Goal: Task Accomplishment & Management: Complete application form

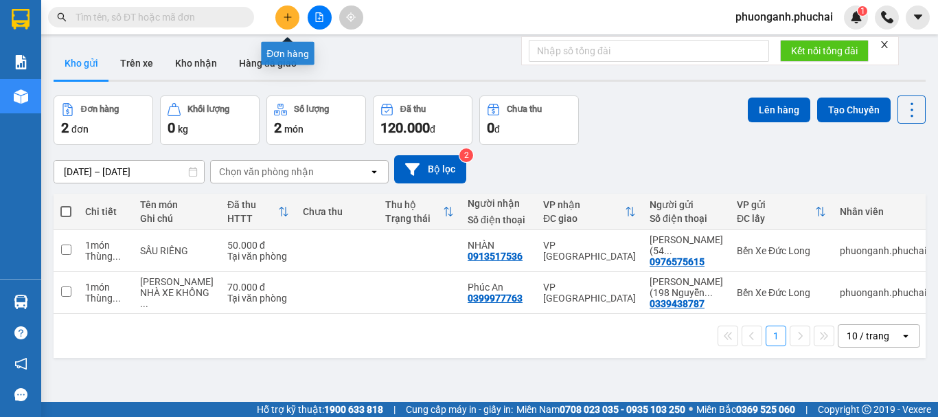
click at [293, 14] on button at bounding box center [287, 17] width 24 height 24
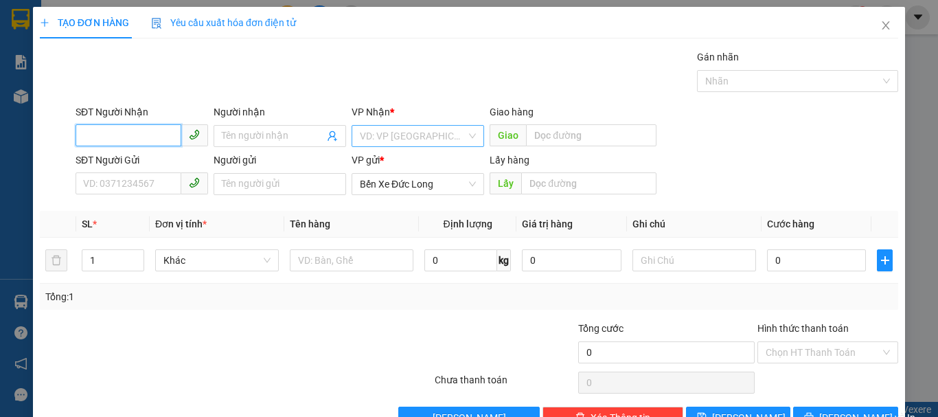
click at [387, 125] on div "VD: VP [GEOGRAPHIC_DATA]" at bounding box center [418, 136] width 133 height 22
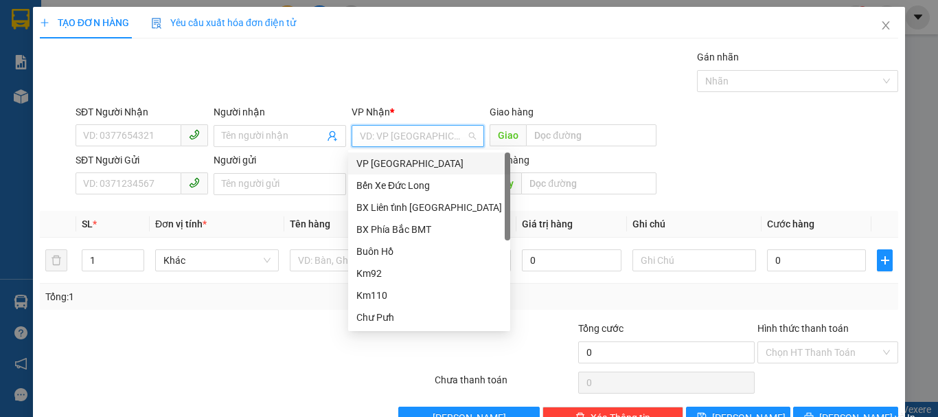
click at [372, 161] on div "VP [GEOGRAPHIC_DATA]" at bounding box center [429, 163] width 146 height 15
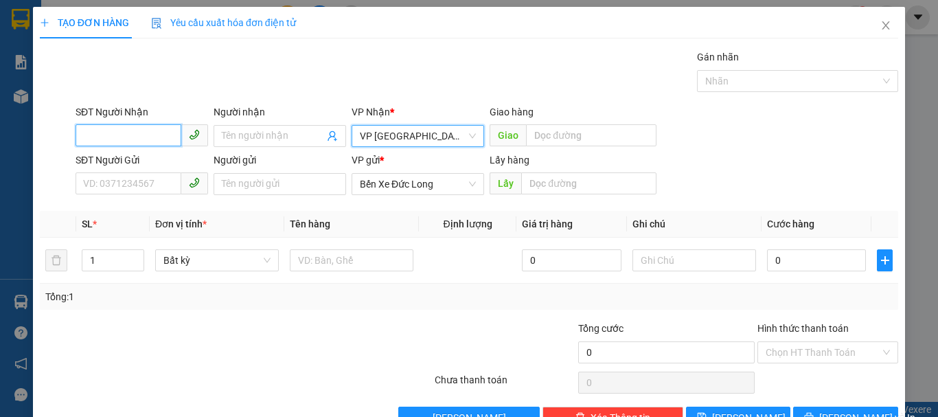
click at [157, 136] on input "SĐT Người Nhận" at bounding box center [129, 135] width 106 height 22
type input "0903988971"
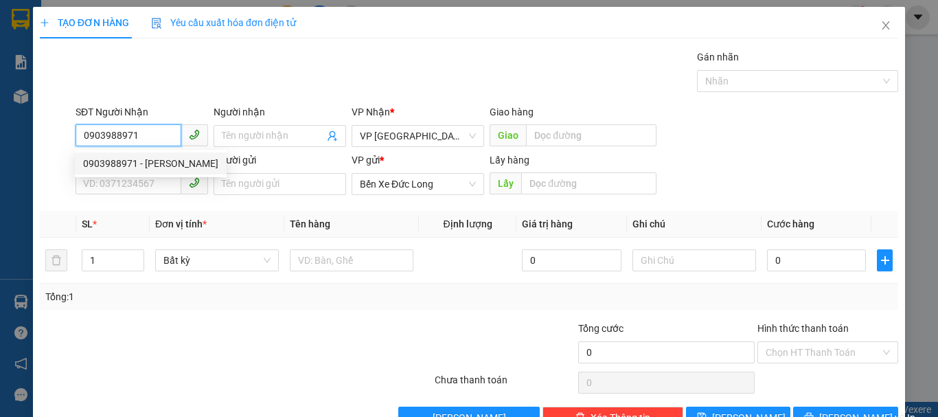
click at [166, 157] on div "0903988971 - [PERSON_NAME]" at bounding box center [150, 163] width 135 height 15
type input "[PERSON_NAME]"
type input "NB Liên Khương"
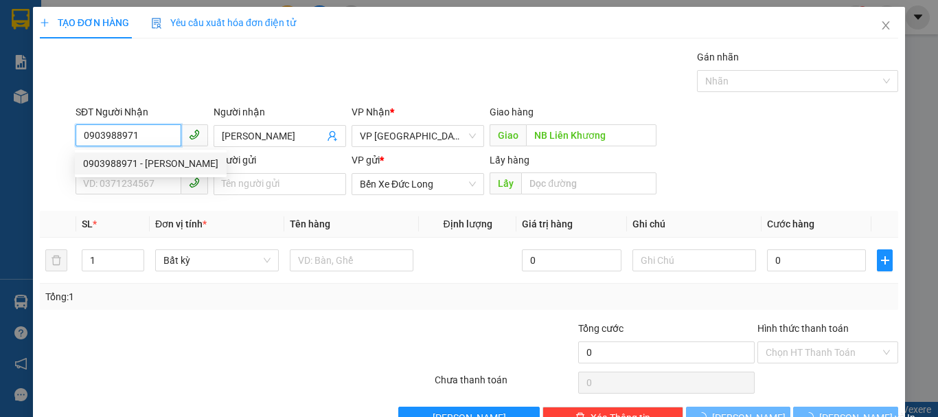
type input "100.000"
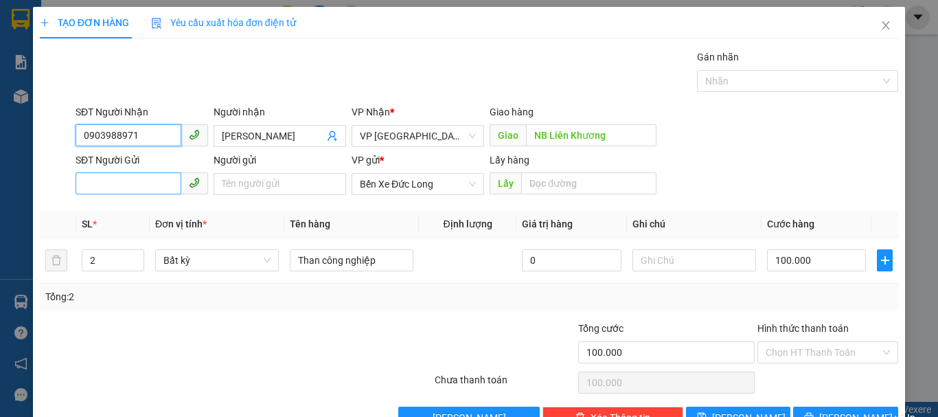
type input "0903988971"
click at [156, 188] on input "SĐT Người Gửi" at bounding box center [129, 183] width 106 height 22
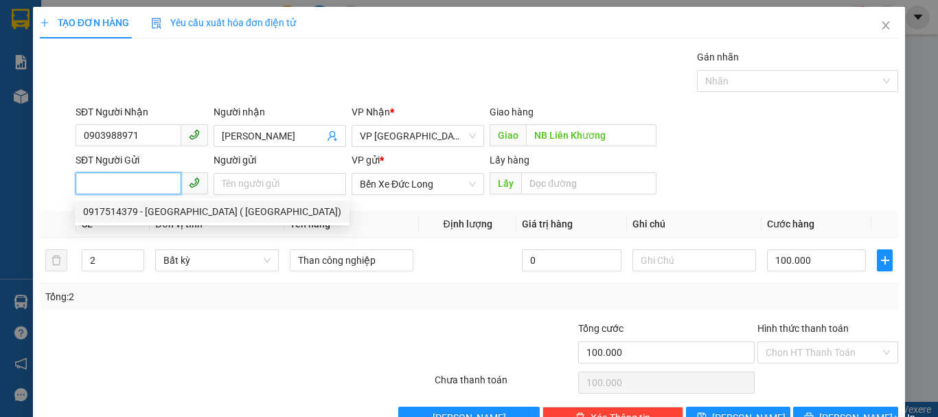
click at [130, 207] on div "0917514379 - [GEOGRAPHIC_DATA] ( [GEOGRAPHIC_DATA])" at bounding box center [212, 211] width 258 height 15
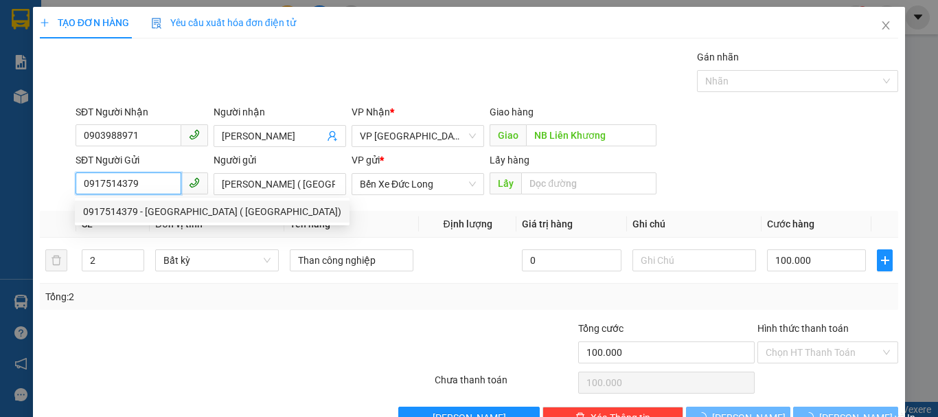
type input "0917514379"
type input "[PERSON_NAME] ( [GEOGRAPHIC_DATA])"
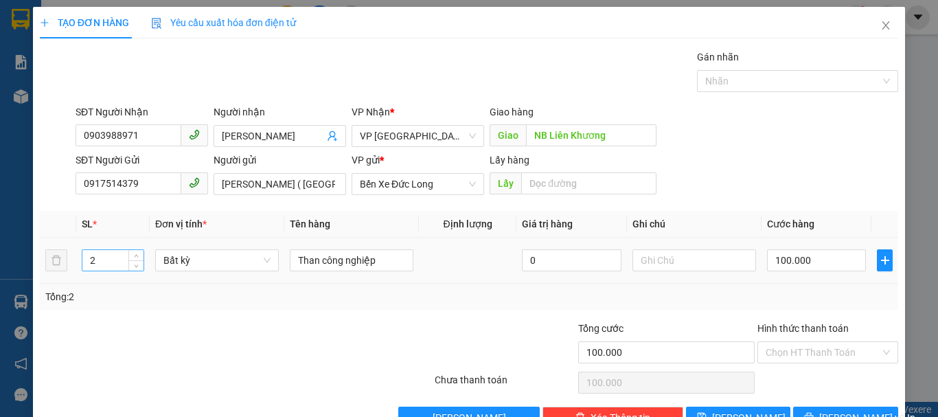
click at [113, 266] on input "2" at bounding box center [112, 260] width 61 height 21
click at [181, 264] on span "Bất kỳ" at bounding box center [216, 260] width 107 height 21
type input "3"
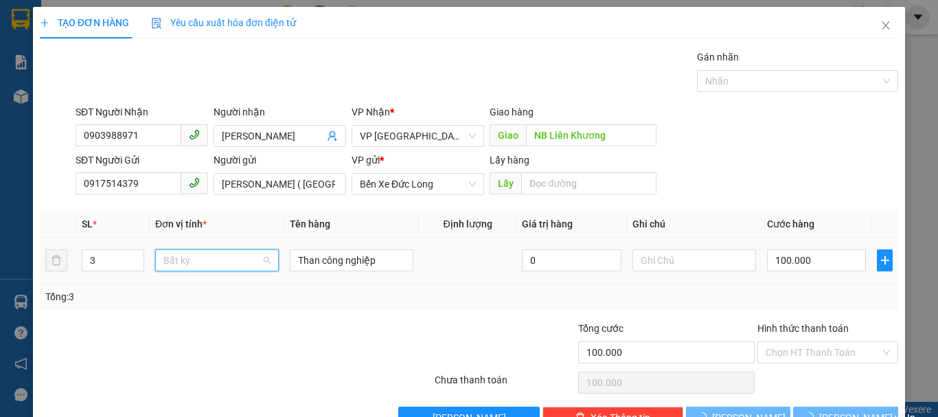
click at [181, 264] on span "Bất kỳ" at bounding box center [216, 260] width 107 height 21
type input "0"
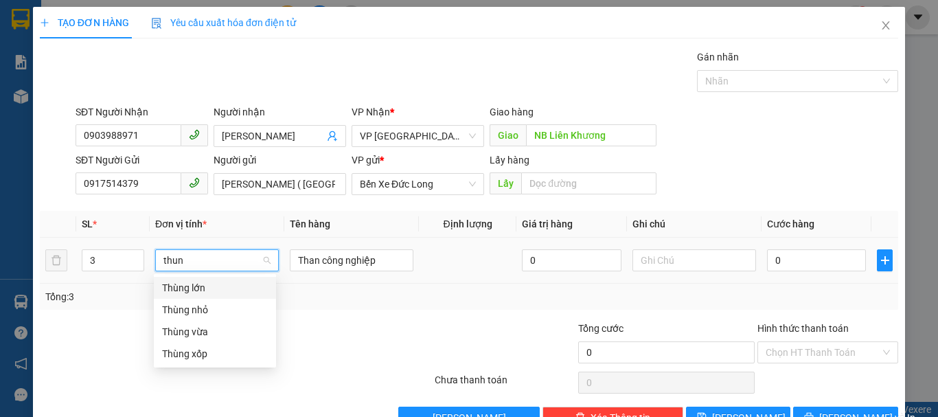
type input "thung"
click at [192, 337] on div "Thùng vừa" at bounding box center [215, 331] width 106 height 15
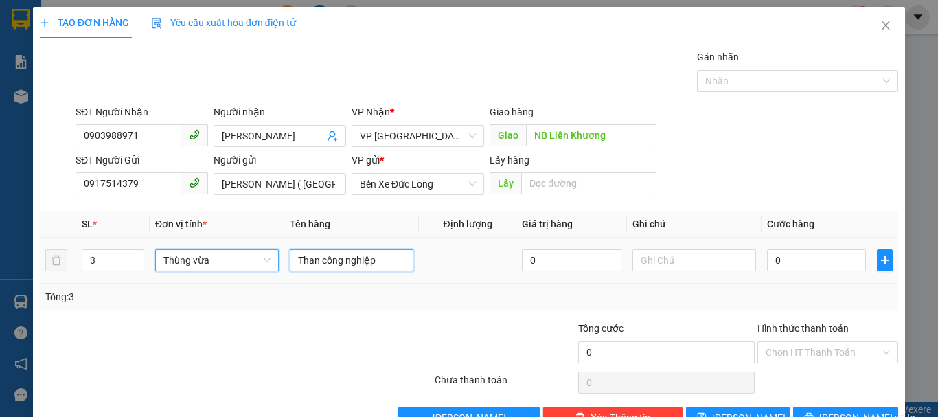
click at [364, 260] on input "Than công nghiệp" at bounding box center [352, 260] width 124 height 22
click at [365, 260] on input "Than công nghiệp" at bounding box center [352, 260] width 124 height 22
type input "Bia"
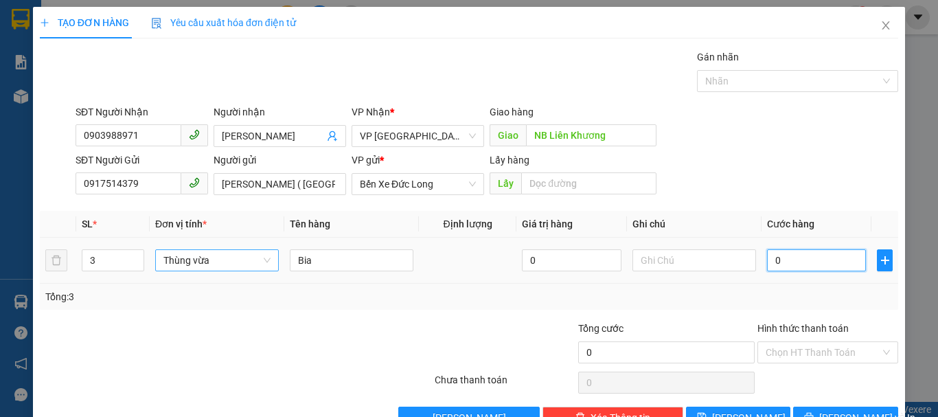
click at [781, 270] on input "0" at bounding box center [816, 260] width 99 height 22
type input "1"
type input "15"
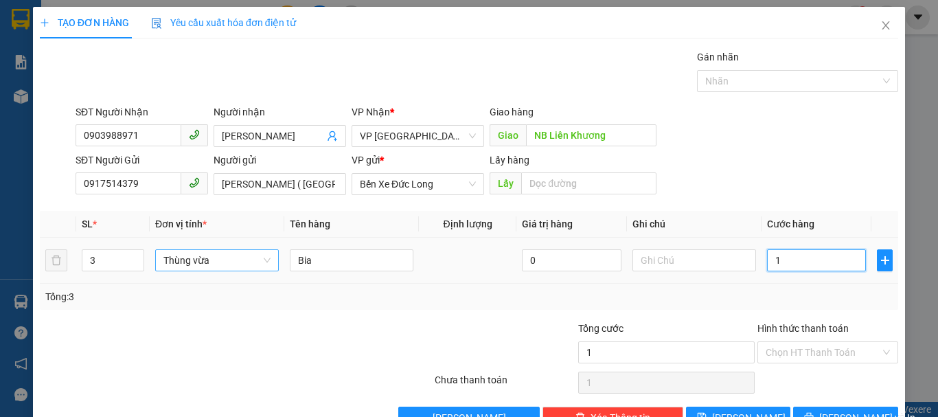
type input "15"
type input "150"
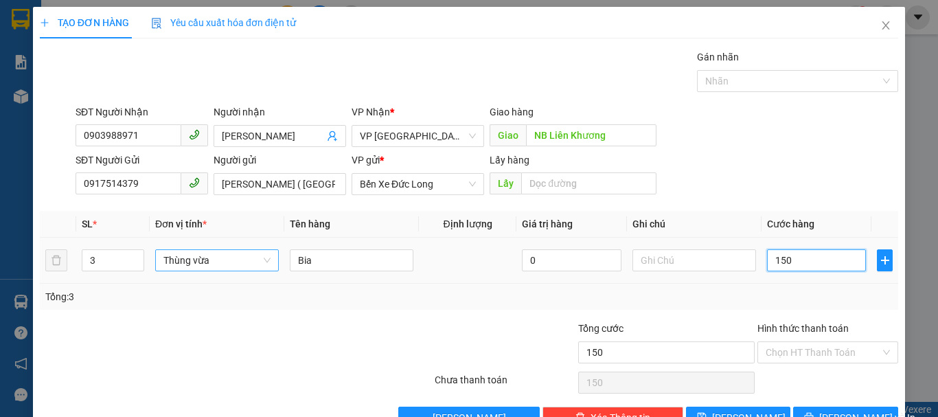
type input "1.500"
type input "15.000"
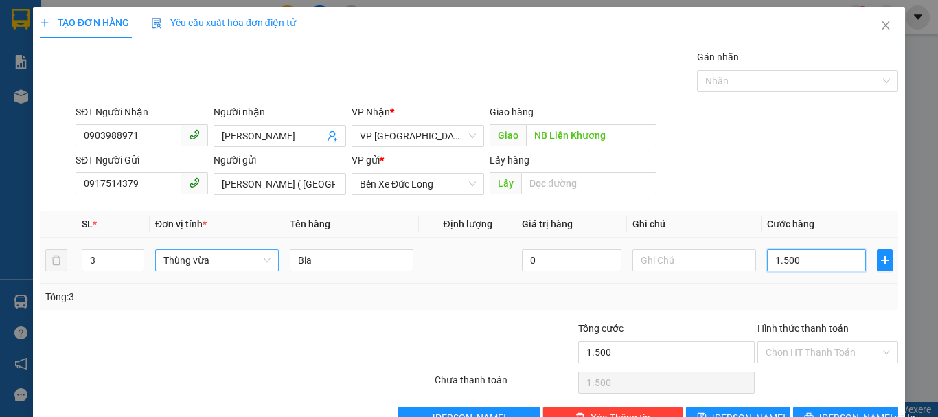
type input "15.000"
type input "150.000"
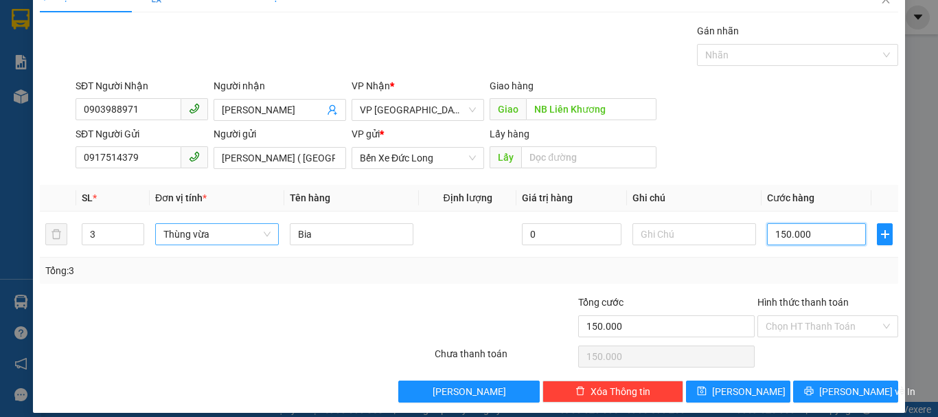
scroll to position [38, 0]
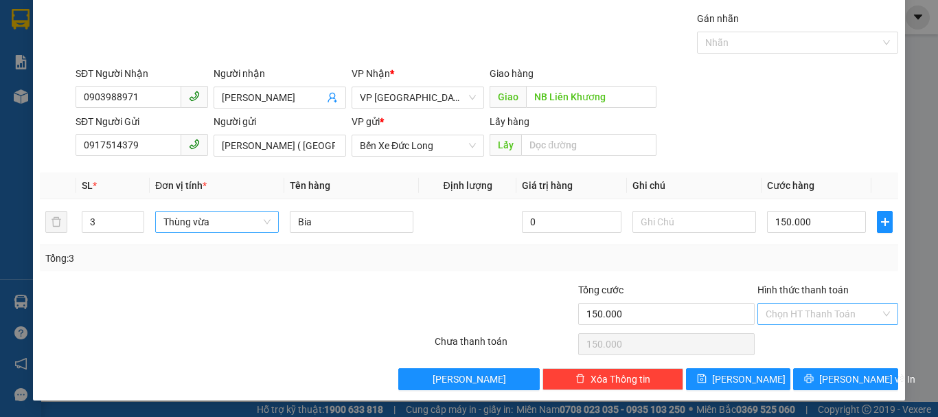
click at [802, 308] on input "Hình thức thanh toán" at bounding box center [823, 314] width 115 height 21
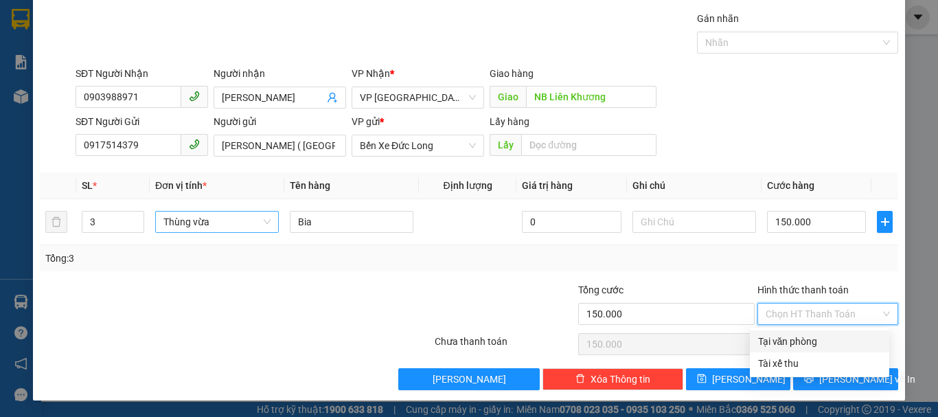
drag, startPoint x: 801, startPoint y: 337, endPoint x: 825, endPoint y: 359, distance: 32.6
click at [801, 341] on div "Tại văn phòng" at bounding box center [819, 341] width 123 height 15
type input "0"
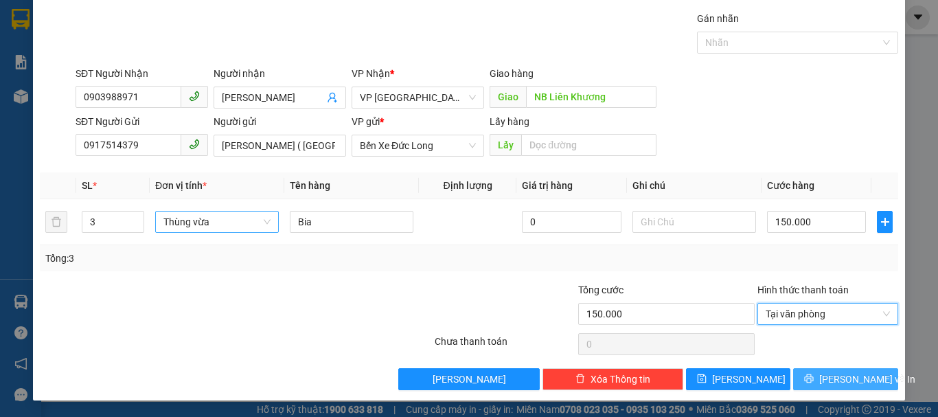
click at [841, 383] on span "[PERSON_NAME] và In" at bounding box center [867, 379] width 96 height 15
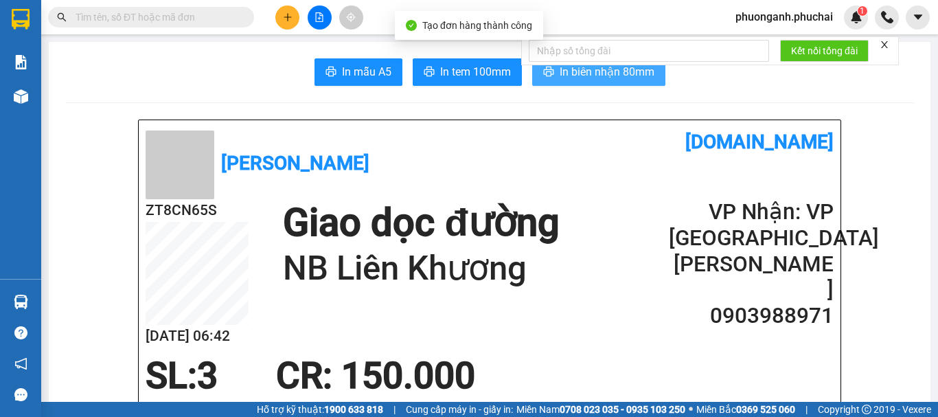
click at [570, 78] on span "In biên nhận 80mm" at bounding box center [607, 71] width 95 height 17
click at [571, 74] on span "In biên nhận 80mm" at bounding box center [607, 71] width 95 height 17
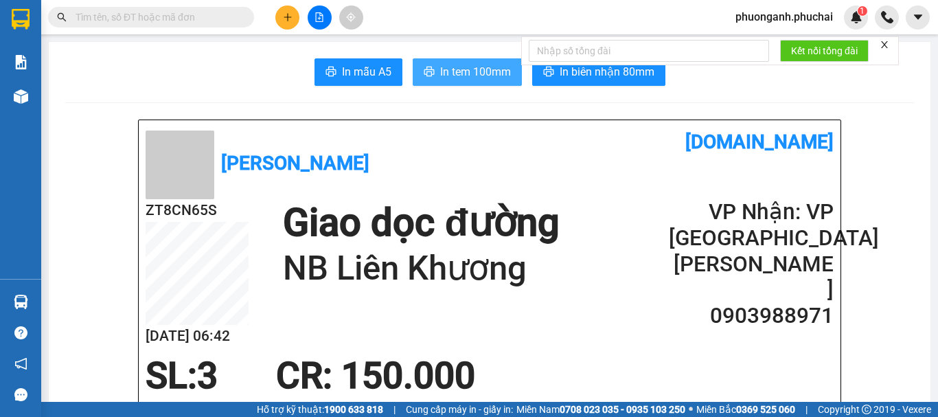
drag, startPoint x: 463, startPoint y: 80, endPoint x: 476, endPoint y: 83, distance: 13.5
click at [465, 78] on span "In tem 100mm" at bounding box center [475, 71] width 71 height 17
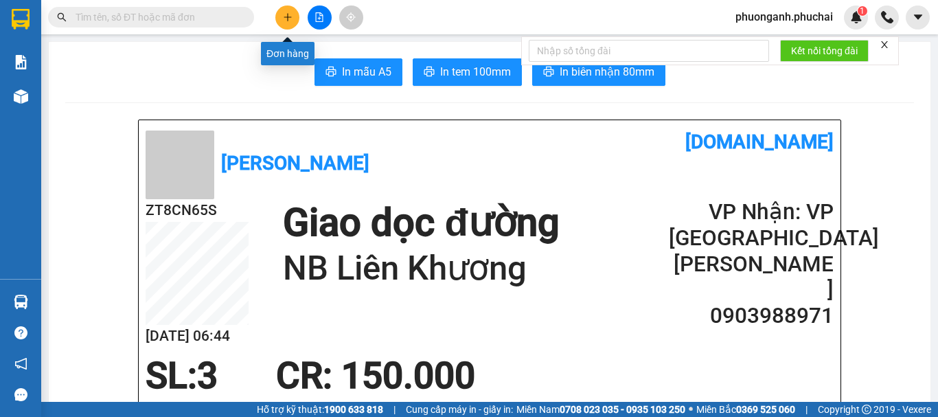
click at [282, 13] on button at bounding box center [287, 17] width 24 height 24
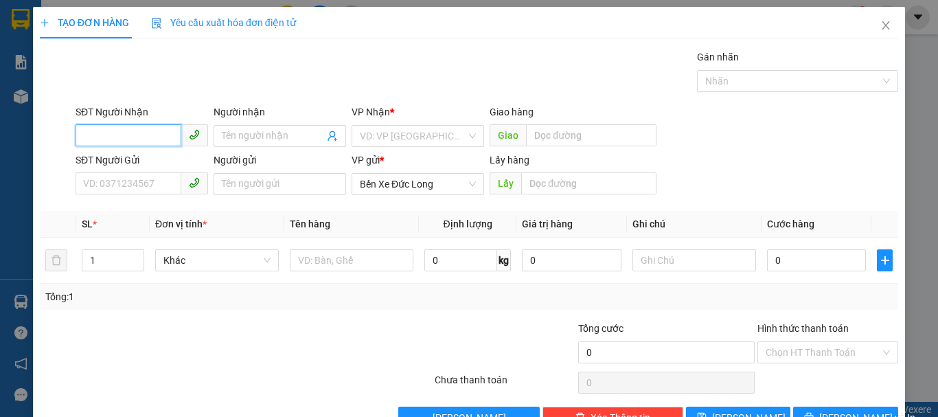
click at [151, 134] on input "SĐT Người Nhận" at bounding box center [129, 135] width 106 height 22
click at [98, 136] on input "033942754" at bounding box center [129, 135] width 106 height 22
type input "0333942754"
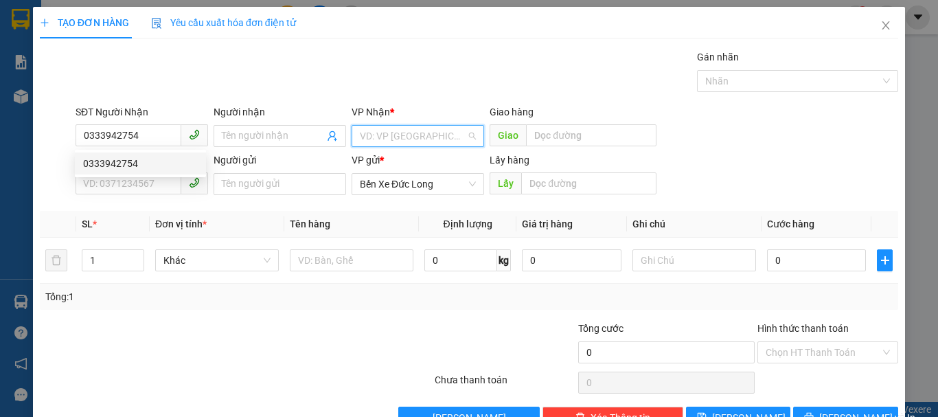
drag, startPoint x: 400, startPoint y: 132, endPoint x: 383, endPoint y: 155, distance: 28.6
click at [400, 133] on input "search" at bounding box center [413, 136] width 106 height 21
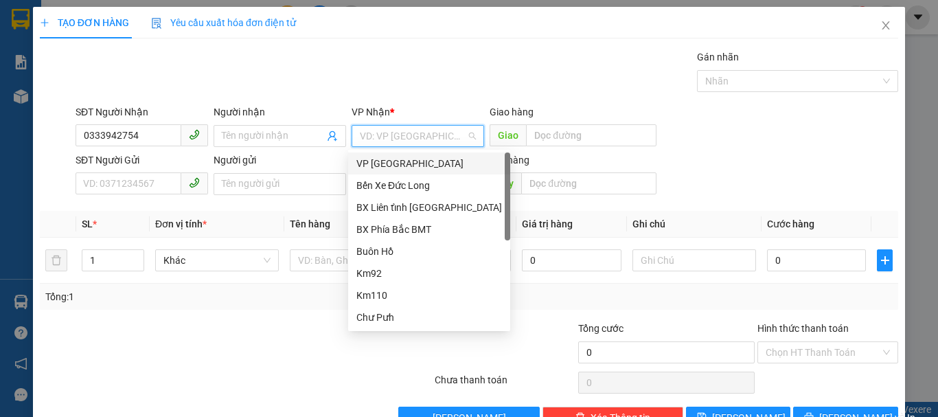
click at [374, 161] on div "VP [GEOGRAPHIC_DATA]" at bounding box center [429, 163] width 146 height 15
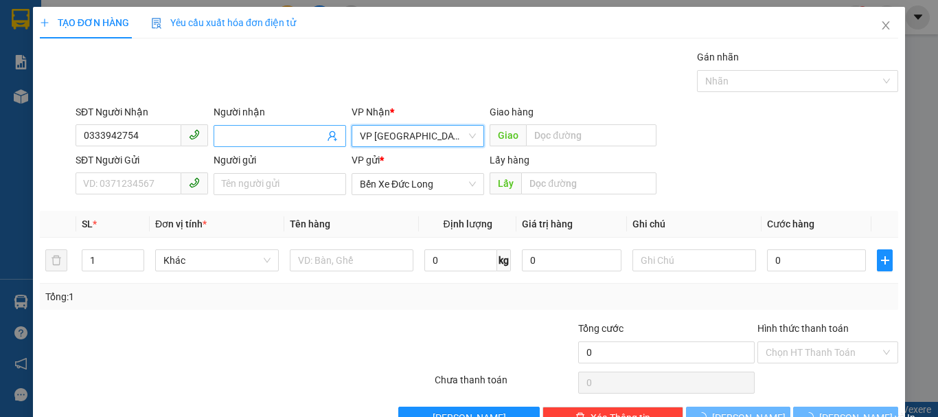
click at [264, 139] on input "Người nhận" at bounding box center [273, 135] width 102 height 15
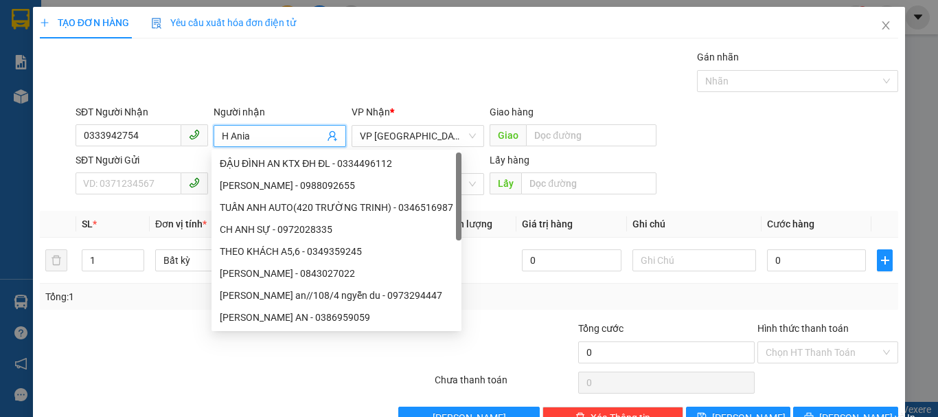
click at [229, 139] on input "H Ania" at bounding box center [273, 135] width 102 height 15
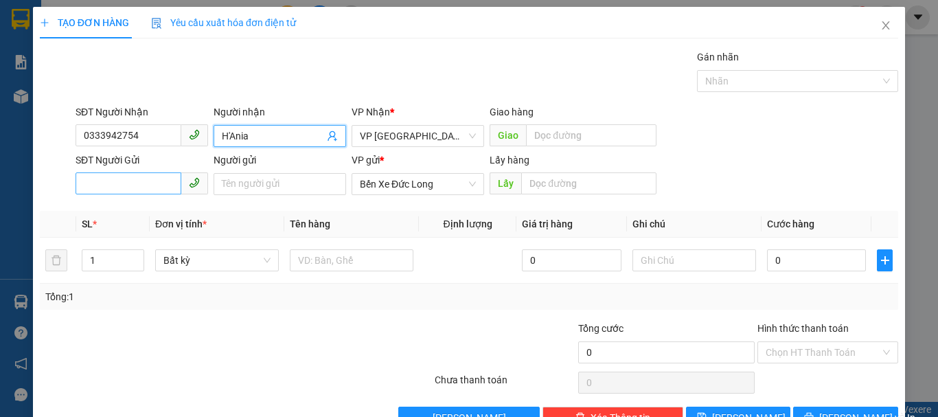
type input "H'Ania"
click at [141, 183] on input "SĐT Người Gửi" at bounding box center [129, 183] width 106 height 22
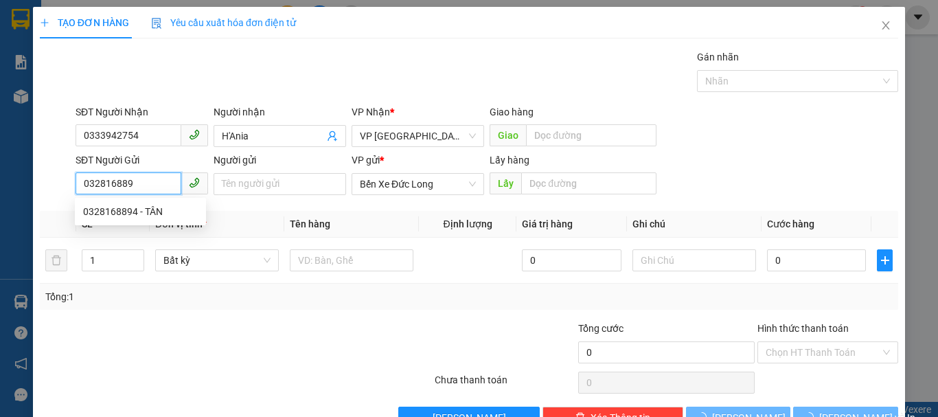
type input "0328168894"
click at [148, 209] on div "0328168894 - TÂN" at bounding box center [140, 211] width 115 height 15
type input "TÂN"
type input "0328168894"
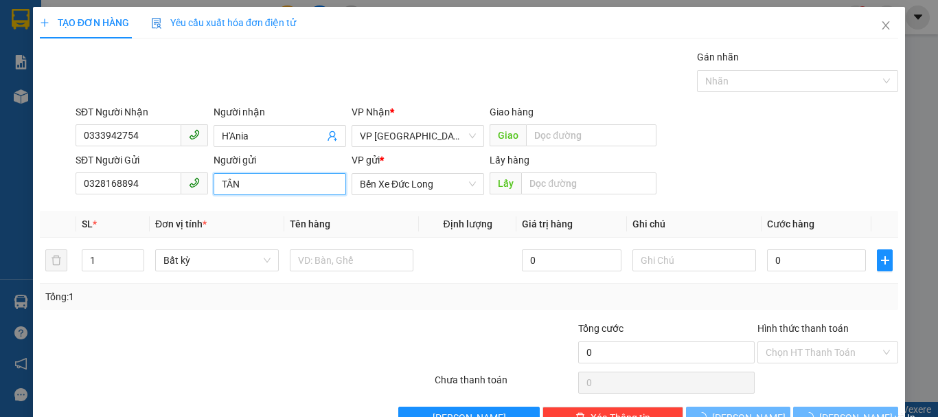
click at [245, 185] on input "TÂN" at bounding box center [280, 184] width 133 height 22
type input "50.000"
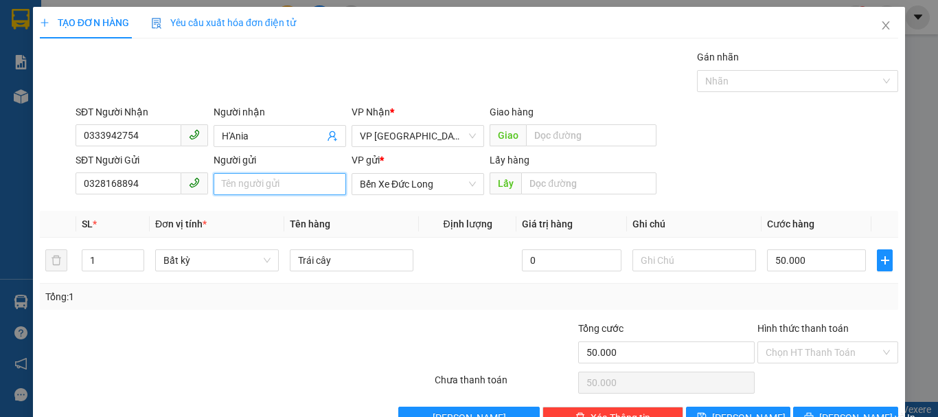
type input "i"
click at [222, 183] on input "Iabang" at bounding box center [280, 184] width 133 height 22
click at [216, 185] on input "Iabang" at bounding box center [280, 184] width 133 height 22
click at [297, 184] on input "H'Tân (Iabang" at bounding box center [280, 184] width 133 height 22
click at [253, 256] on span "Bất kỳ" at bounding box center [216, 260] width 107 height 21
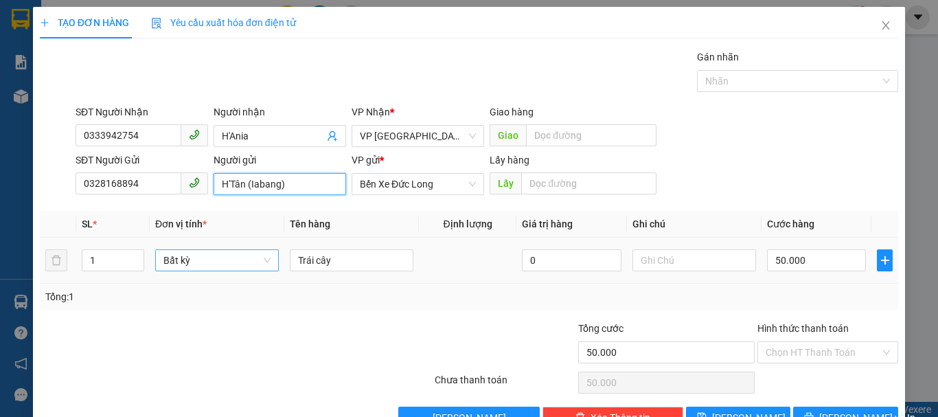
type input "H'Tân (Iabang)"
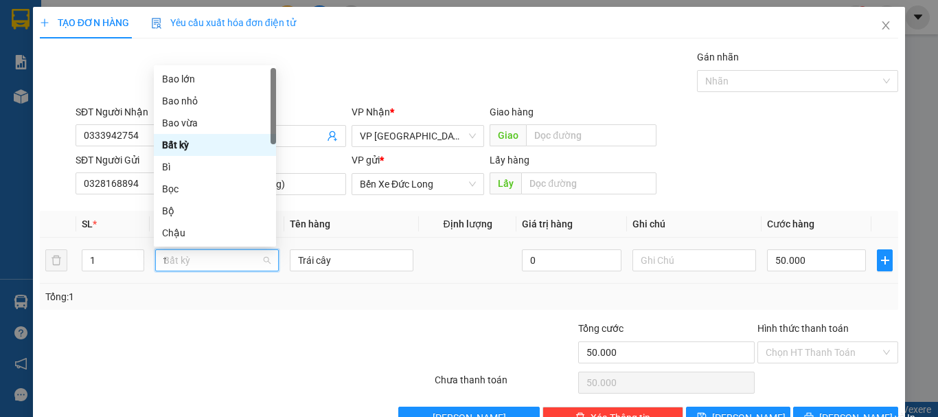
type input "th"
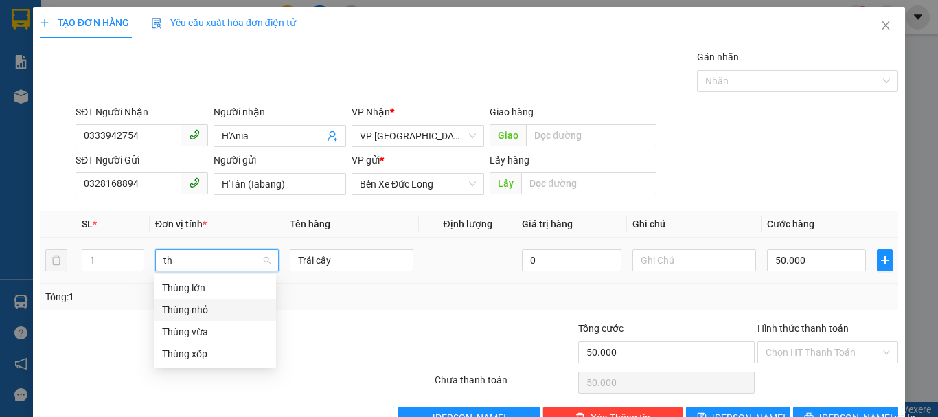
click at [194, 306] on div "Thùng nhỏ" at bounding box center [215, 309] width 106 height 15
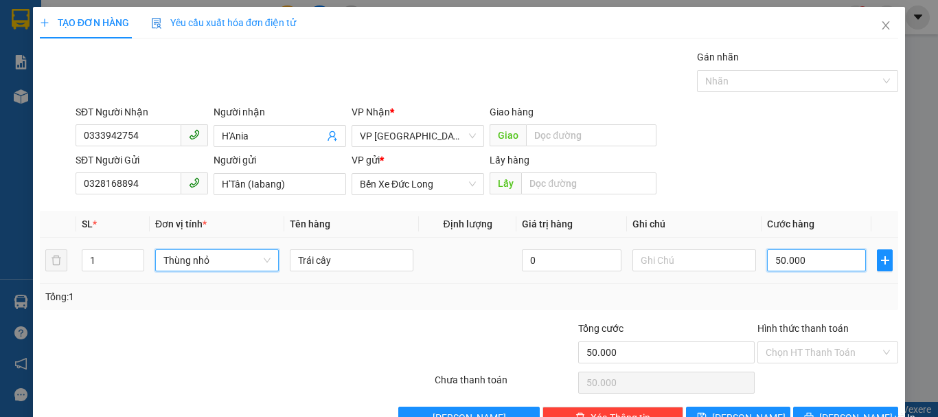
click at [820, 262] on input "50.000" at bounding box center [816, 260] width 99 height 22
type input "0"
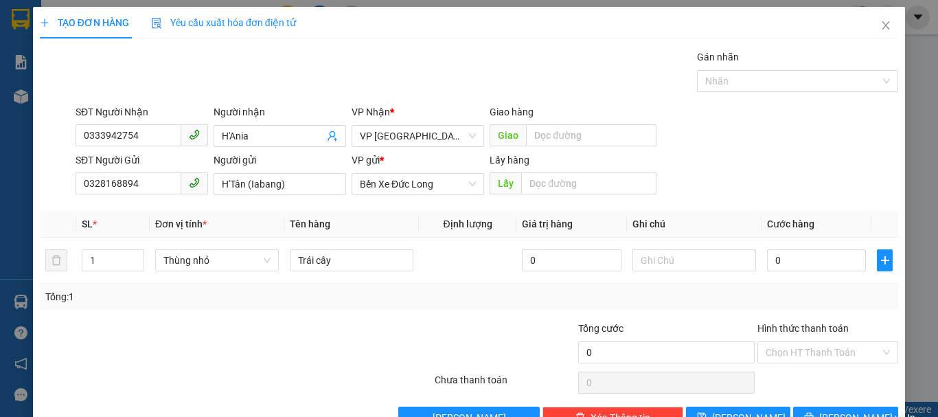
click at [808, 179] on div "SĐT Người Gửi 0328168894 Người gửi H'Tân ([GEOGRAPHIC_DATA]) VP gửi * Bến Xe Đứ…" at bounding box center [487, 176] width 828 height 48
click at [779, 266] on input "0" at bounding box center [816, 260] width 99 height 22
type input "5"
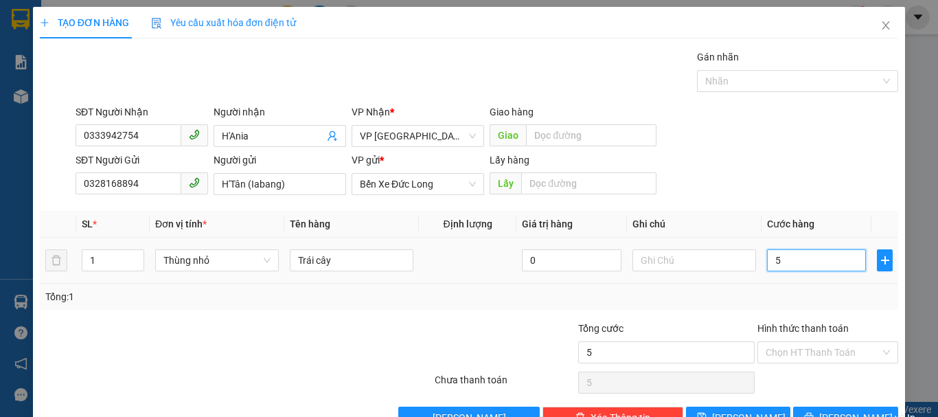
type input "50"
type input "500"
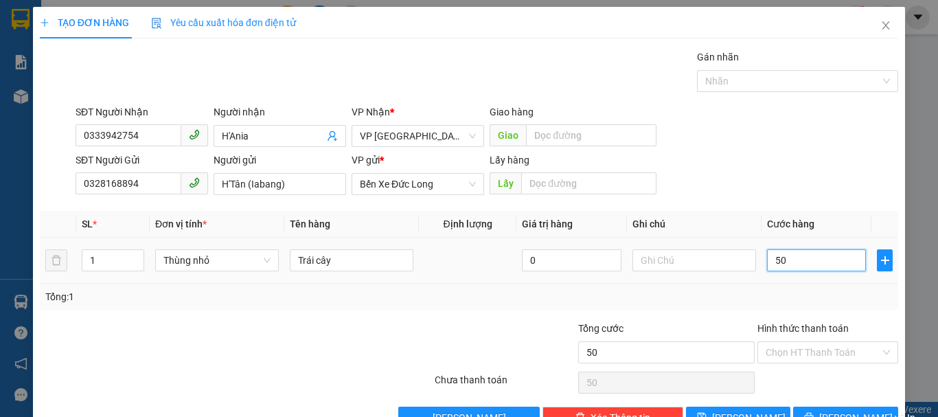
type input "500"
type input "5.000"
type input "50.000"
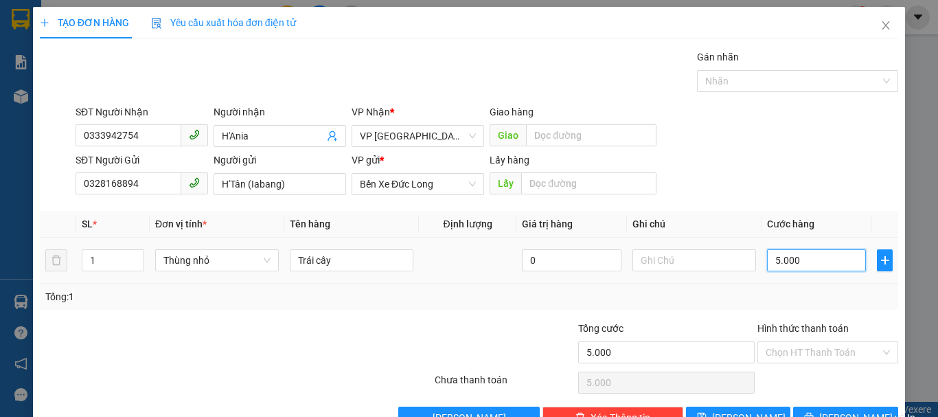
type input "50.000"
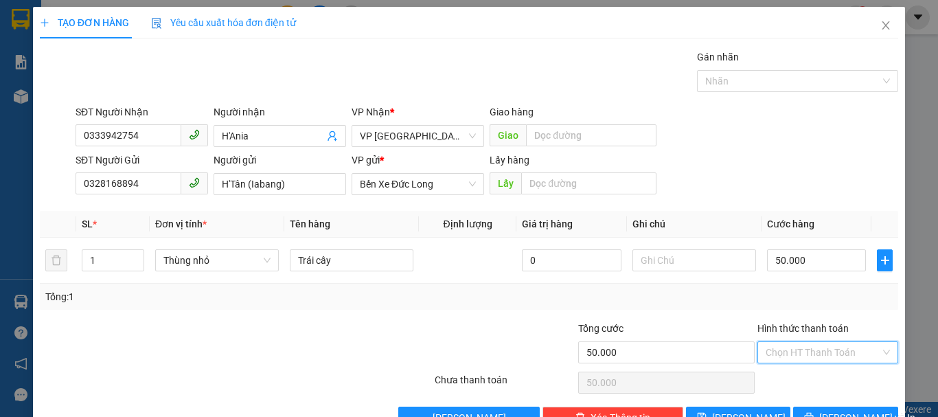
drag, startPoint x: 797, startPoint y: 345, endPoint x: 806, endPoint y: 371, distance: 27.2
click at [804, 361] on input "Hình thức thanh toán" at bounding box center [823, 352] width 115 height 21
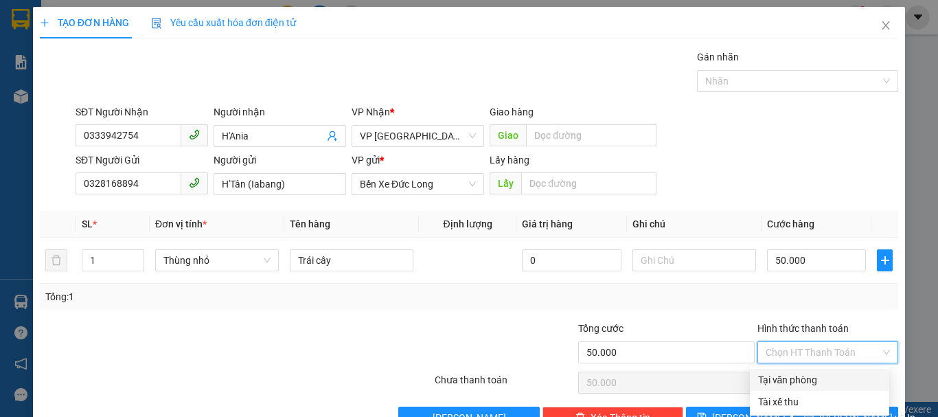
click at [807, 372] on div "Tại văn phòng" at bounding box center [819, 380] width 139 height 22
type input "0"
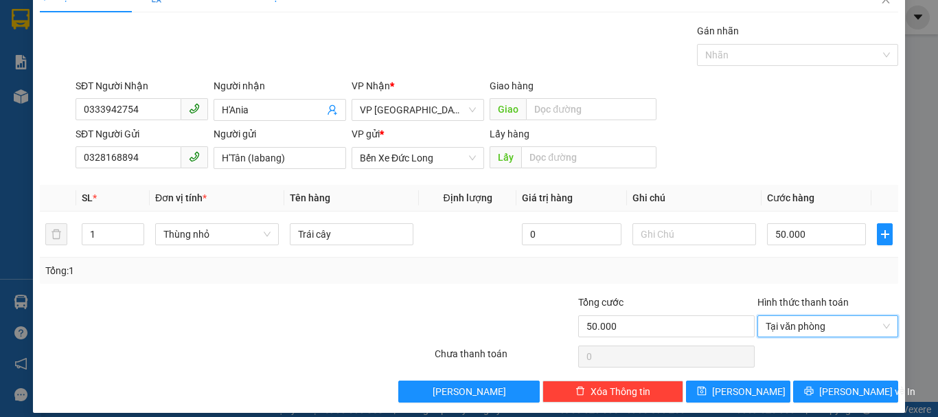
scroll to position [38, 0]
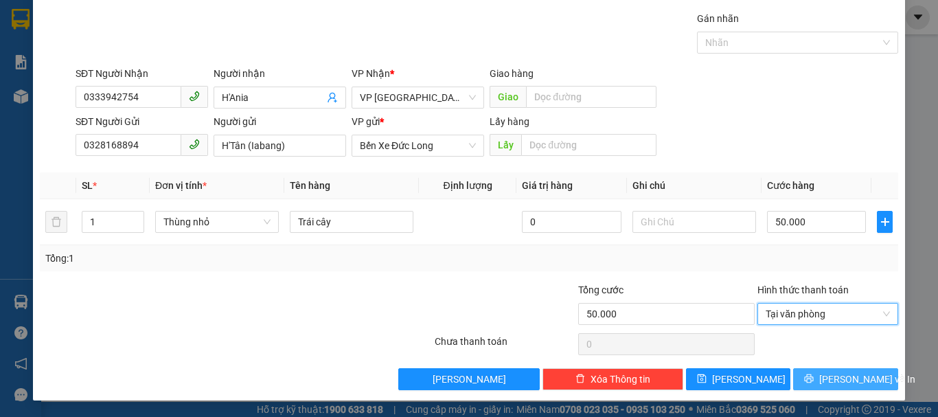
click at [866, 376] on button "[PERSON_NAME] và In" at bounding box center [845, 379] width 105 height 22
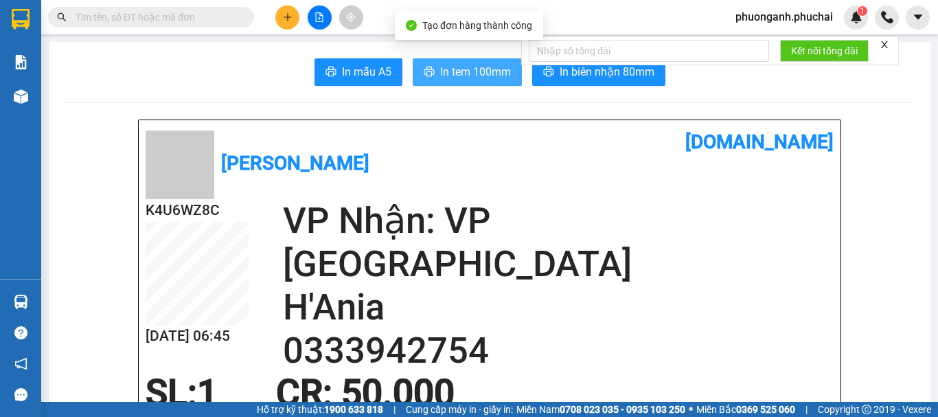
click at [479, 73] on span "In tem 100mm" at bounding box center [475, 71] width 71 height 17
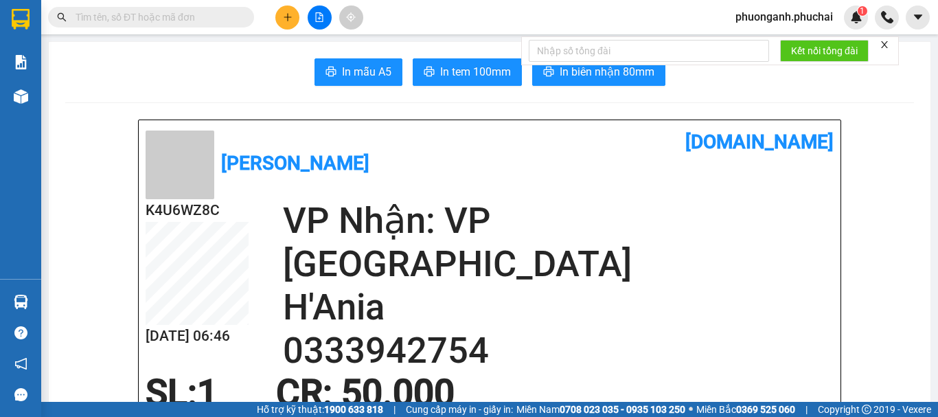
click at [295, 18] on button at bounding box center [287, 17] width 24 height 24
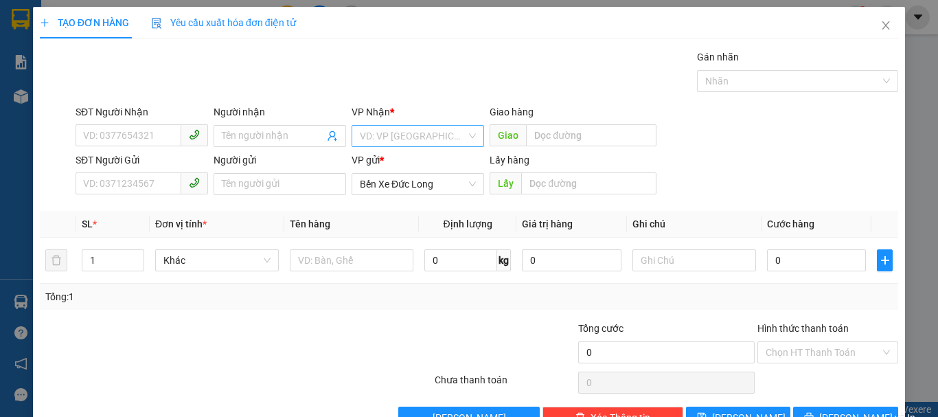
drag, startPoint x: 394, startPoint y: 130, endPoint x: 396, endPoint y: 138, distance: 7.8
click at [394, 131] on input "search" at bounding box center [413, 136] width 106 height 21
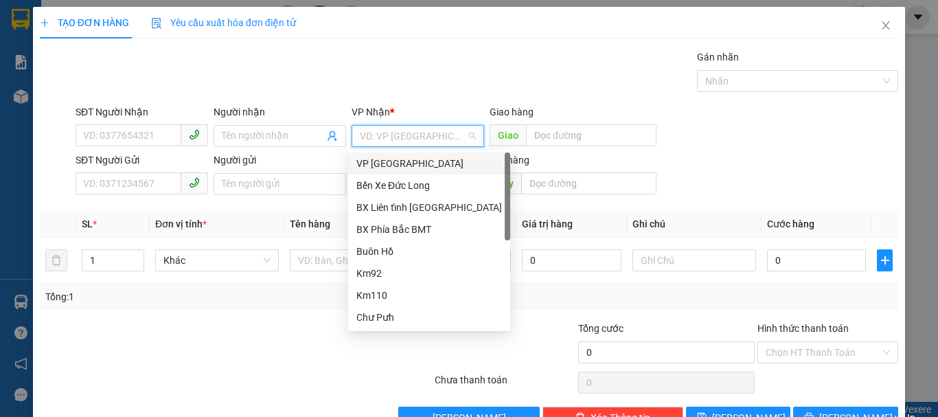
click at [389, 168] on div "VP [GEOGRAPHIC_DATA]" at bounding box center [429, 163] width 146 height 15
click at [384, 156] on div "VP [GEOGRAPHIC_DATA]" at bounding box center [429, 163] width 146 height 15
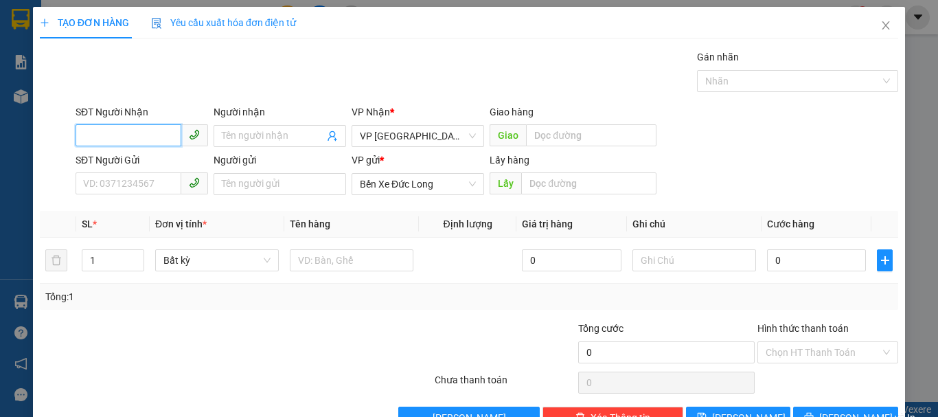
click at [163, 133] on input "SĐT Người Nhận" at bounding box center [129, 135] width 106 height 22
type input "0818809881"
click at [293, 137] on input "Người nhận" at bounding box center [273, 135] width 102 height 15
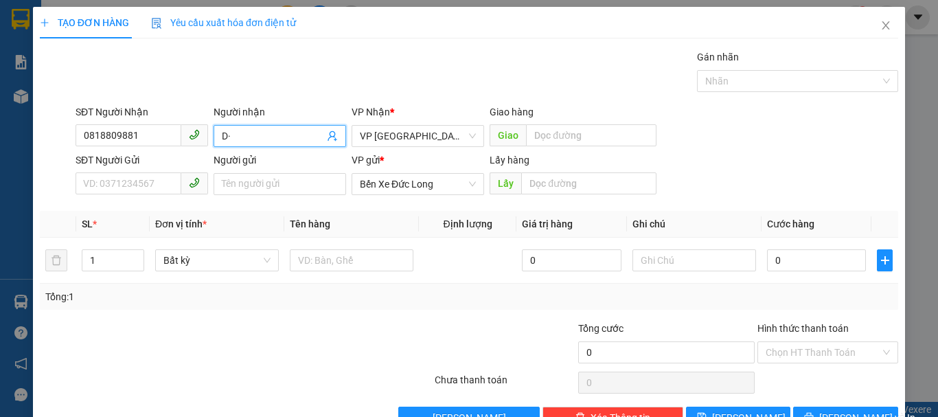
type input "D"
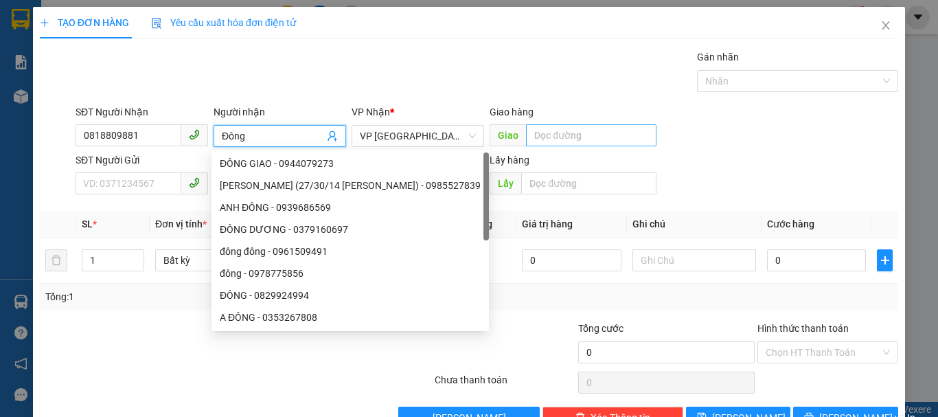
type input "Đông"
click at [556, 135] on input "text" at bounding box center [591, 135] width 130 height 22
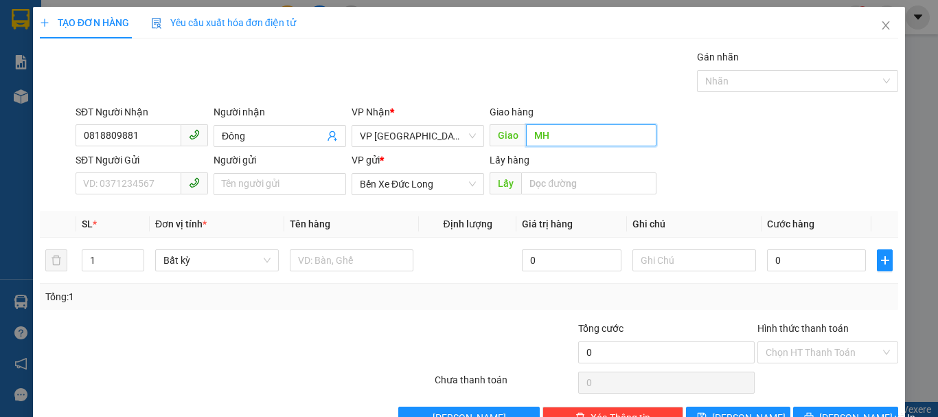
type input "M"
type input "NB Liên Khương"
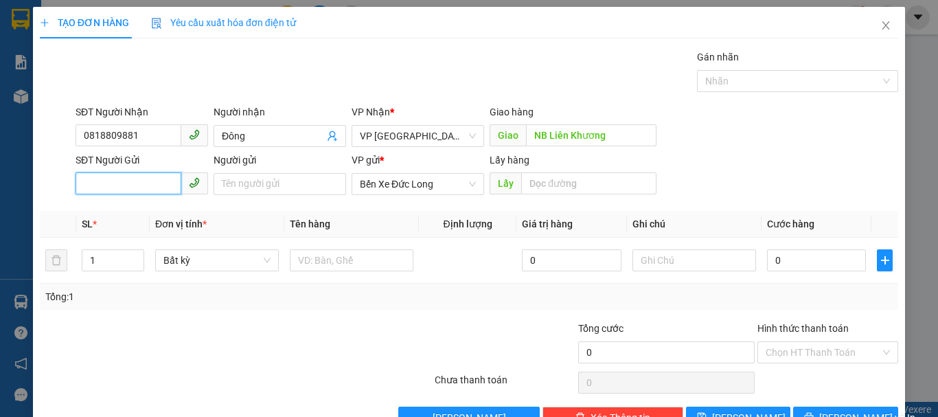
click at [135, 185] on input "SĐT Người Gửi" at bounding box center [129, 183] width 106 height 22
type input "0337483811"
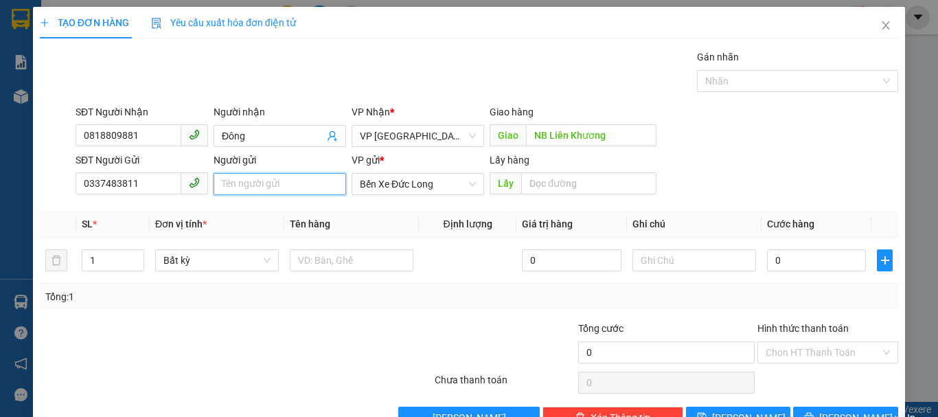
click at [288, 187] on input "Người gửi" at bounding box center [280, 184] width 133 height 22
click at [192, 261] on span "Bất kỳ" at bounding box center [216, 260] width 107 height 21
type input "Hiền Hà ( 133 [PERSON_NAME])"
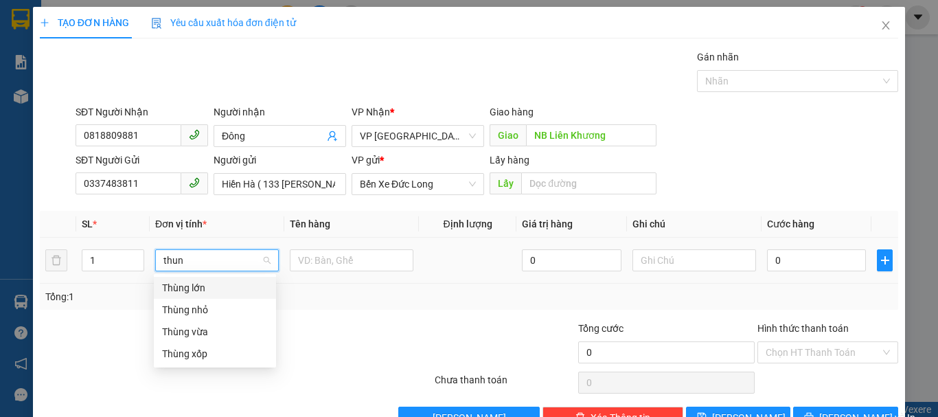
type input "thung"
click at [202, 354] on div "Thùng xốp" at bounding box center [215, 353] width 106 height 15
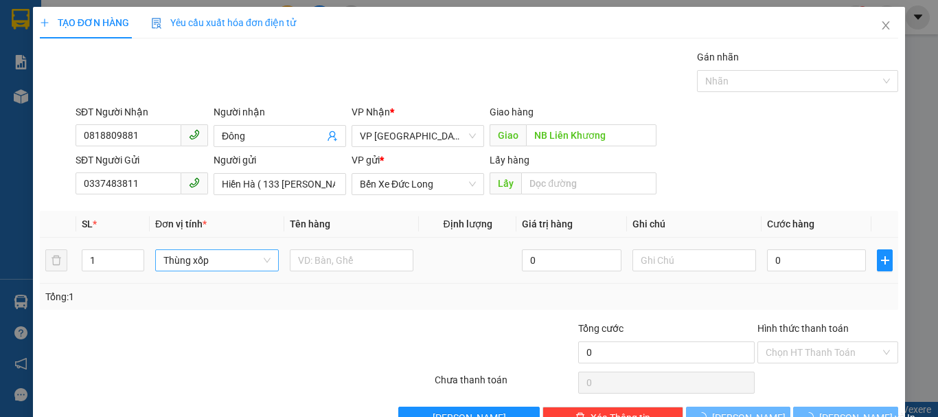
click at [312, 248] on div at bounding box center [352, 260] width 124 height 27
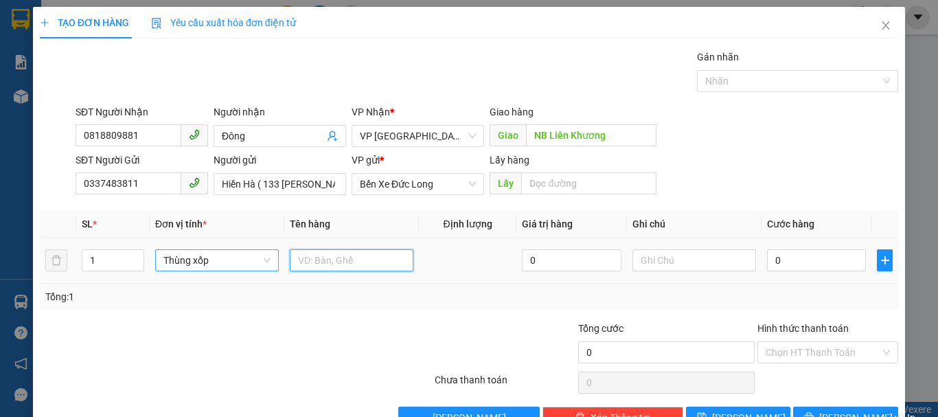
click at [311, 258] on input "text" at bounding box center [352, 260] width 124 height 22
type input "Sầu riêng"
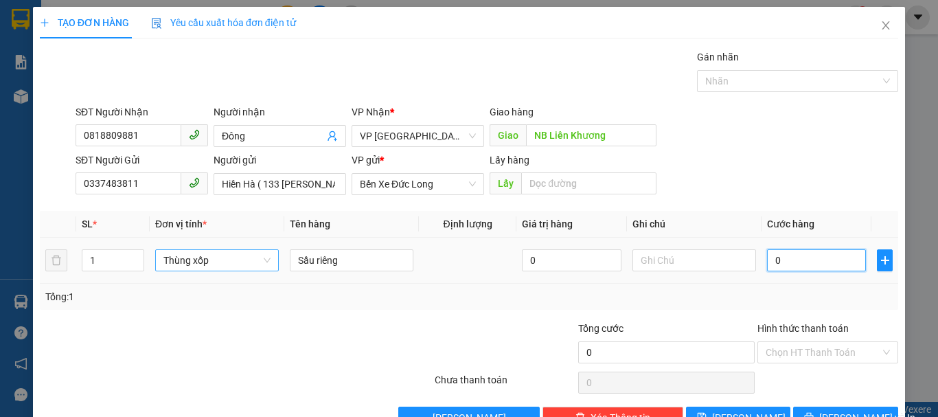
click at [804, 260] on input "0" at bounding box center [816, 260] width 99 height 22
type input "5"
type input "50"
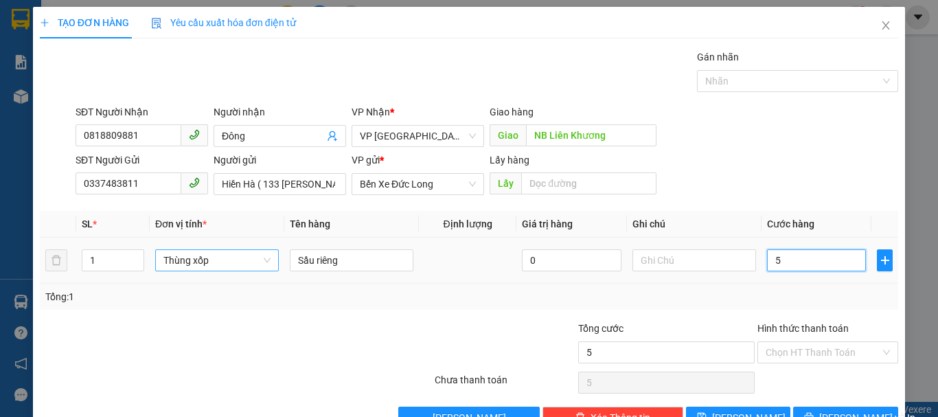
type input "50"
type input "500"
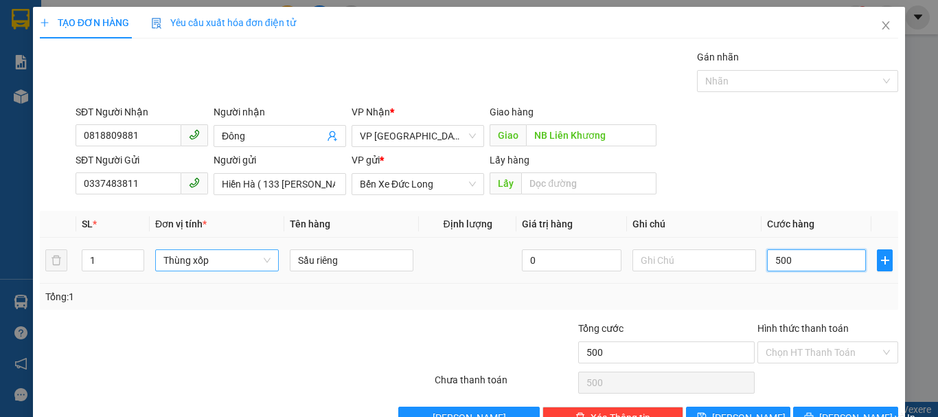
type input "5.000"
type input "50.000"
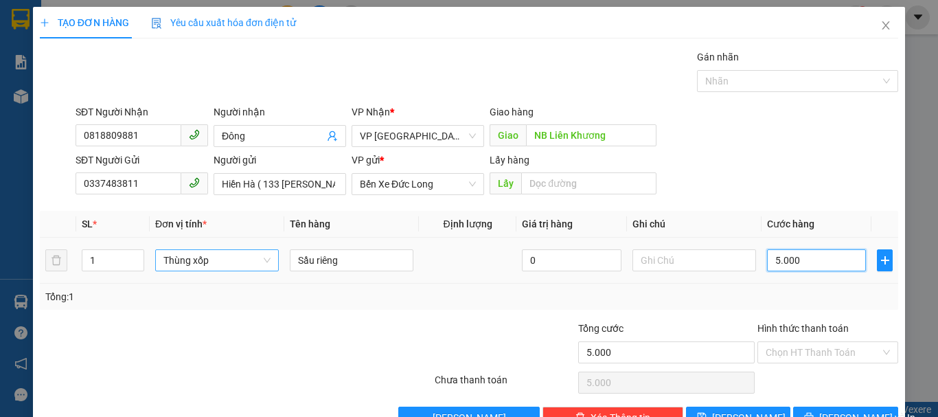
type input "50.000"
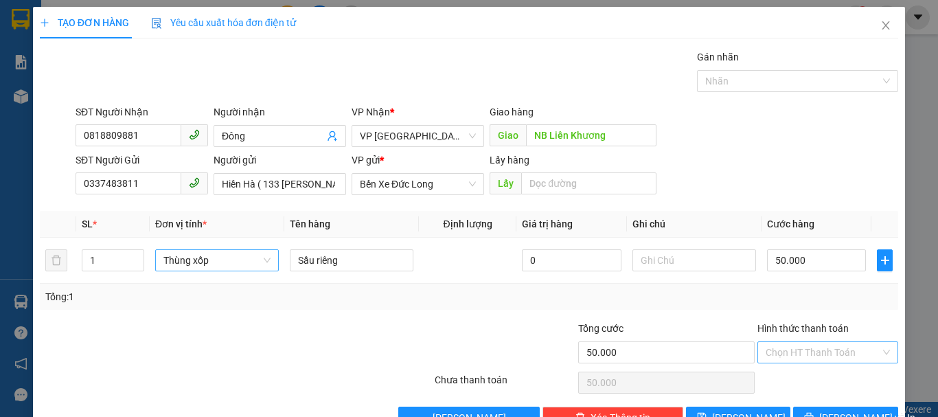
click at [796, 350] on input "Hình thức thanh toán" at bounding box center [823, 352] width 115 height 21
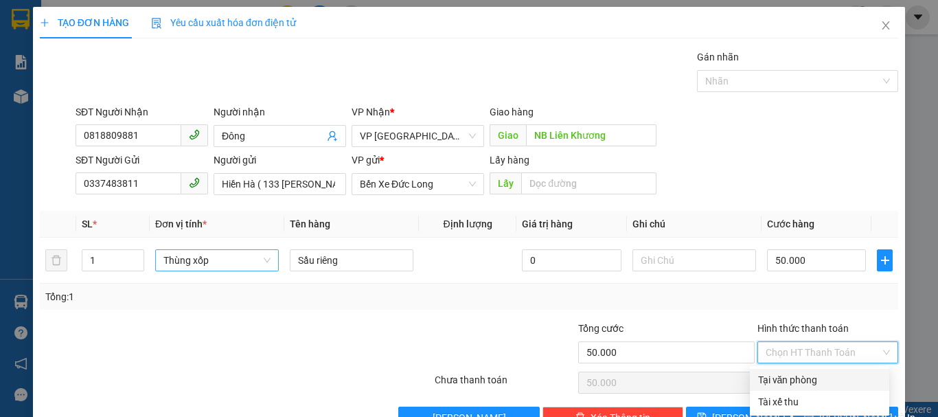
click at [785, 376] on div "Tại văn phòng" at bounding box center [819, 379] width 123 height 15
type input "0"
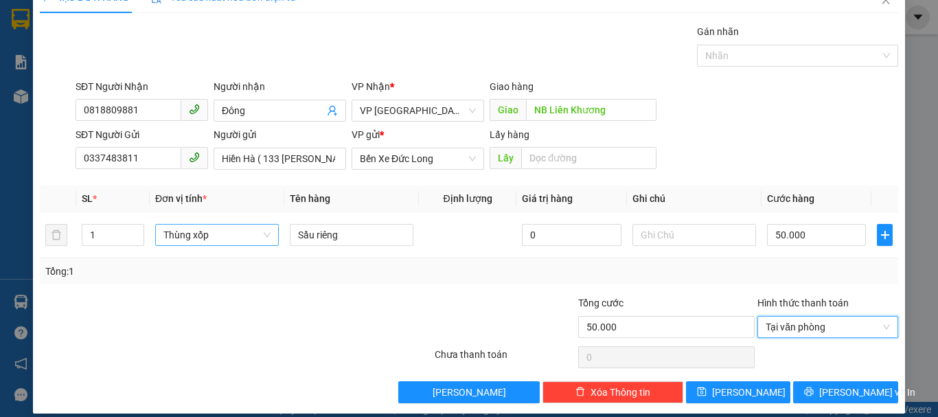
scroll to position [38, 0]
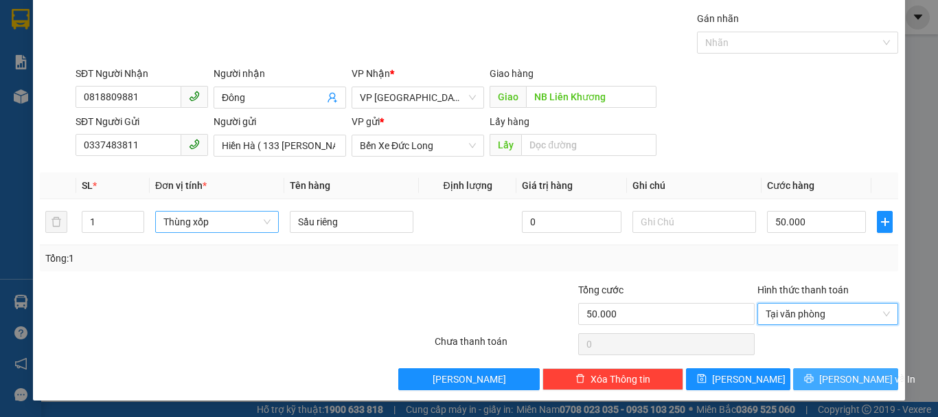
click at [819, 386] on button "[PERSON_NAME] và In" at bounding box center [845, 379] width 105 height 22
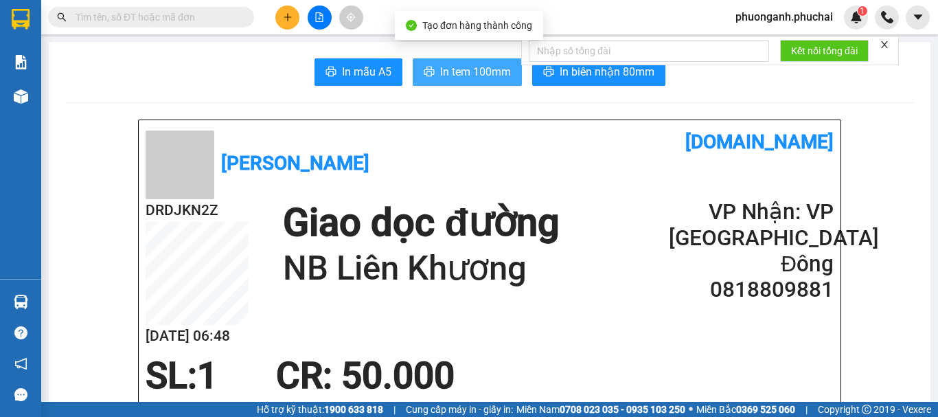
click at [489, 79] on span "In tem 100mm" at bounding box center [475, 71] width 71 height 17
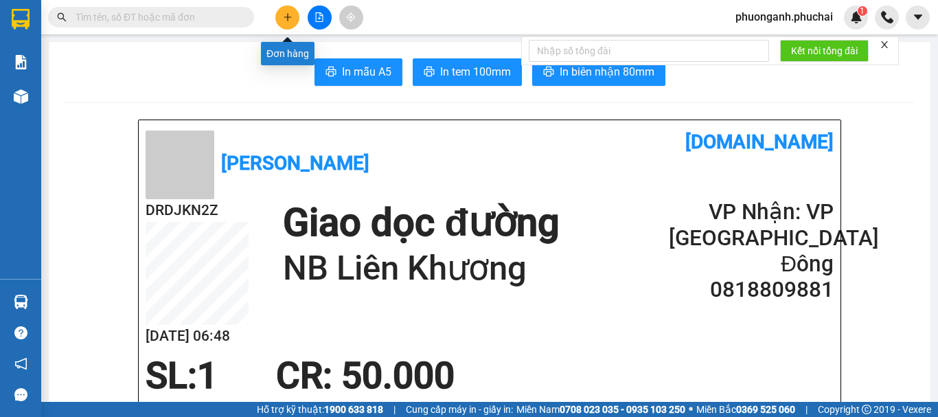
click at [292, 15] on icon "plus" at bounding box center [288, 17] width 10 height 10
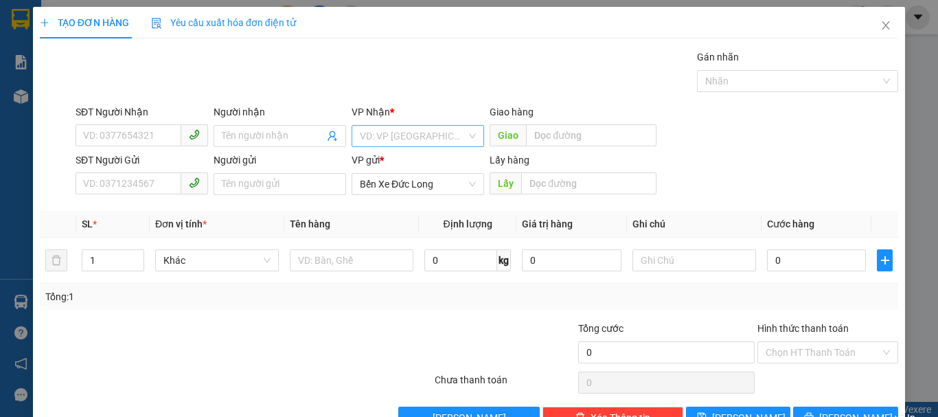
drag, startPoint x: 421, startPoint y: 133, endPoint x: 413, endPoint y: 149, distance: 17.5
click at [421, 134] on input "search" at bounding box center [413, 136] width 106 height 21
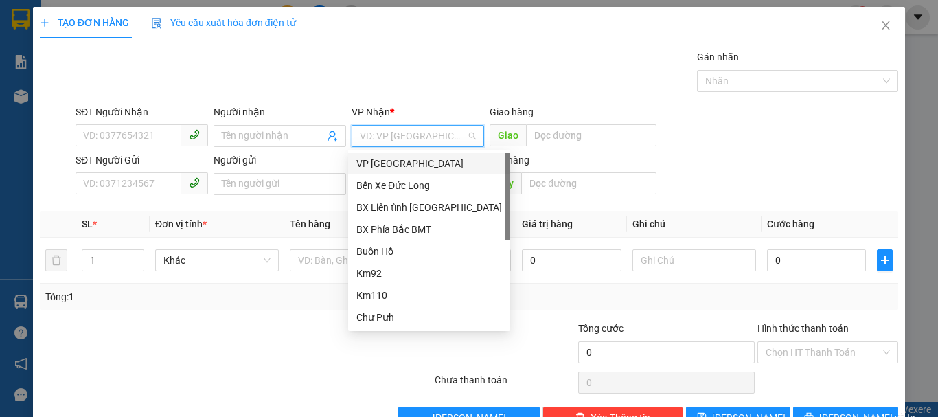
click at [395, 157] on div "VP [GEOGRAPHIC_DATA]" at bounding box center [429, 163] width 146 height 15
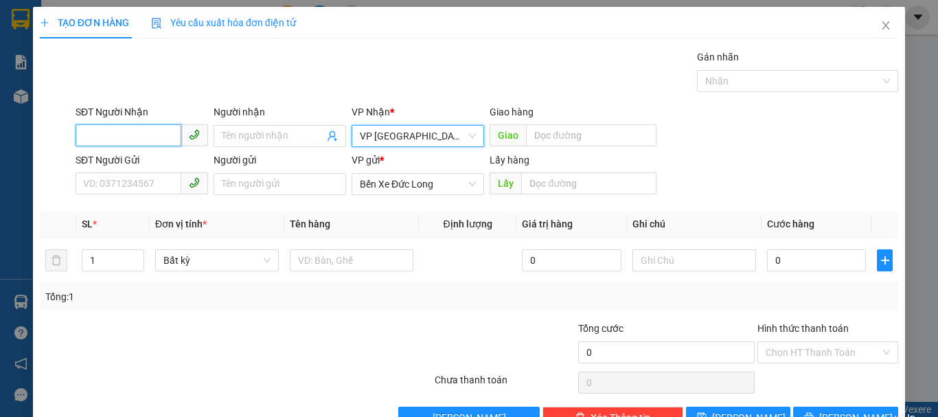
click at [147, 145] on input "SĐT Người Nhận" at bounding box center [129, 135] width 106 height 22
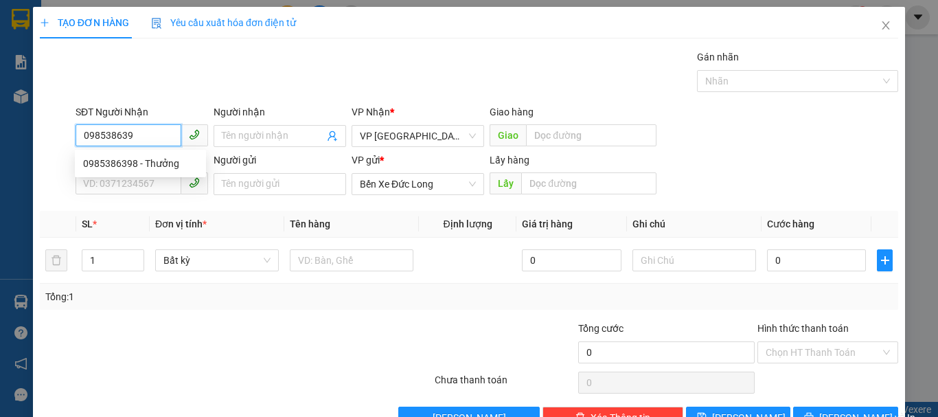
type input "0985386398"
click at [144, 157] on div "0985386398 - Thưởng" at bounding box center [140, 163] width 115 height 15
type input "Thưởng"
type input "40.000"
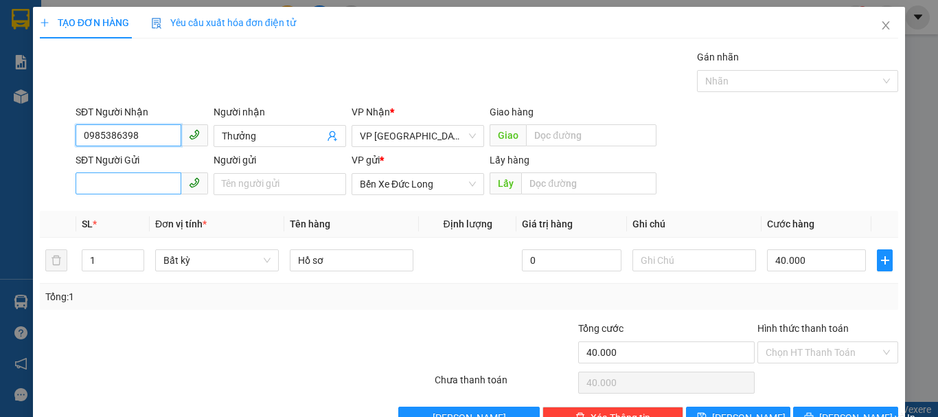
type input "0985386398"
click at [156, 187] on input "SĐT Người Gửi" at bounding box center [129, 183] width 106 height 22
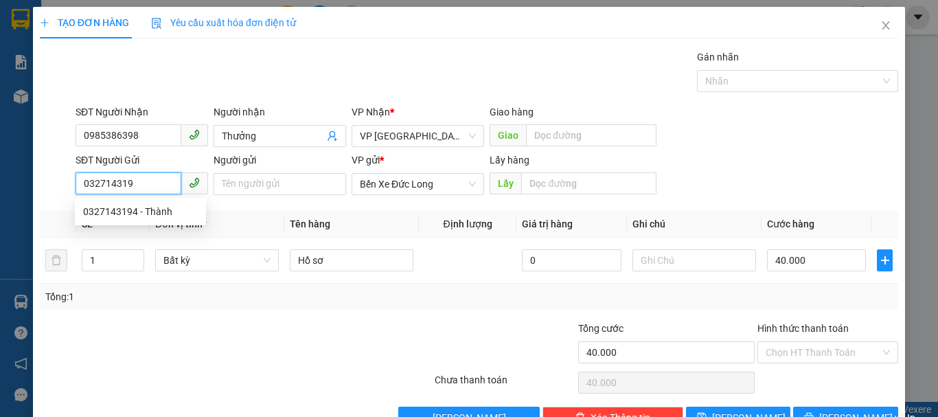
type input "0327143194"
click at [152, 216] on div "0327143194 - Thành" at bounding box center [140, 211] width 115 height 15
type input "Thành"
type input "50.000"
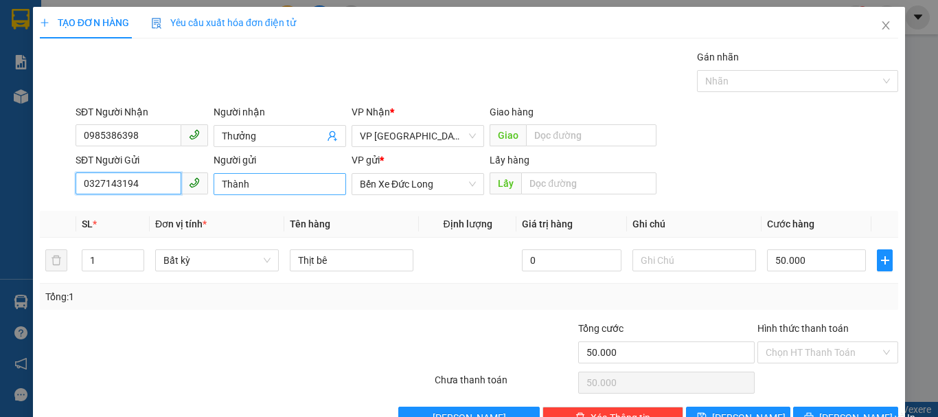
type input "0327143194"
click at [220, 182] on input "Thành" at bounding box center [280, 184] width 133 height 22
click at [299, 187] on input "[PERSON_NAME]" at bounding box center [280, 184] width 133 height 22
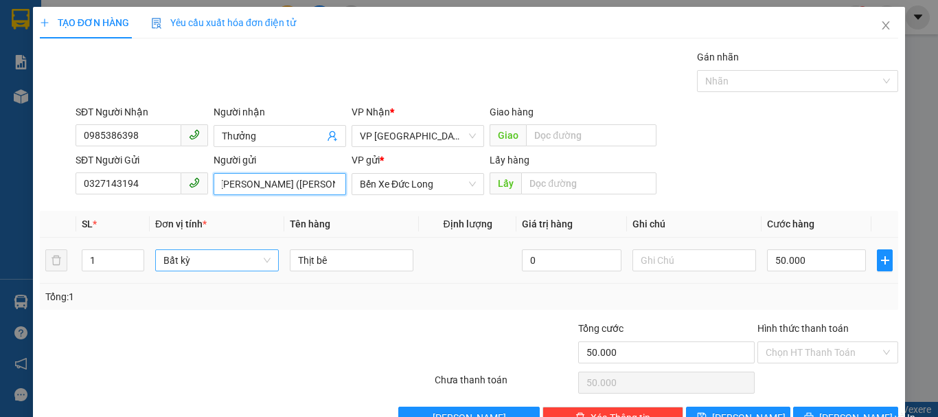
click at [188, 261] on span "Bất kỳ" at bounding box center [216, 260] width 107 height 21
type input "[PERSON_NAME] ([PERSON_NAME])"
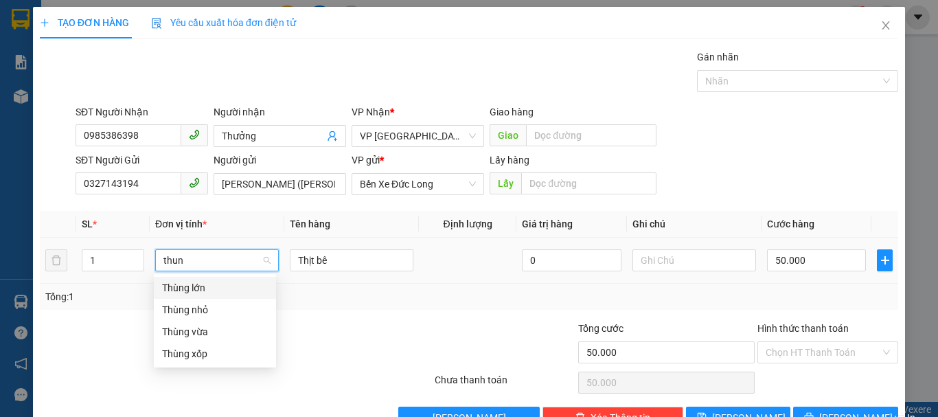
type input "thung"
click at [195, 353] on div "Thùng xốp" at bounding box center [215, 353] width 106 height 15
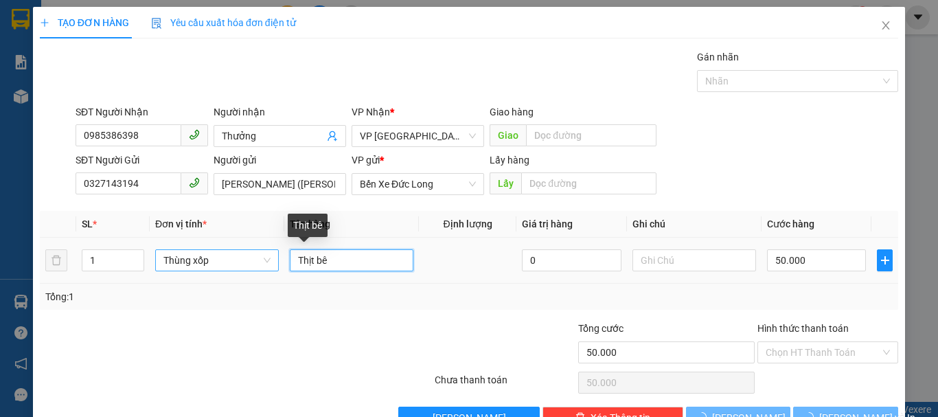
click at [348, 258] on input "Thịt bê" at bounding box center [352, 260] width 124 height 22
type input "0"
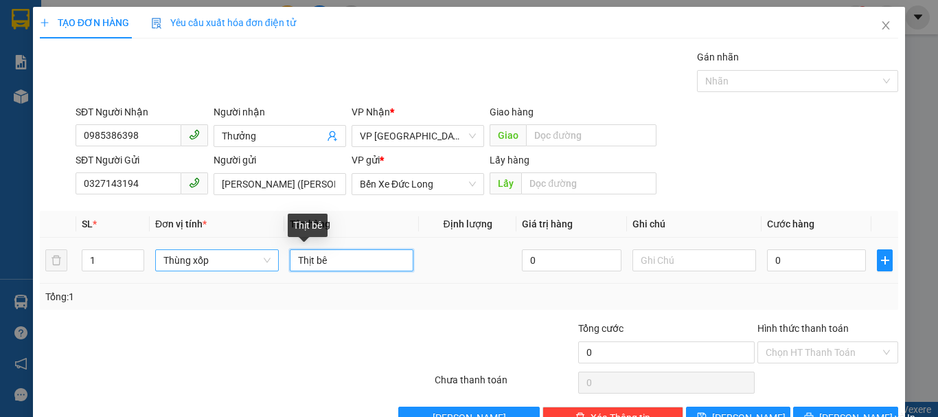
click at [348, 258] on input "Thịt bê" at bounding box center [352, 260] width 124 height 22
type input "D"
type input "Đồ ăn"
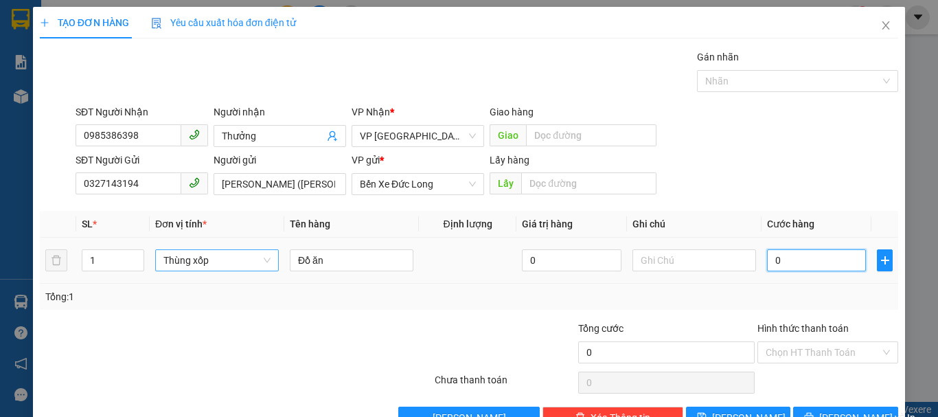
click at [797, 262] on input "0" at bounding box center [816, 260] width 99 height 22
type input "5"
type input "50"
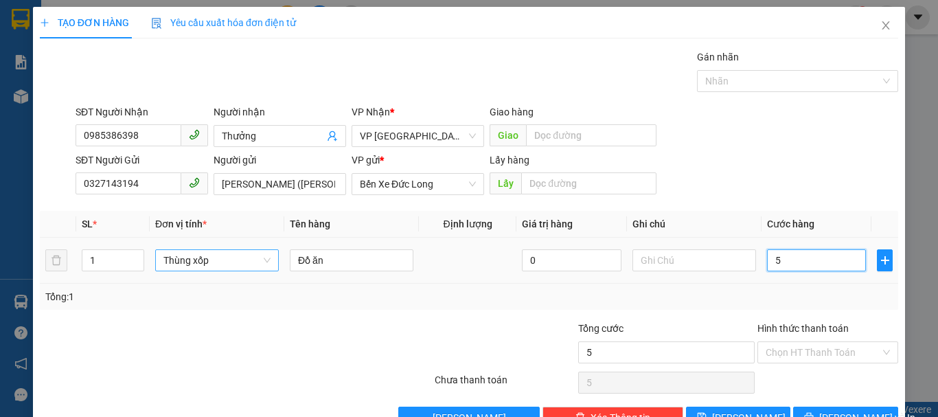
type input "50"
type input "500"
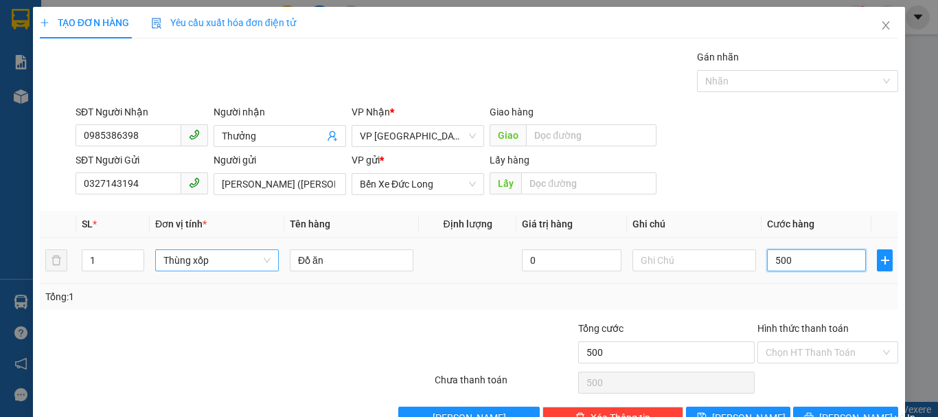
type input "5.000"
type input "50.000"
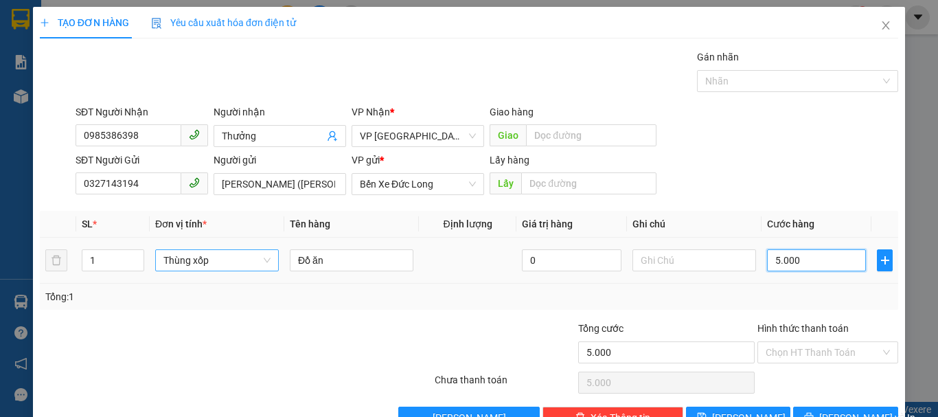
type input "50.000"
type input "500.000"
type input "50.000"
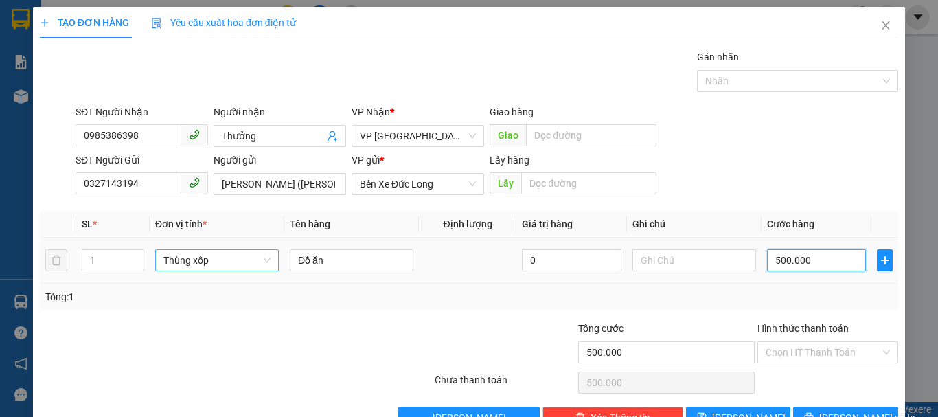
type input "50.000"
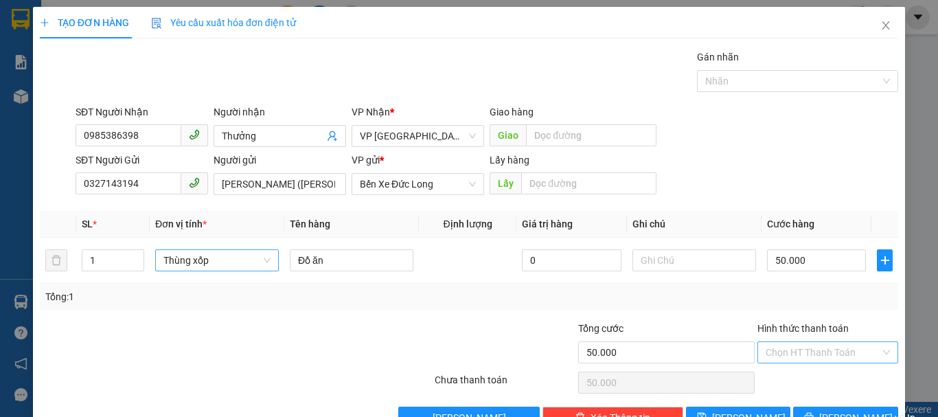
click at [798, 353] on input "Hình thức thanh toán" at bounding box center [823, 352] width 115 height 21
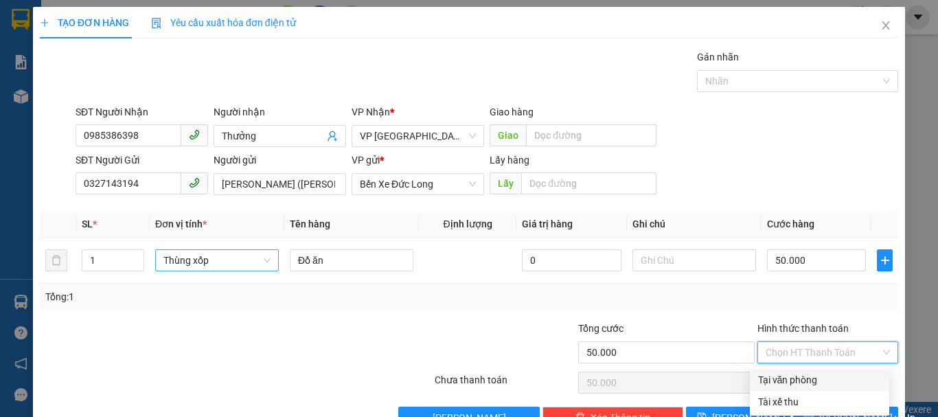
click at [796, 376] on div "Tại văn phòng" at bounding box center [819, 379] width 123 height 15
type input "0"
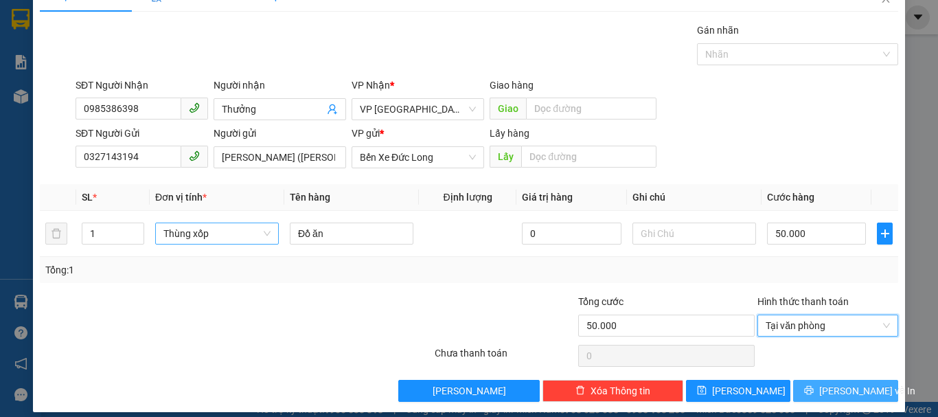
scroll to position [38, 0]
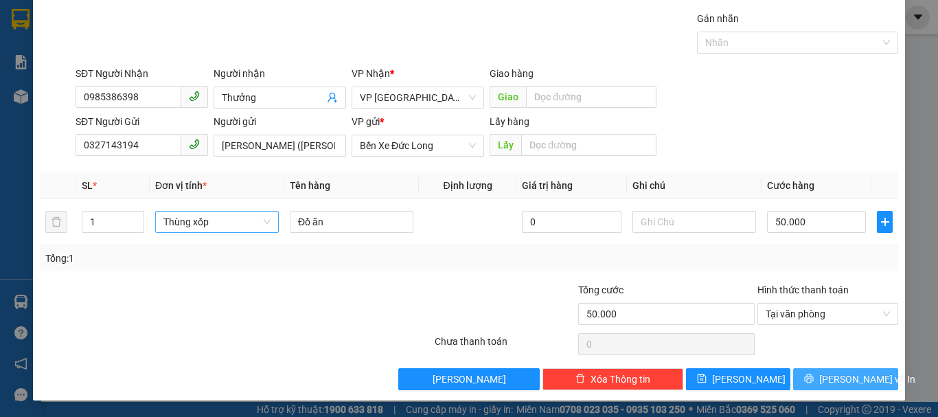
click at [812, 376] on icon "printer" at bounding box center [809, 379] width 10 height 10
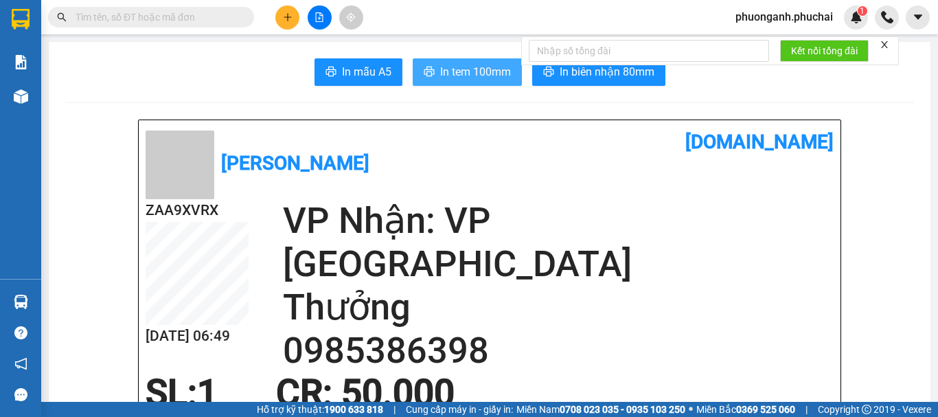
click at [476, 74] on span "In tem 100mm" at bounding box center [475, 71] width 71 height 17
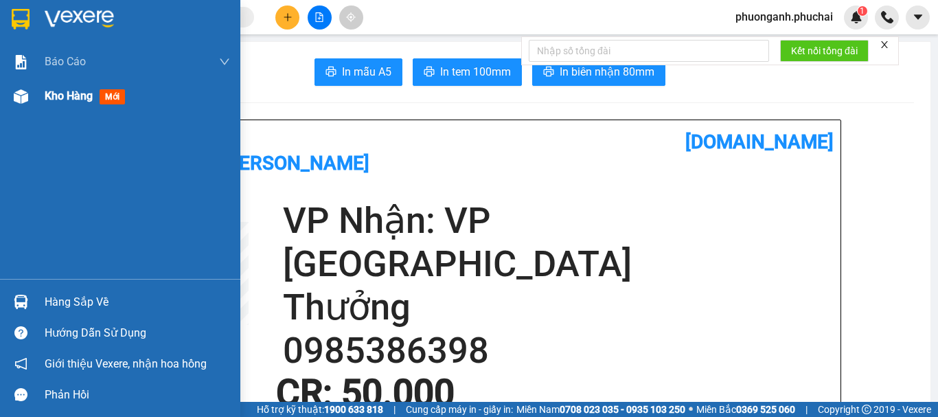
click at [84, 100] on span "Kho hàng" at bounding box center [69, 95] width 48 height 13
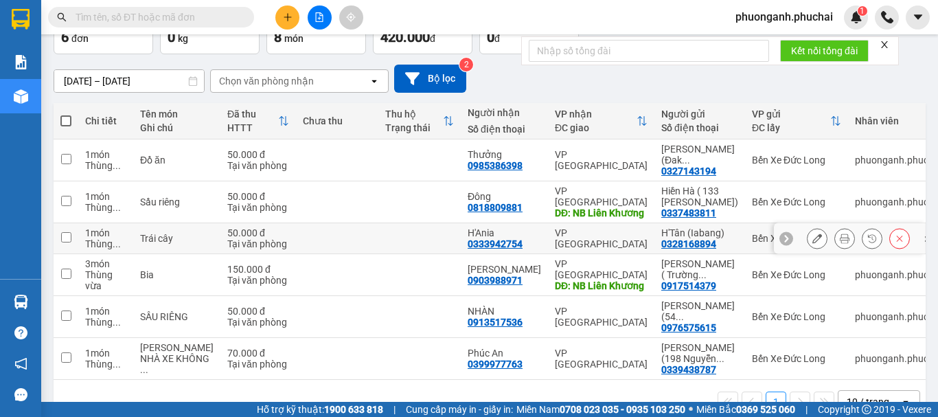
scroll to position [67, 0]
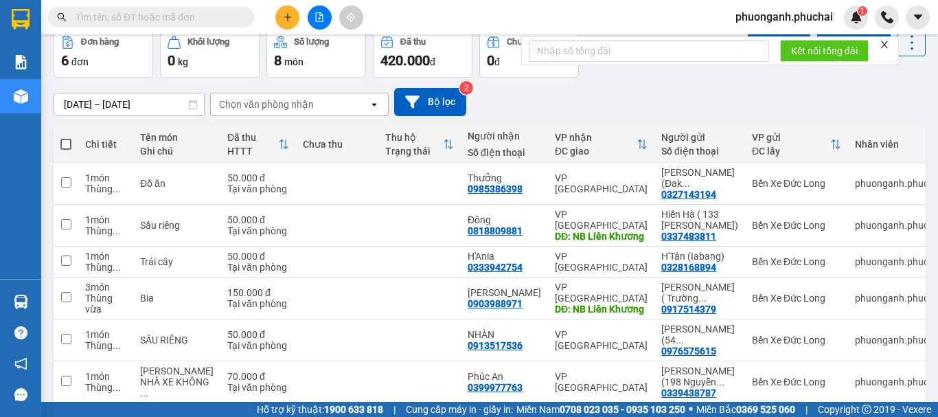
click at [63, 142] on span at bounding box center [65, 144] width 11 height 11
click at [66, 137] on input "checkbox" at bounding box center [66, 137] width 0 height 0
checkbox input "true"
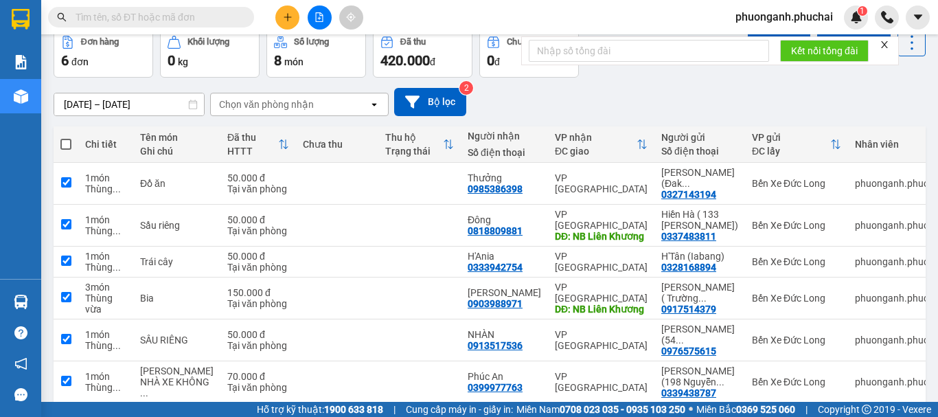
checkbox input "true"
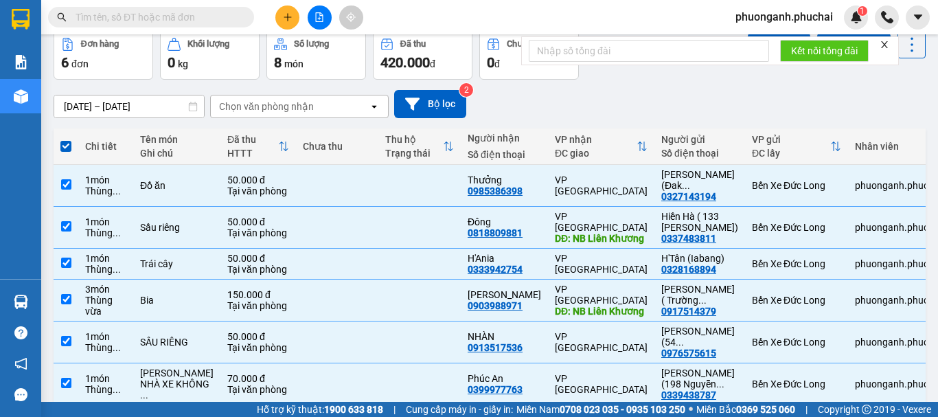
scroll to position [136, 0]
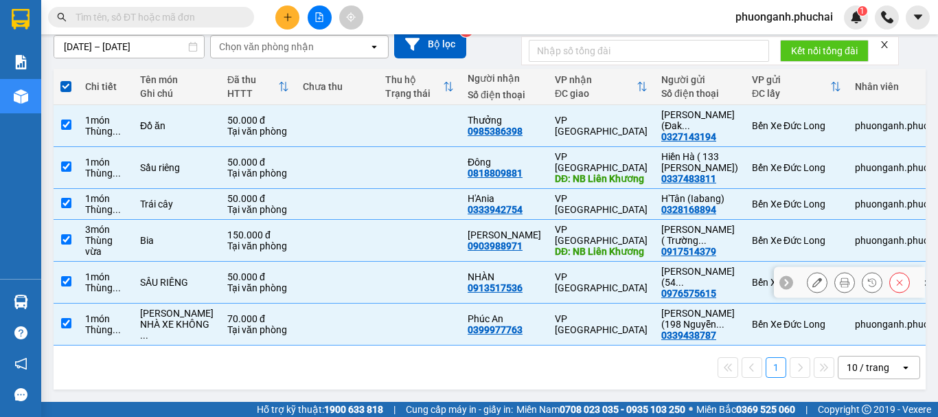
drag, startPoint x: 89, startPoint y: 267, endPoint x: 93, endPoint y: 283, distance: 16.3
click at [91, 271] on div "1 món" at bounding box center [105, 276] width 41 height 11
checkbox input "false"
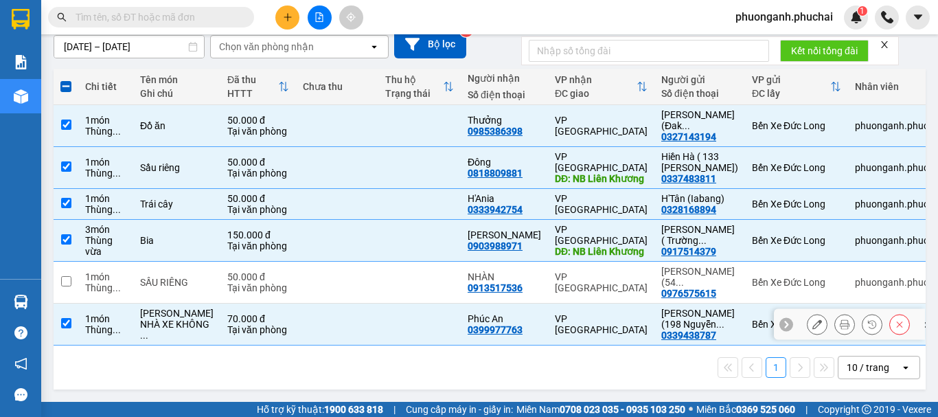
click at [98, 315] on div "1 món" at bounding box center [105, 318] width 41 height 11
checkbox input "false"
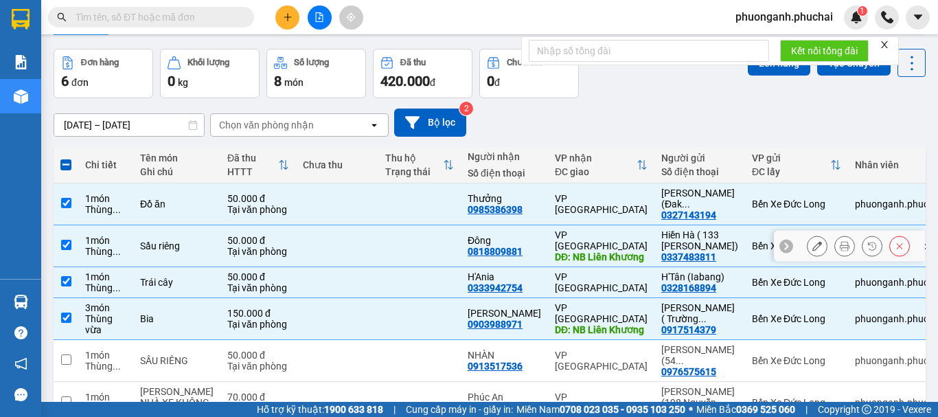
scroll to position [0, 0]
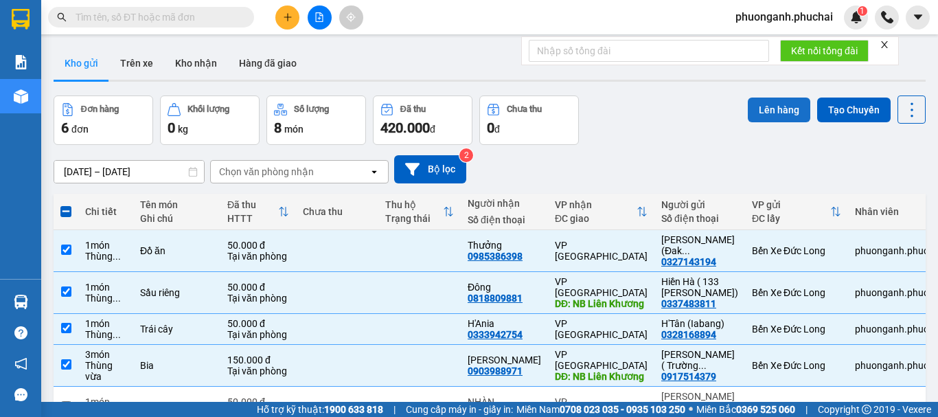
click at [778, 100] on button "Lên hàng" at bounding box center [779, 110] width 62 height 25
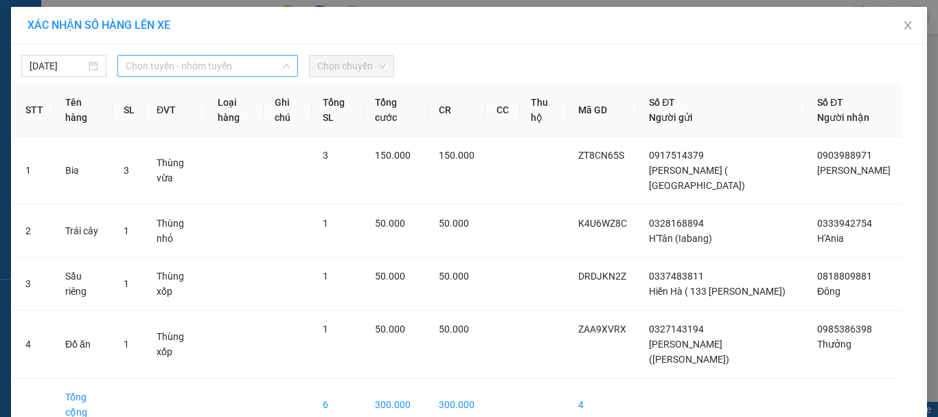
click at [200, 65] on span "Chọn tuyến - nhóm tuyến" at bounding box center [208, 66] width 164 height 21
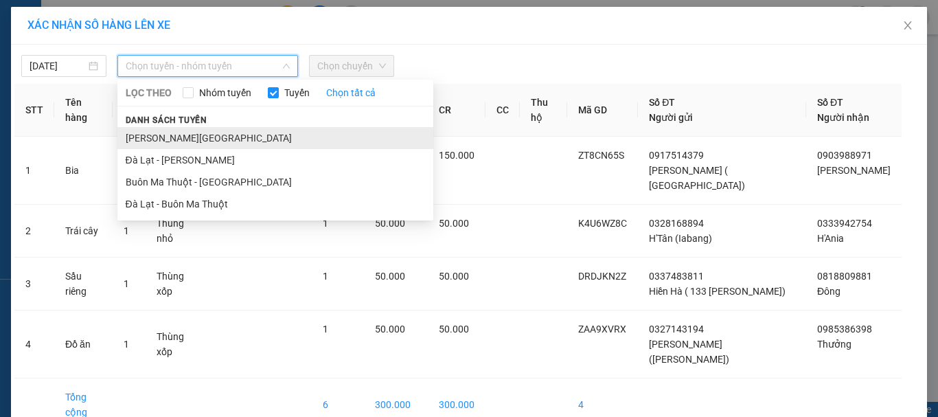
click at [144, 139] on li "[PERSON_NAME][GEOGRAPHIC_DATA]" at bounding box center [275, 138] width 316 height 22
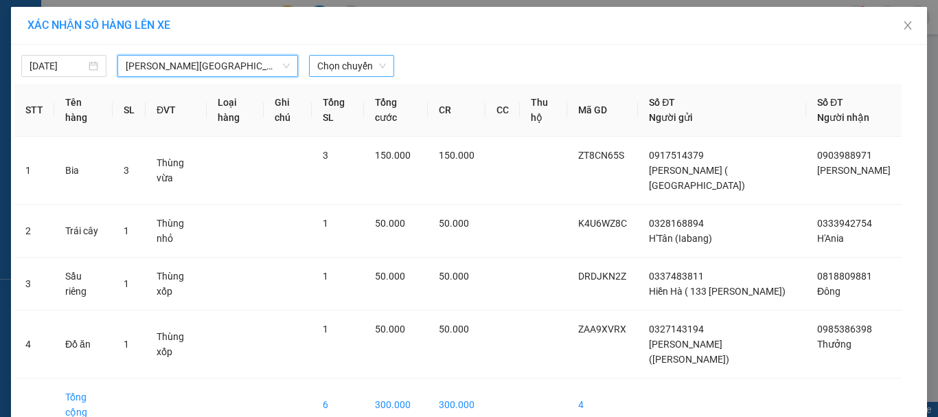
click at [360, 68] on span "Chọn chuyến" at bounding box center [351, 66] width 69 height 21
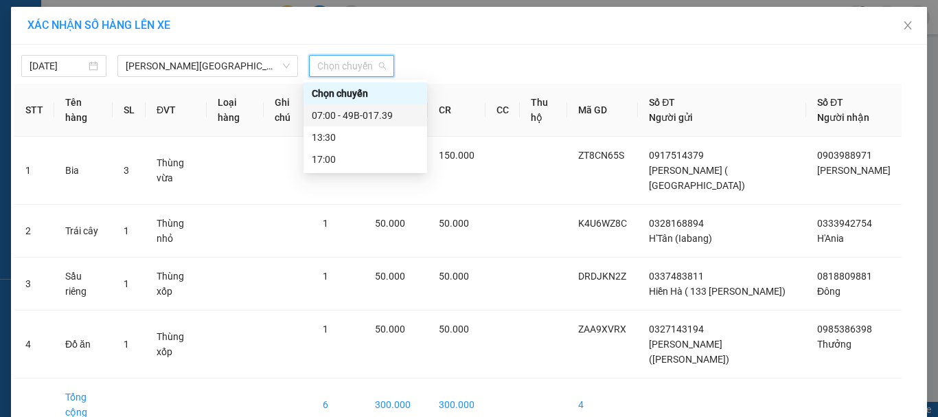
click at [346, 115] on div "07:00 - 49B-017.39" at bounding box center [365, 115] width 107 height 15
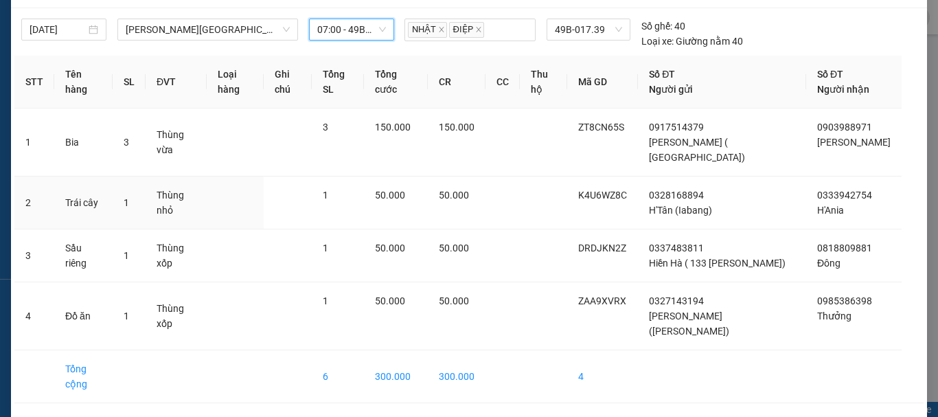
scroll to position [70, 0]
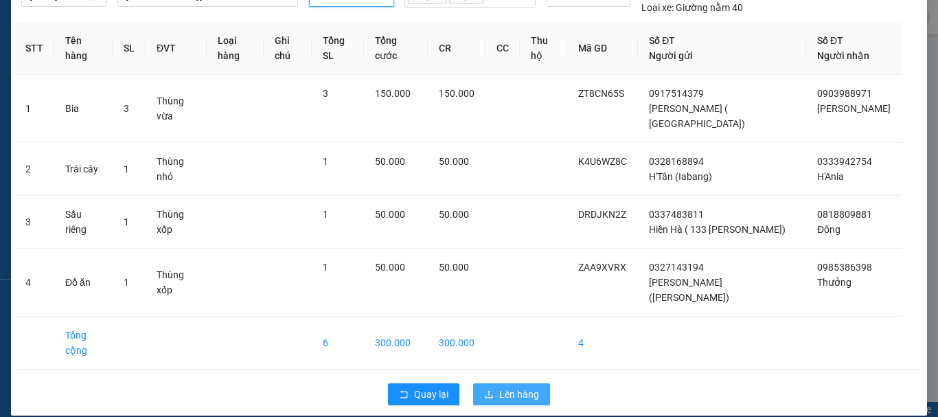
click at [516, 387] on span "Lên hàng" at bounding box center [519, 394] width 40 height 15
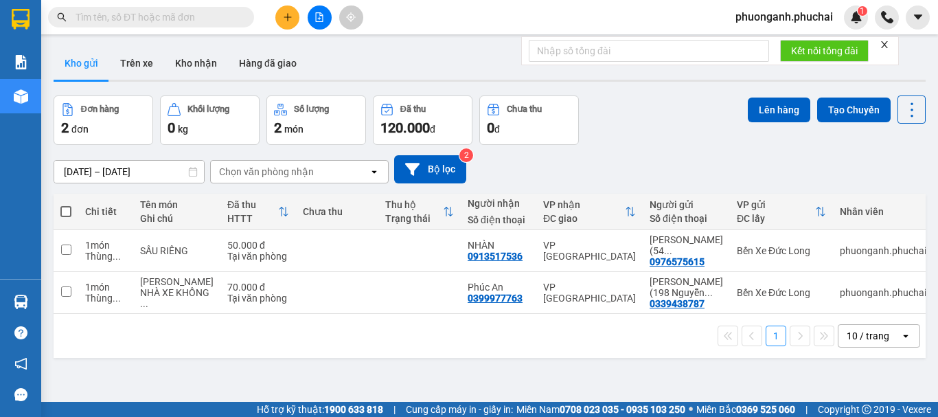
drag, startPoint x: 288, startPoint y: 1, endPoint x: 286, endPoint y: 11, distance: 10.5
click at [288, 2] on div "Kết quả tìm kiếm ( 0 ) Bộ lọc No Data phuonganh.phuchai 1" at bounding box center [469, 17] width 938 height 34
click at [282, 0] on html "Kết quả tìm kiếm ( 0 ) Bộ lọc No Data phuonganh.phuchai 1 Báo cáo Mẫu 1: Báo cá…" at bounding box center [469, 208] width 938 height 417
click at [284, 23] on button at bounding box center [287, 17] width 24 height 24
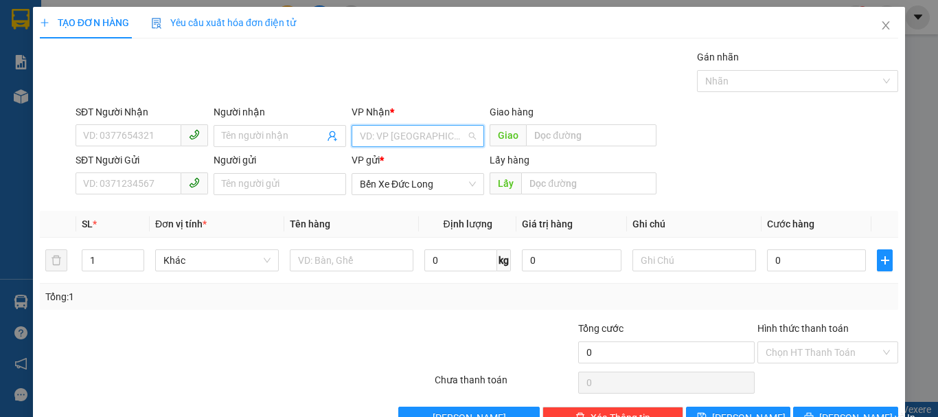
drag, startPoint x: 394, startPoint y: 129, endPoint x: 387, endPoint y: 147, distance: 19.1
click at [394, 130] on input "search" at bounding box center [413, 136] width 106 height 21
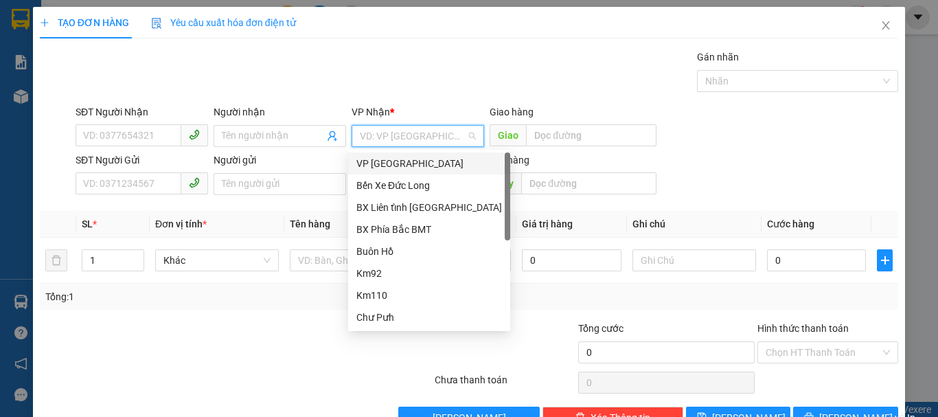
click at [367, 172] on div "VP [GEOGRAPHIC_DATA]" at bounding box center [429, 163] width 162 height 22
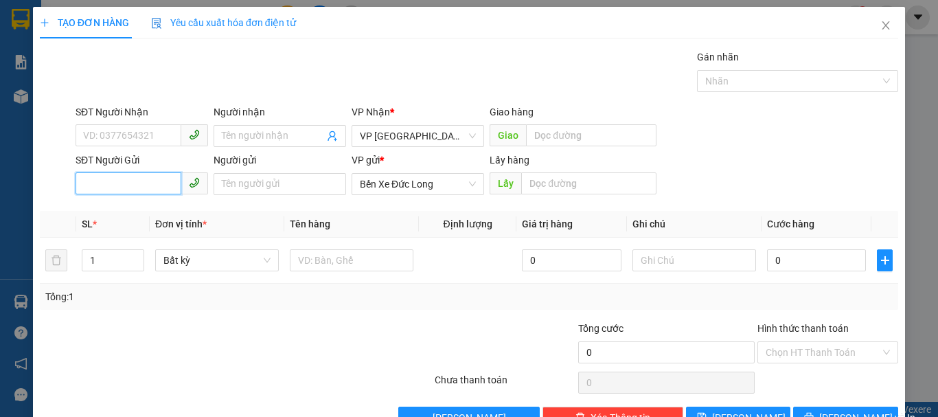
paste input "0938095803"
click at [82, 183] on input "0938095803" at bounding box center [129, 183] width 106 height 22
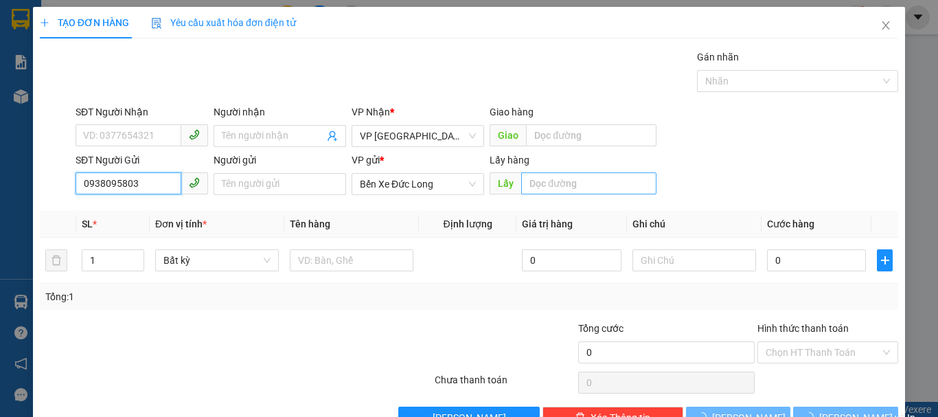
type input "0938095803"
click at [562, 187] on input "text" at bounding box center [588, 183] width 135 height 22
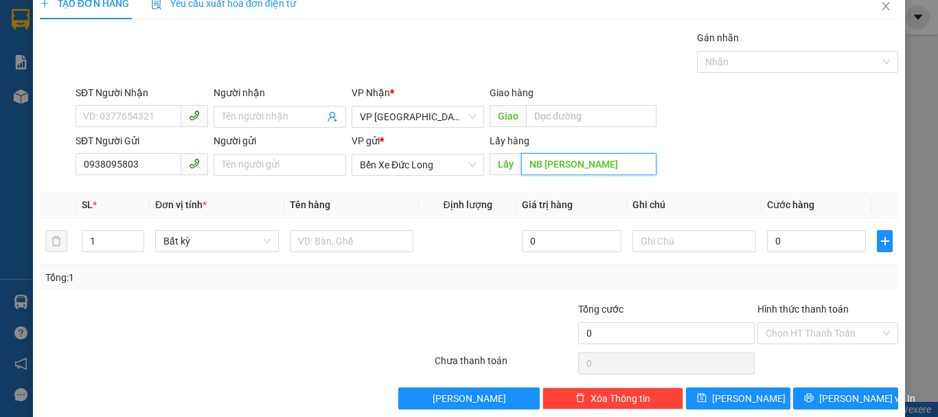
scroll to position [38, 0]
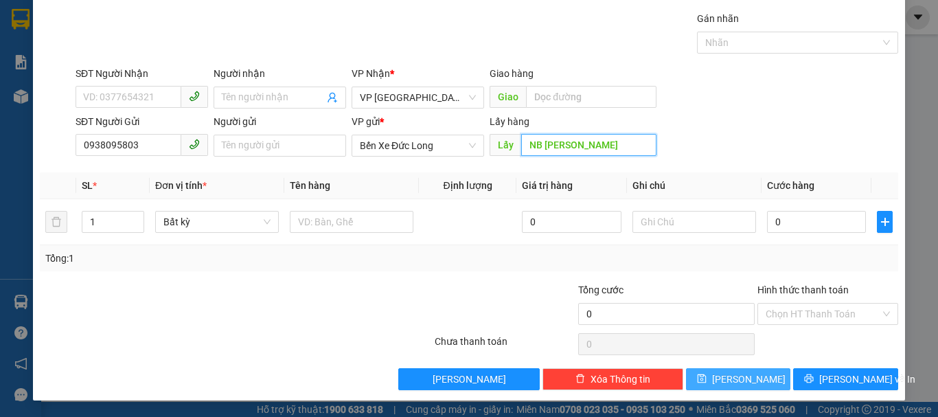
type input "NB [PERSON_NAME]"
click at [753, 376] on button "[PERSON_NAME]" at bounding box center [738, 379] width 105 height 22
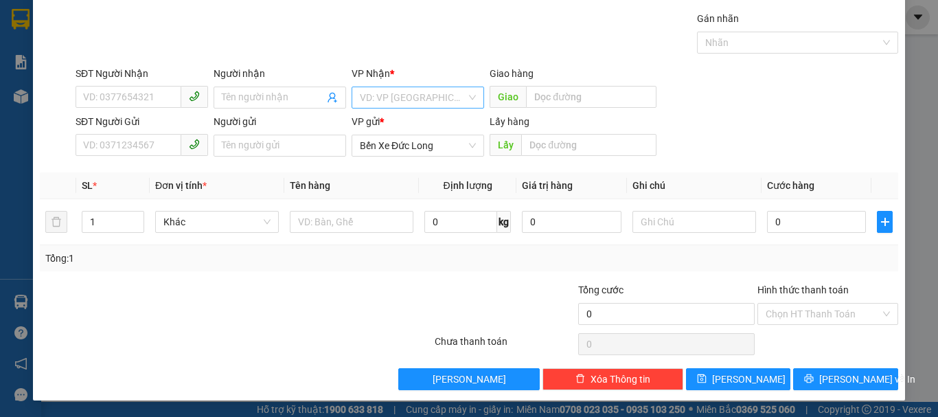
click at [390, 98] on input "search" at bounding box center [413, 97] width 106 height 21
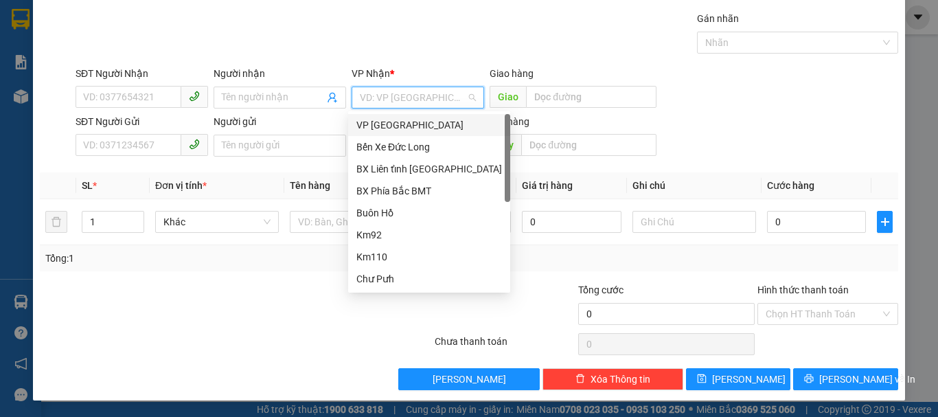
click at [370, 122] on div "VP [GEOGRAPHIC_DATA]" at bounding box center [429, 124] width 146 height 15
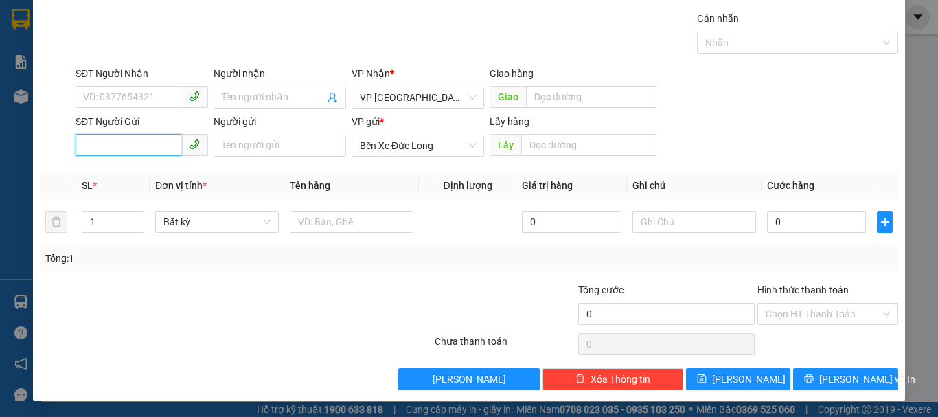
paste input "0348989766"
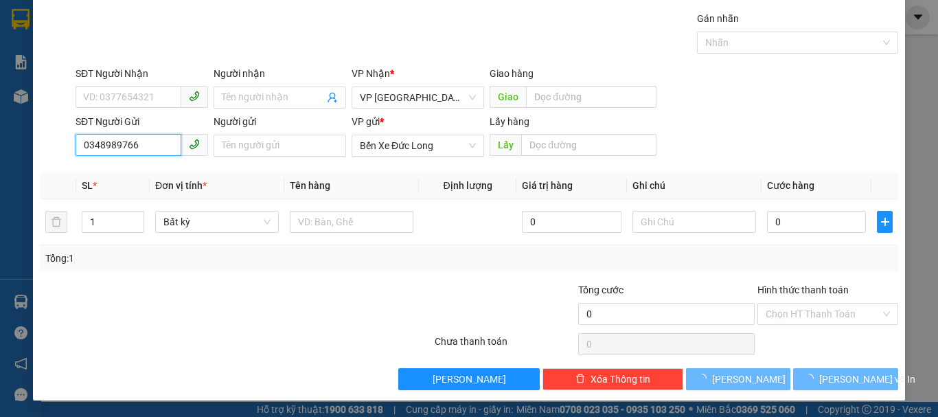
click at [80, 141] on input "0348989766" at bounding box center [129, 145] width 106 height 22
type input "0348989766"
click at [560, 147] on input "text" at bounding box center [588, 145] width 135 height 22
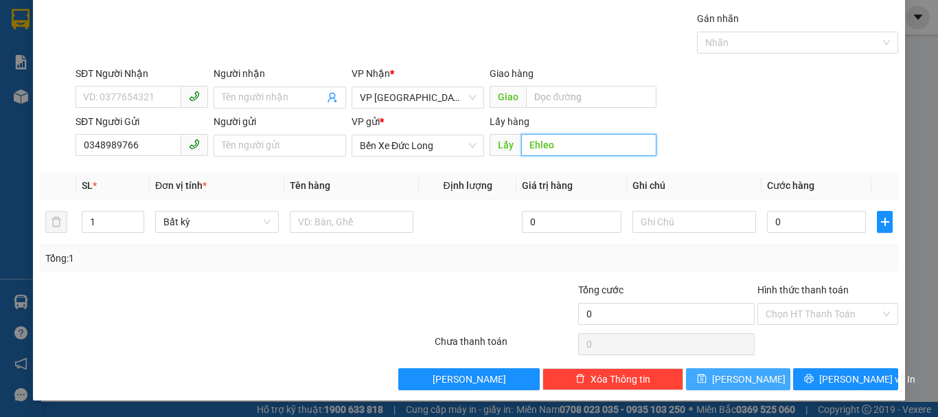
type input "Ehleo"
click at [751, 375] on button "[PERSON_NAME]" at bounding box center [738, 379] width 105 height 22
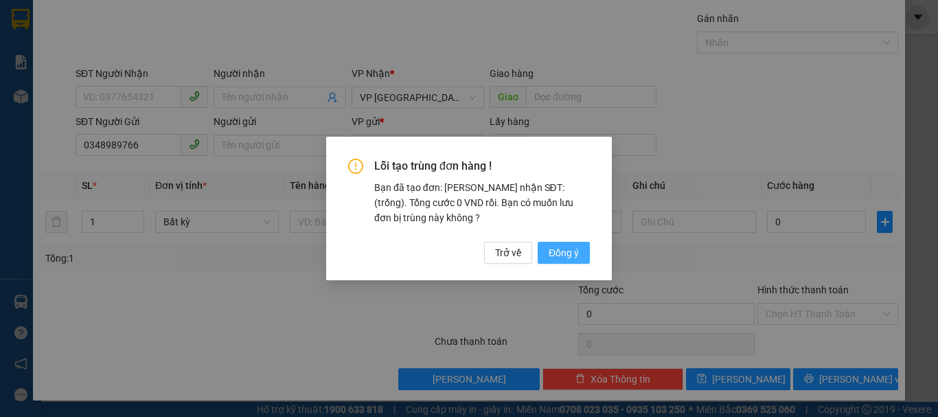
click at [576, 255] on span "Đồng ý" at bounding box center [564, 252] width 30 height 15
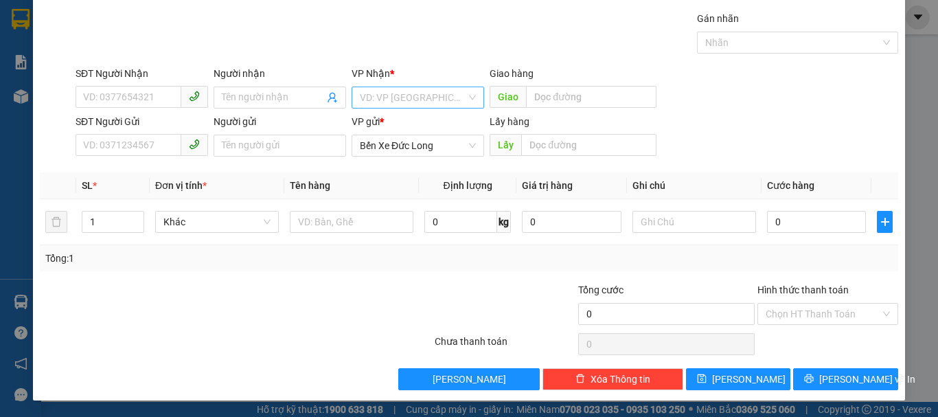
click at [402, 93] on input "search" at bounding box center [413, 97] width 106 height 21
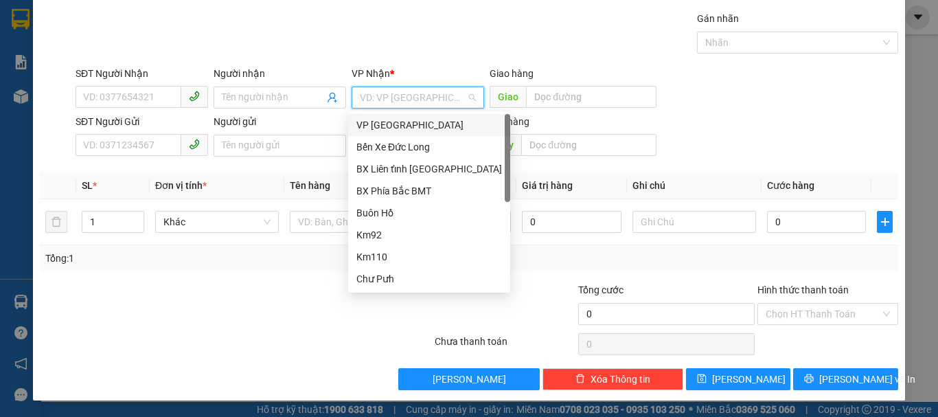
click at [374, 124] on div "VP [GEOGRAPHIC_DATA]" at bounding box center [429, 124] width 146 height 15
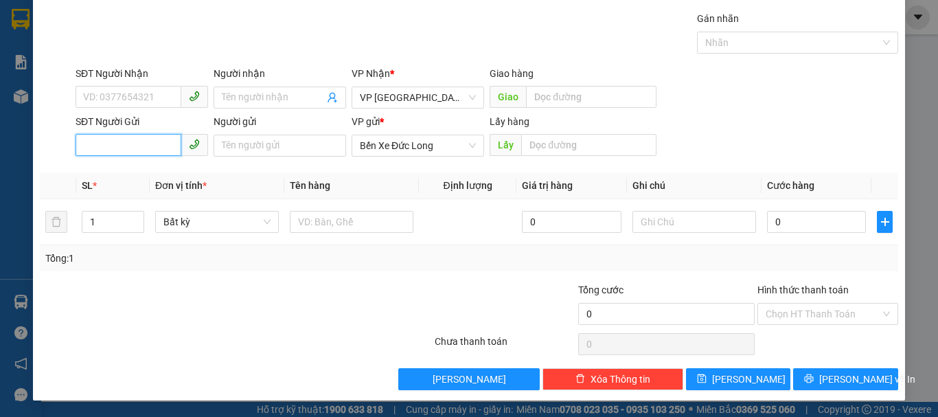
paste input "0889215954"
type input "0889215954"
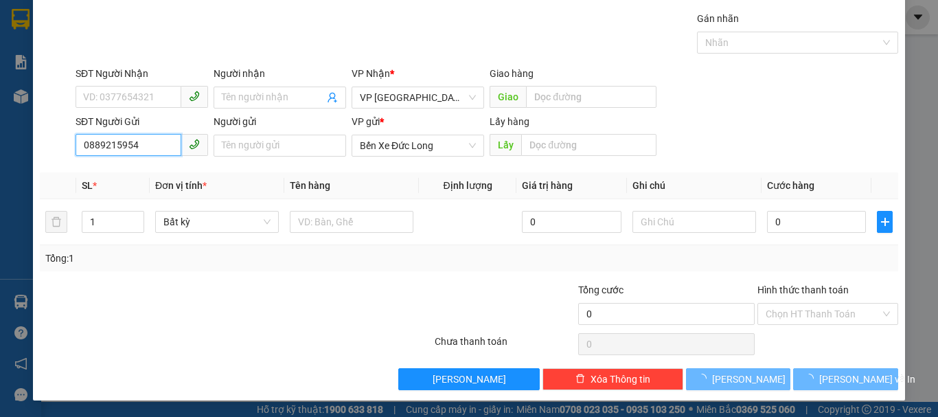
click at [82, 146] on input "0889215954" at bounding box center [129, 145] width 106 height 22
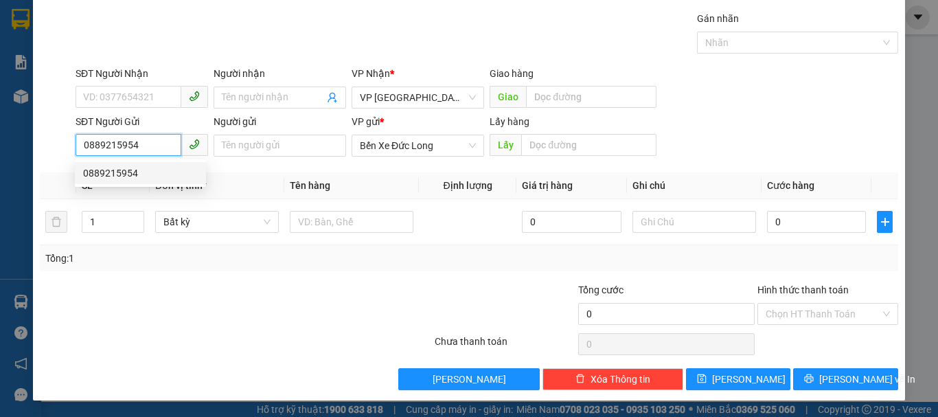
drag, startPoint x: 109, startPoint y: 172, endPoint x: 118, endPoint y: 180, distance: 11.7
click at [110, 173] on div "0889215954" at bounding box center [140, 173] width 115 height 15
type input "KM 82"
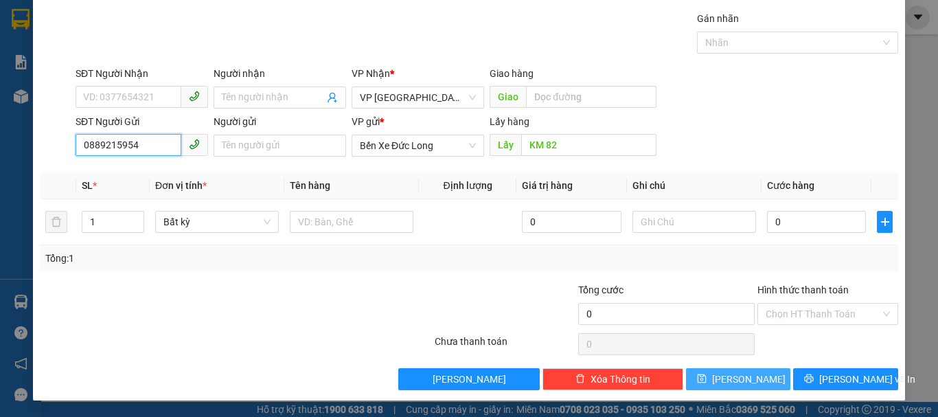
type input "0889215954"
click at [733, 384] on span "[PERSON_NAME]" at bounding box center [748, 379] width 73 height 15
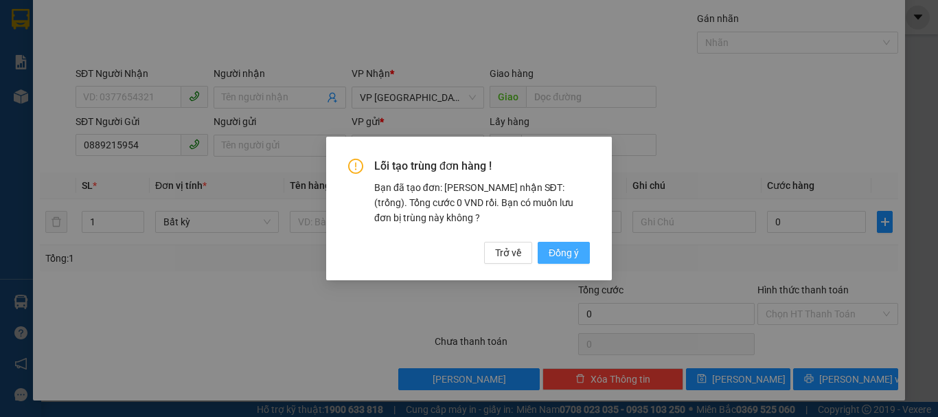
click at [568, 253] on span "Đồng ý" at bounding box center [564, 252] width 30 height 15
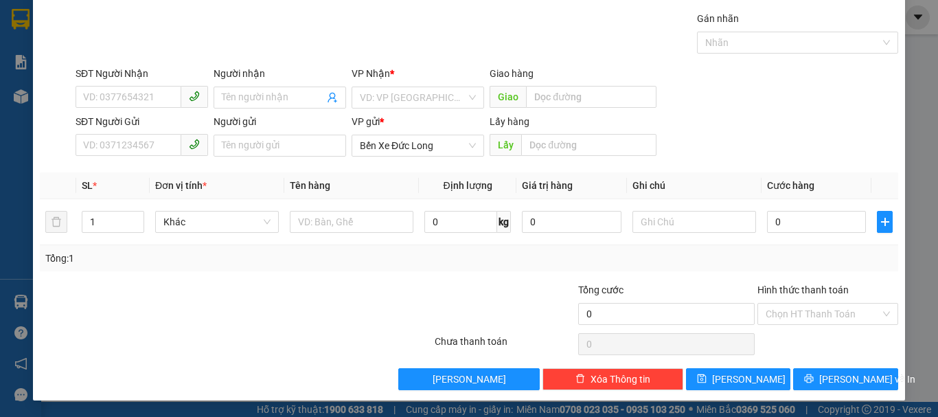
scroll to position [0, 0]
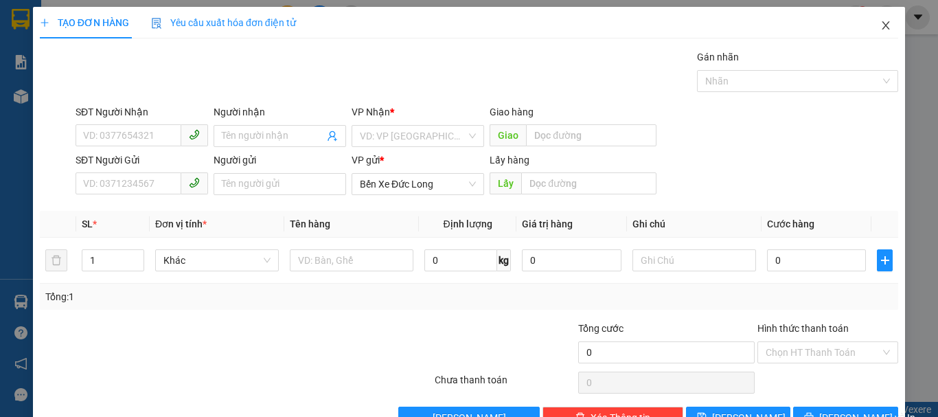
click at [880, 24] on icon "close" at bounding box center [885, 25] width 11 height 11
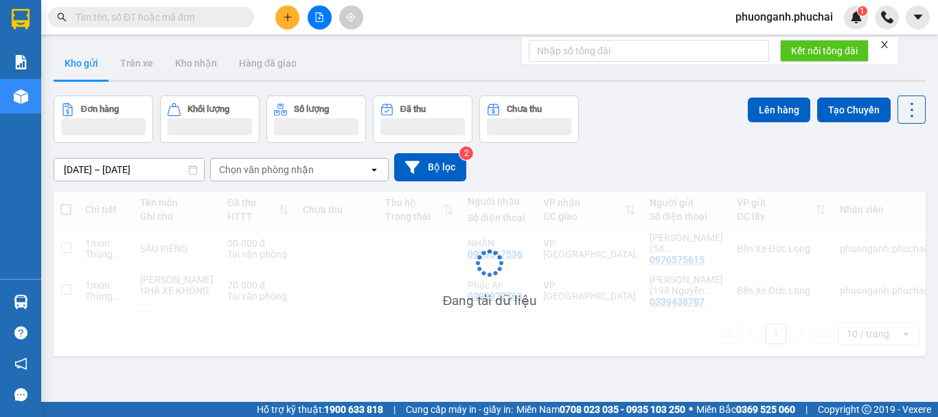
click at [320, 16] on icon "file-add" at bounding box center [320, 17] width 10 height 10
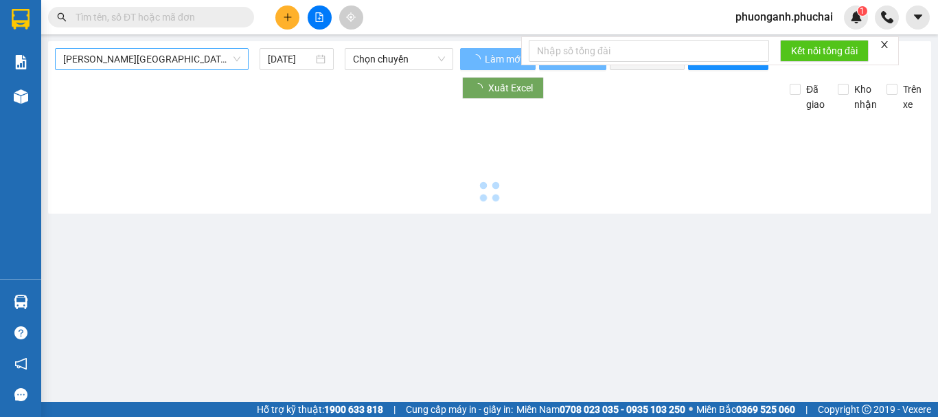
click at [137, 56] on span "[PERSON_NAME][GEOGRAPHIC_DATA]" at bounding box center [151, 59] width 177 height 21
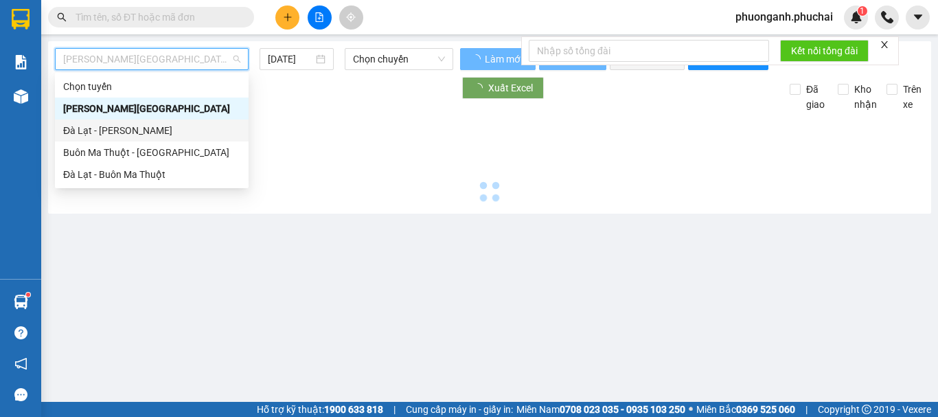
drag, startPoint x: 81, startPoint y: 127, endPoint x: 209, endPoint y: 89, distance: 134.1
click at [82, 128] on div "Đà Lạt - [PERSON_NAME]" at bounding box center [151, 130] width 177 height 15
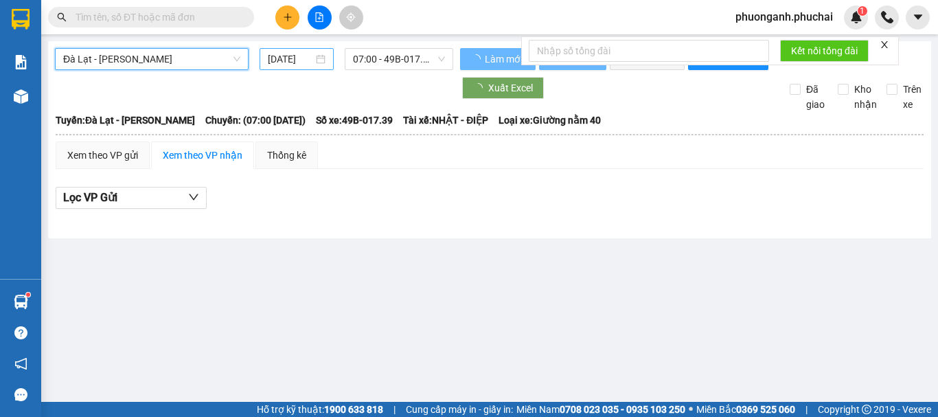
click at [291, 57] on input "[DATE]" at bounding box center [290, 59] width 45 height 15
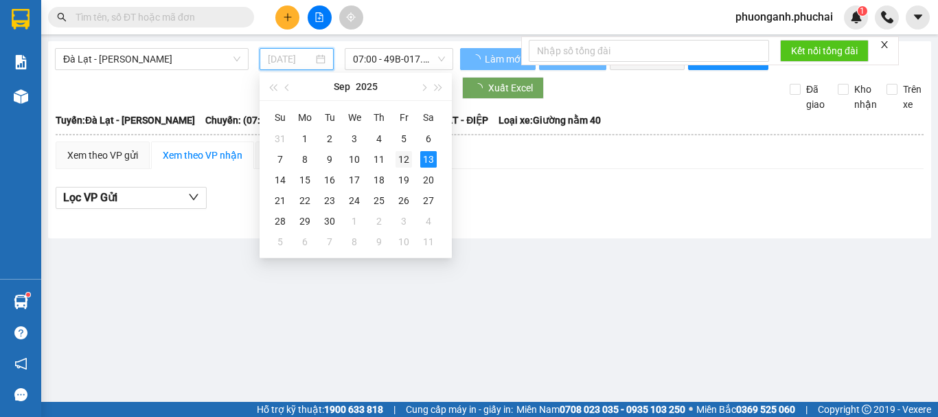
click at [403, 157] on div "12" at bounding box center [404, 159] width 16 height 16
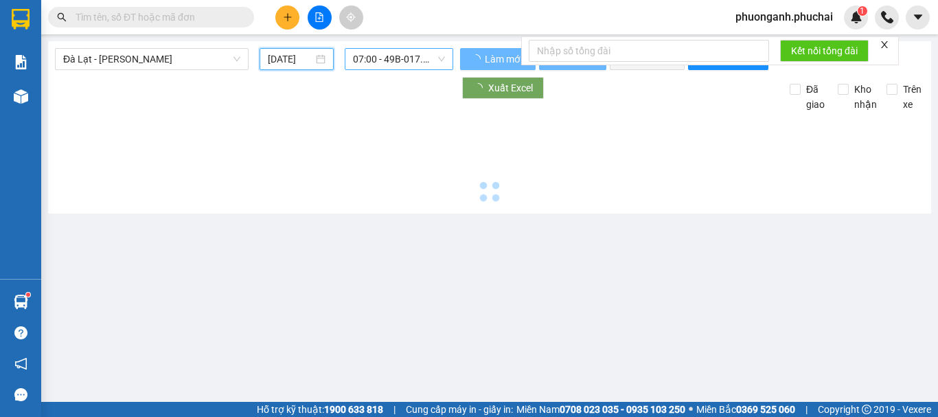
click at [399, 52] on span "07:00 - 49B-017.39" at bounding box center [399, 59] width 92 height 21
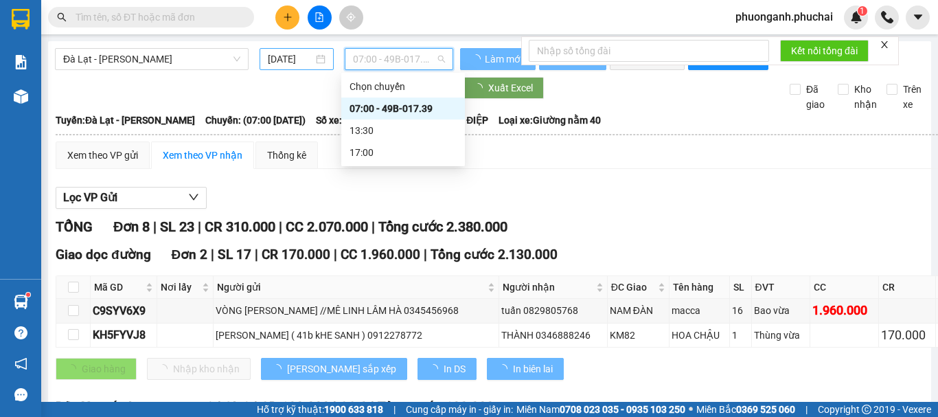
click at [299, 58] on input "[DATE]" at bounding box center [290, 59] width 45 height 15
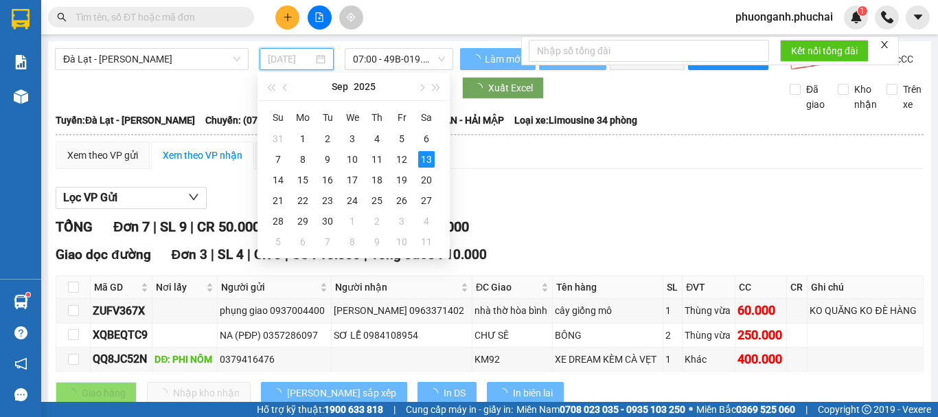
type input "[DATE]"
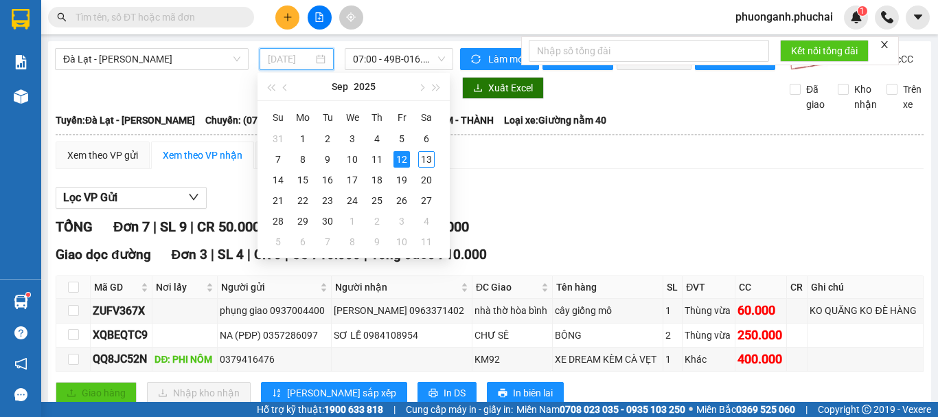
click at [409, 160] on div "12" at bounding box center [402, 159] width 16 height 16
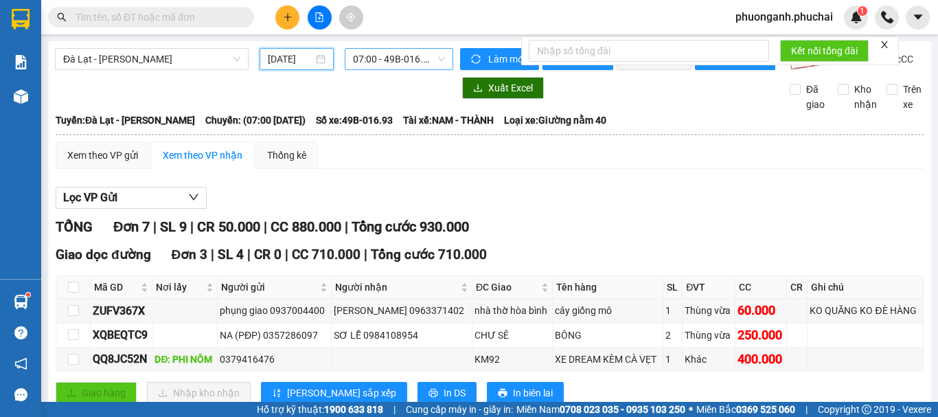
click at [394, 58] on span "07:00 - 49B-016.93" at bounding box center [399, 59] width 92 height 21
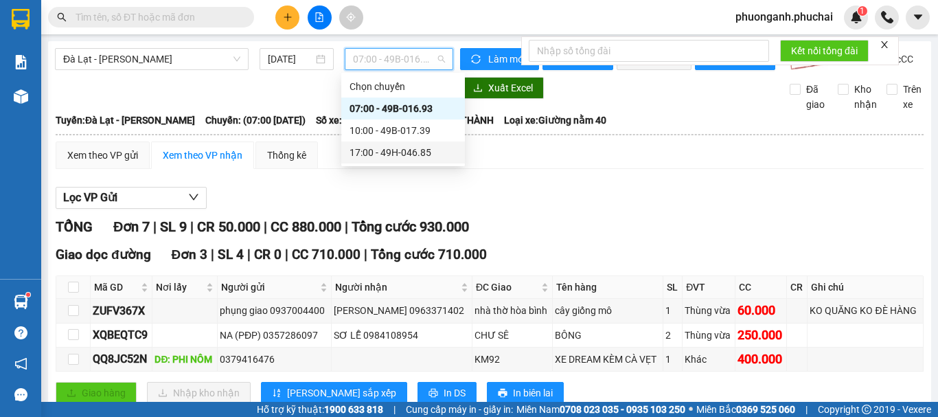
click at [389, 151] on div "17:00 - 49H-046.85" at bounding box center [403, 152] width 107 height 15
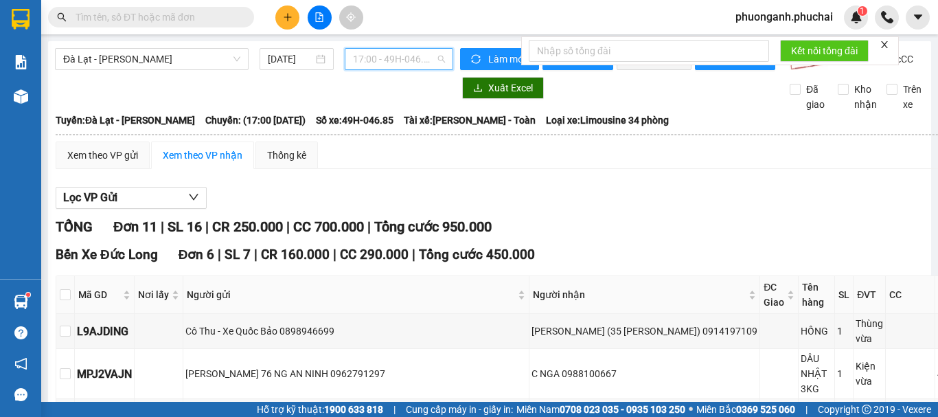
drag, startPoint x: 368, startPoint y: 55, endPoint x: 380, endPoint y: 100, distance: 47.0
click at [371, 60] on span "17:00 - 49H-046.85" at bounding box center [399, 59] width 92 height 21
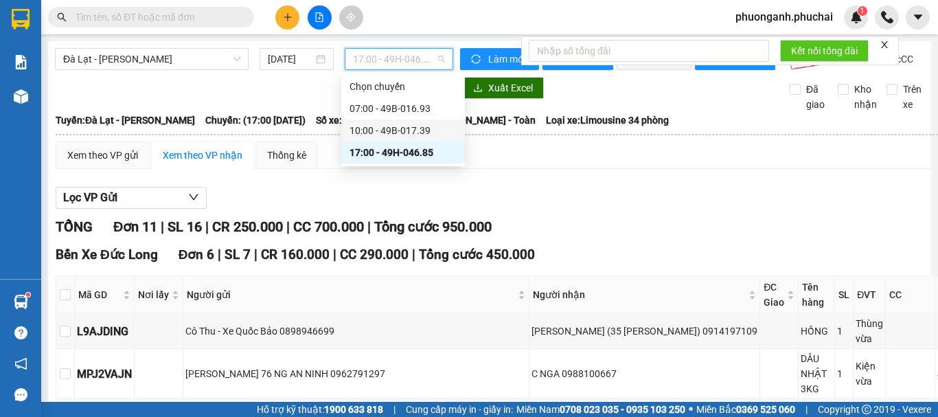
click at [373, 128] on div "10:00 - 49B-017.39" at bounding box center [403, 130] width 107 height 15
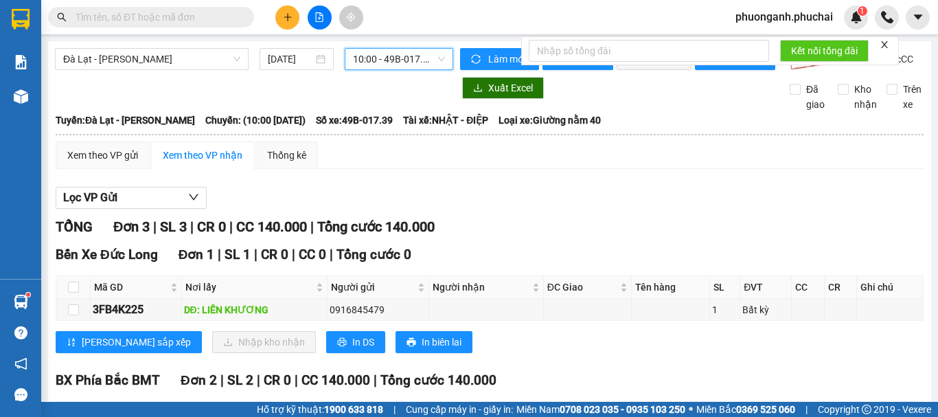
click at [387, 57] on span "10:00 - 49B-017.39" at bounding box center [399, 59] width 92 height 21
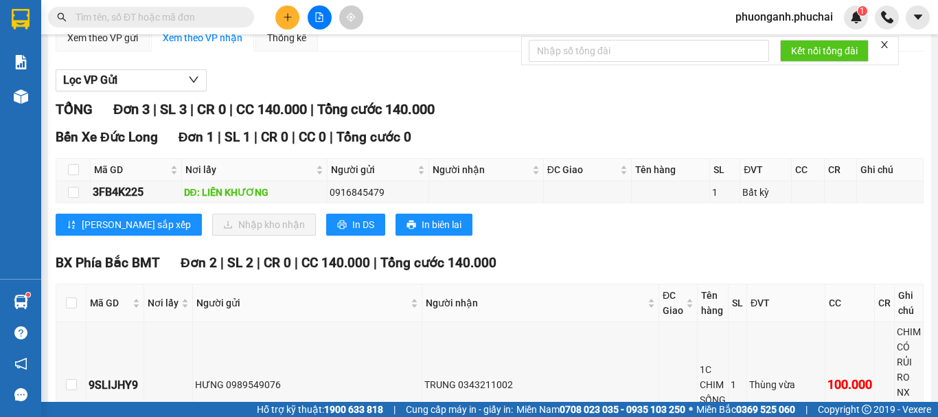
scroll to position [180, 0]
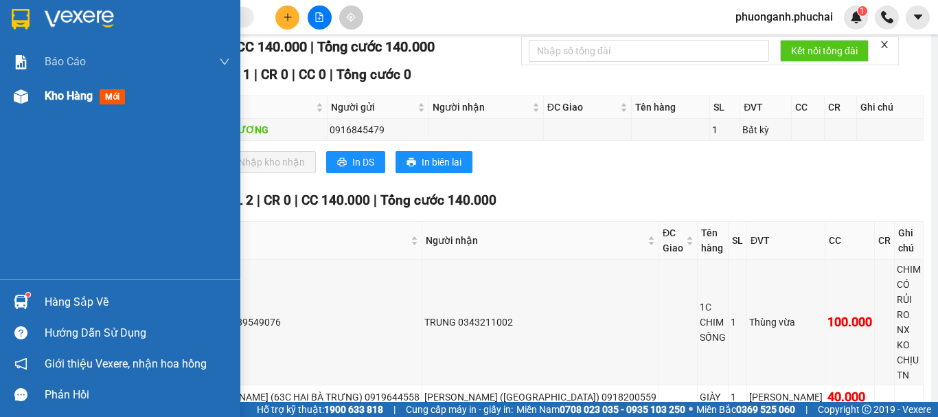
click at [76, 98] on span "Kho hàng" at bounding box center [69, 95] width 48 height 13
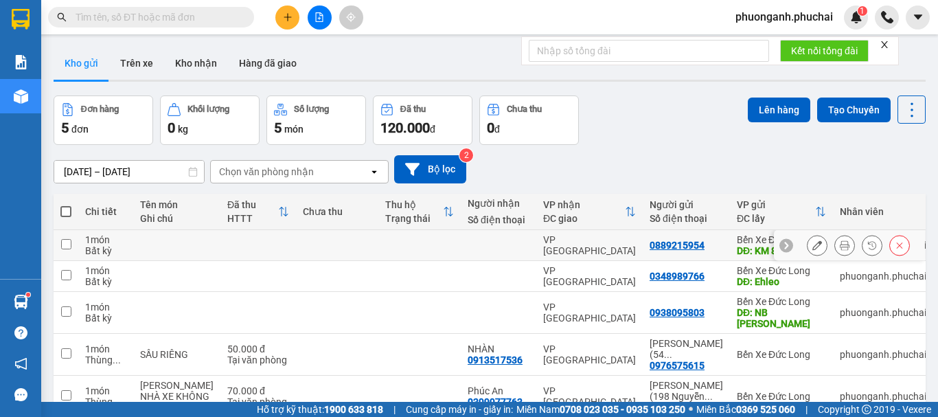
drag, startPoint x: 67, startPoint y: 247, endPoint x: 67, endPoint y: 268, distance: 21.3
click at [66, 247] on input "checkbox" at bounding box center [66, 244] width 10 height 10
checkbox input "true"
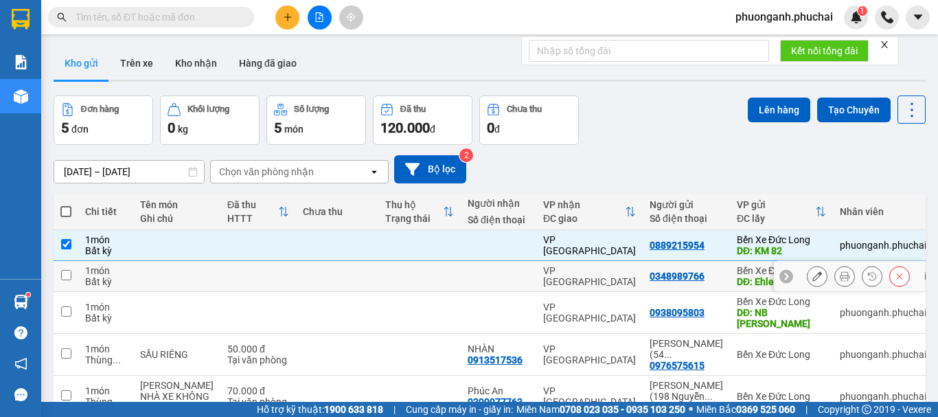
click at [68, 274] on input "checkbox" at bounding box center [66, 275] width 10 height 10
checkbox input "true"
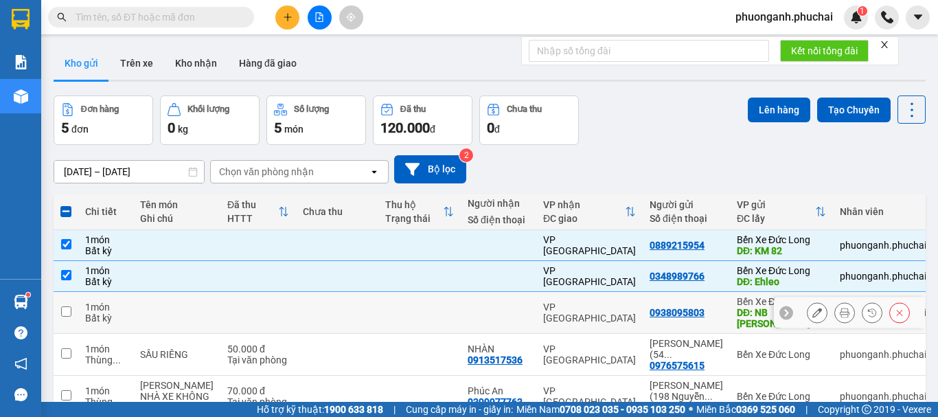
click at [68, 308] on input "checkbox" at bounding box center [66, 311] width 10 height 10
checkbox input "true"
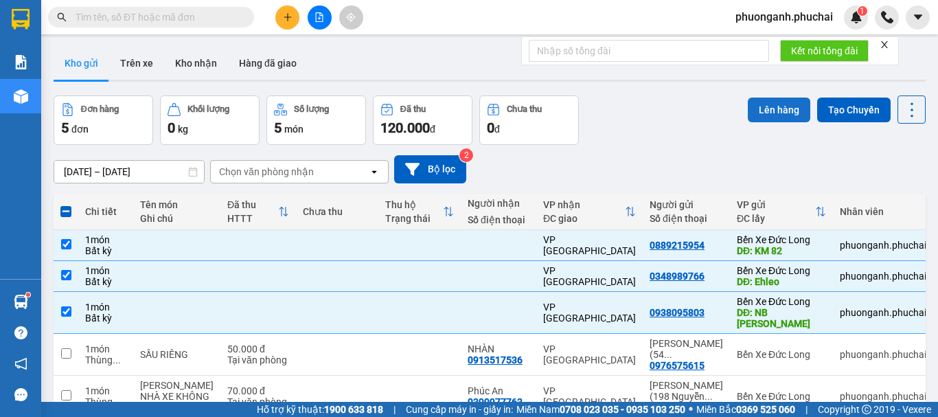
click at [756, 116] on button "Lên hàng" at bounding box center [779, 110] width 62 height 25
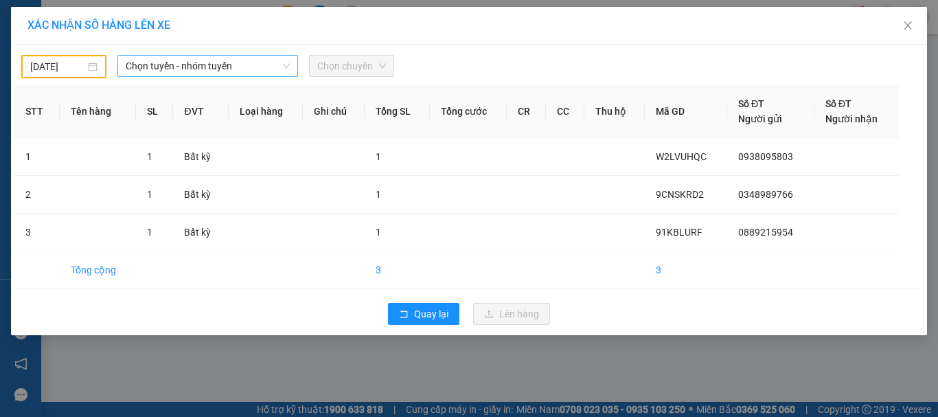
click at [201, 71] on span "Chọn tuyến - nhóm tuyến" at bounding box center [208, 66] width 164 height 21
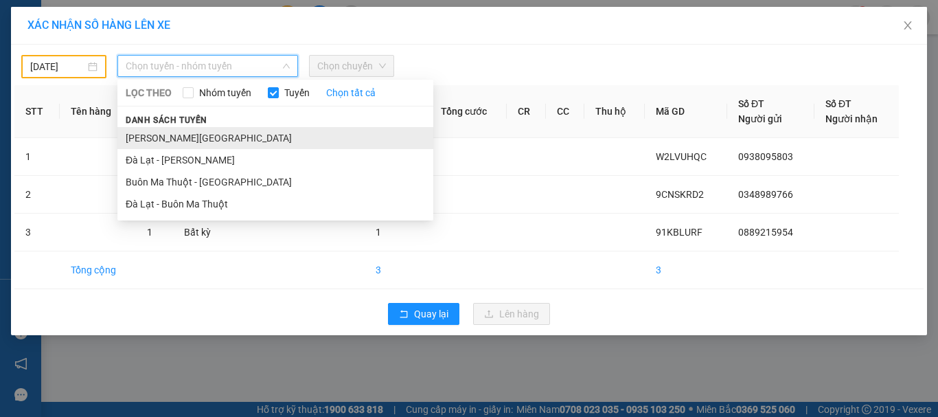
click at [147, 137] on li "[PERSON_NAME][GEOGRAPHIC_DATA]" at bounding box center [275, 138] width 316 height 22
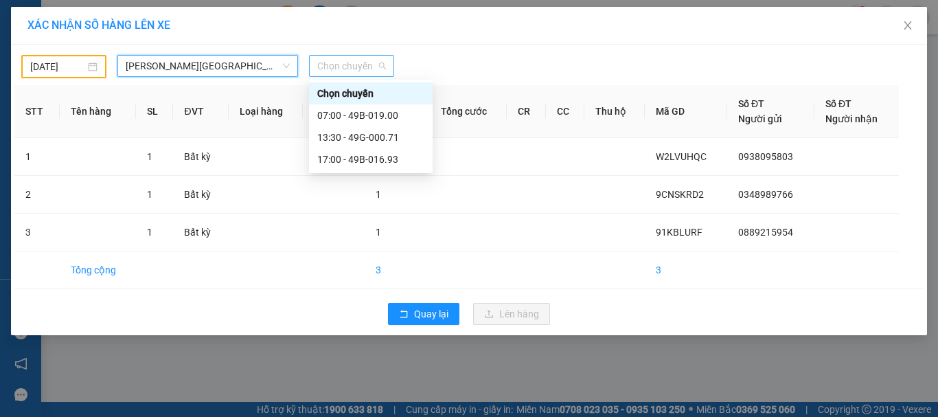
click at [363, 64] on span "Chọn chuyến" at bounding box center [351, 66] width 69 height 21
click at [358, 160] on div "17:00 - 49B-016.93" at bounding box center [370, 159] width 107 height 15
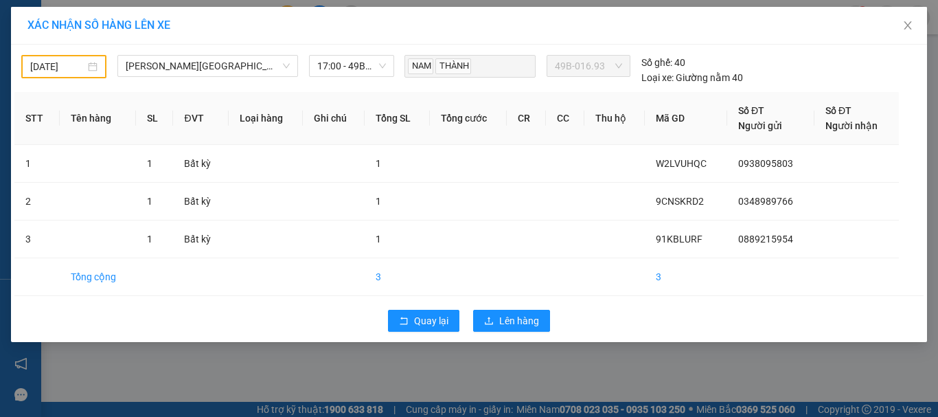
click at [91, 63] on div "[DATE]" at bounding box center [63, 66] width 67 height 15
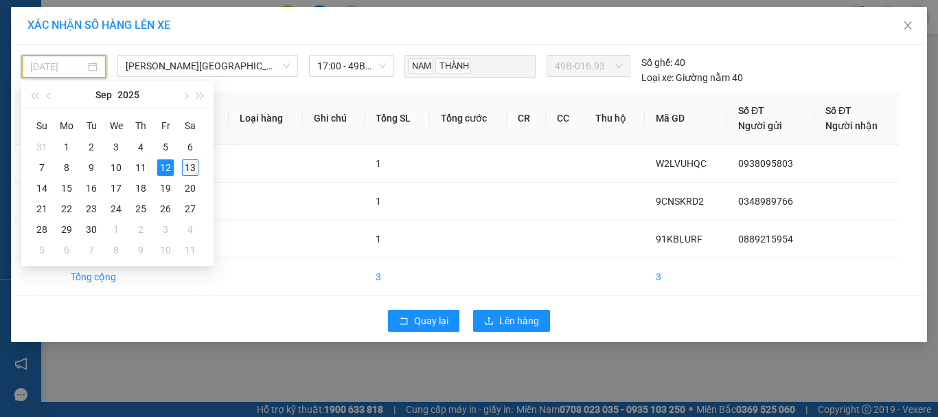
click at [187, 164] on div "13" at bounding box center [190, 167] width 16 height 16
type input "[DATE]"
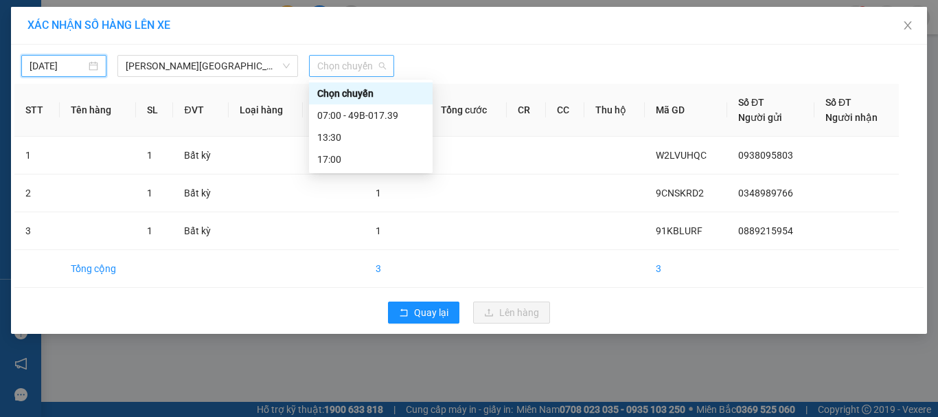
click at [354, 65] on span "Chọn chuyến" at bounding box center [351, 66] width 69 height 21
click at [352, 117] on div "07:00 - 49B-017.39" at bounding box center [370, 115] width 107 height 15
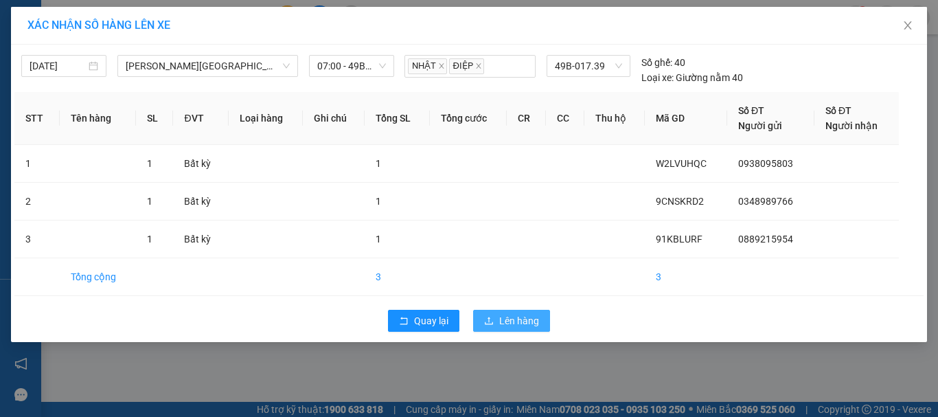
click at [534, 320] on span "Lên hàng" at bounding box center [519, 320] width 40 height 15
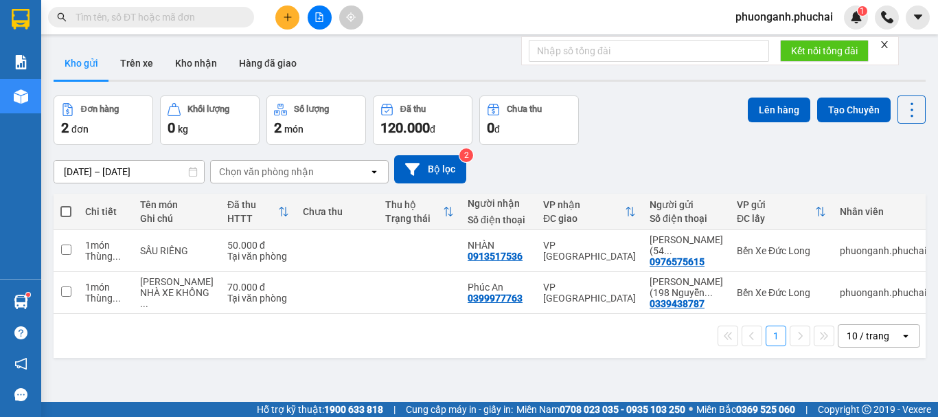
click at [320, 19] on icon "file-add" at bounding box center [320, 17] width 10 height 10
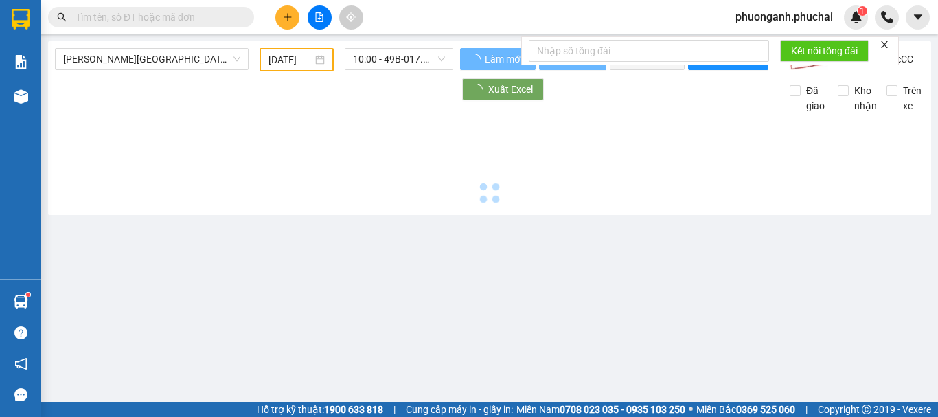
type input "[DATE]"
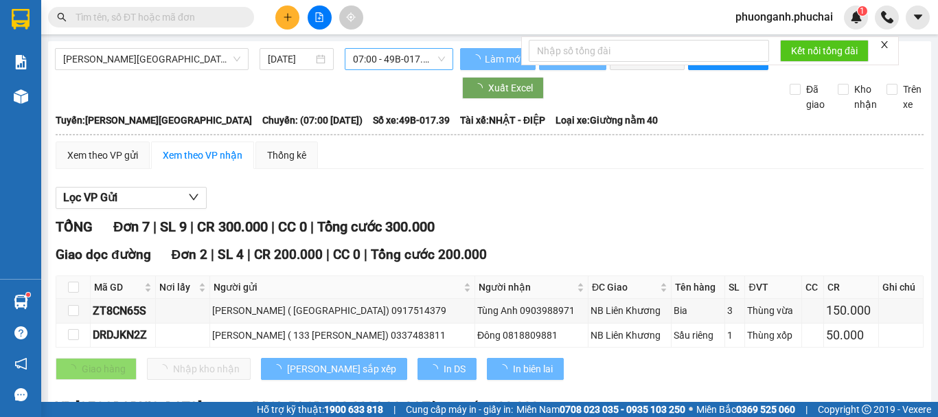
click at [385, 60] on span "07:00 - 49B-017.39" at bounding box center [399, 59] width 92 height 21
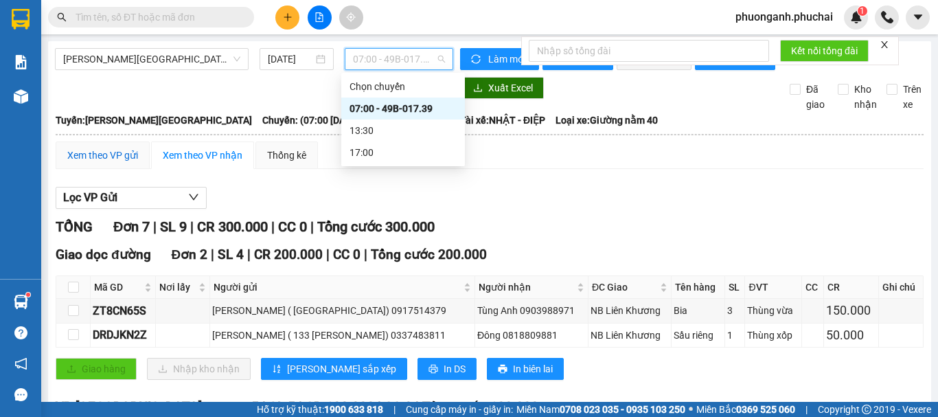
click at [98, 163] on div "Xem theo VP gửi" at bounding box center [102, 155] width 71 height 15
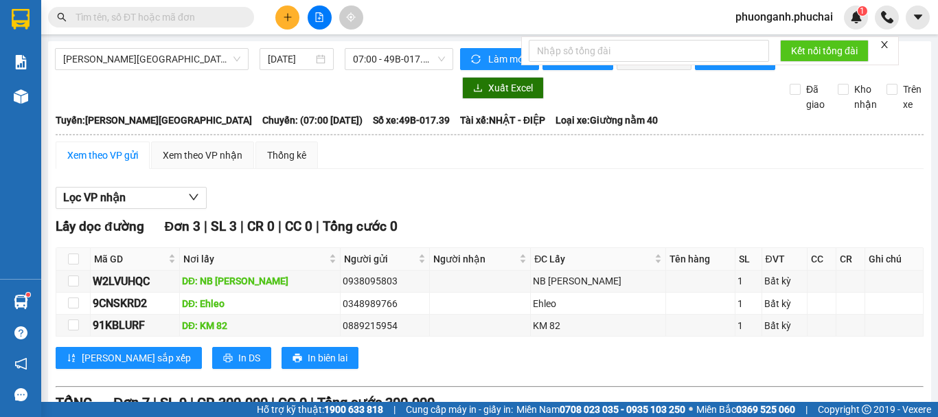
click at [885, 43] on icon "close" at bounding box center [885, 45] width 10 height 10
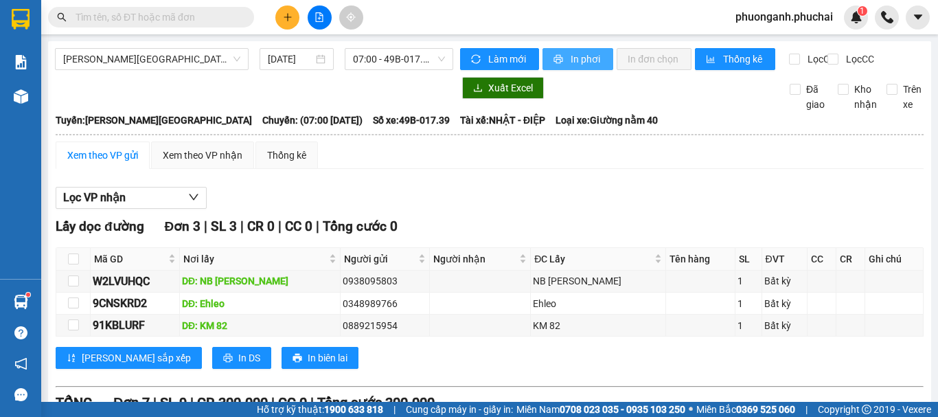
click at [584, 59] on span "In phơi" at bounding box center [587, 59] width 32 height 15
click at [281, 12] on button at bounding box center [287, 17] width 24 height 24
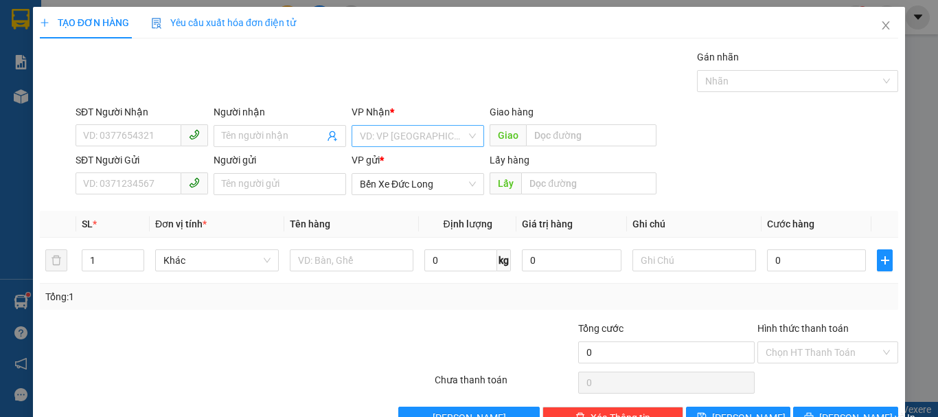
click at [385, 133] on input "search" at bounding box center [413, 136] width 106 height 21
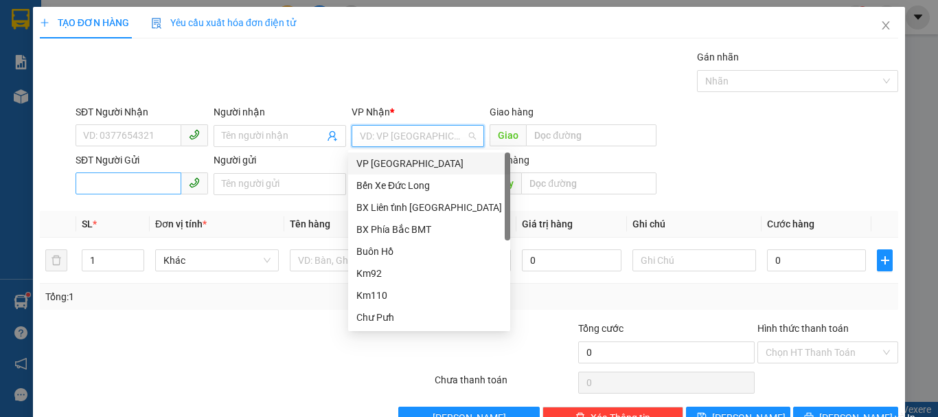
drag, startPoint x: 375, startPoint y: 163, endPoint x: 155, endPoint y: 172, distance: 220.0
click at [373, 164] on div "VP [GEOGRAPHIC_DATA]" at bounding box center [429, 163] width 146 height 15
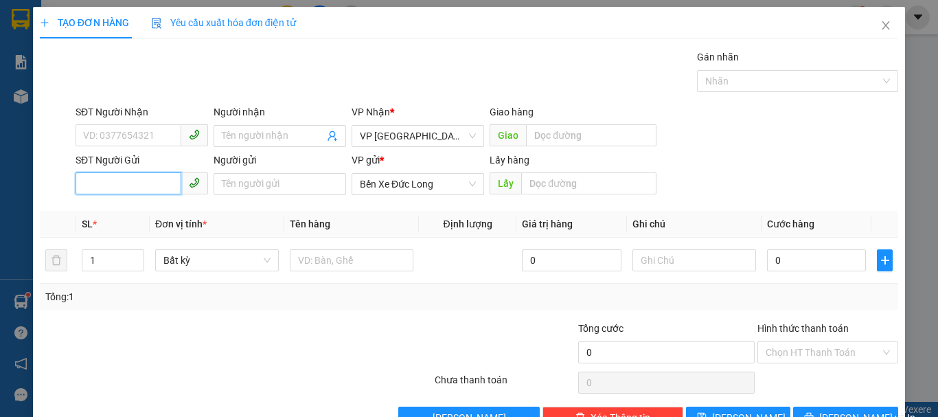
paste input "0772414441"
type input "0772414441"
click at [84, 183] on input "0772414441" at bounding box center [129, 183] width 106 height 22
click at [119, 208] on div "0772414441" at bounding box center [140, 211] width 115 height 15
type input "KM 82"
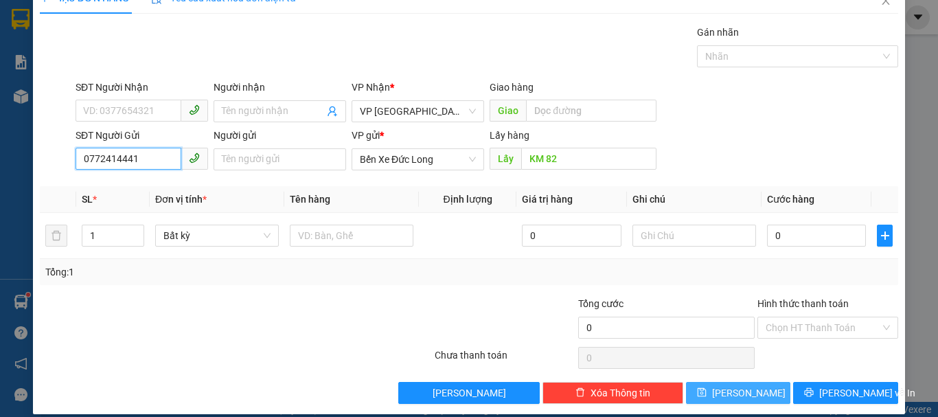
scroll to position [38, 0]
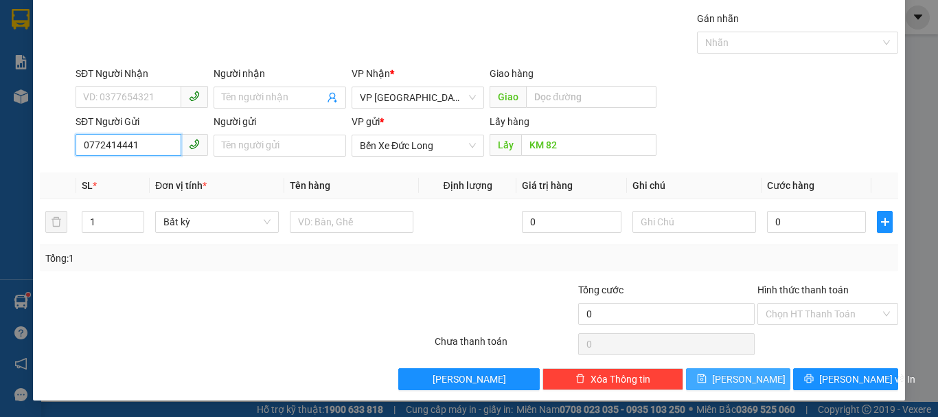
type input "0772414441"
click at [733, 385] on span "[PERSON_NAME]" at bounding box center [748, 379] width 73 height 15
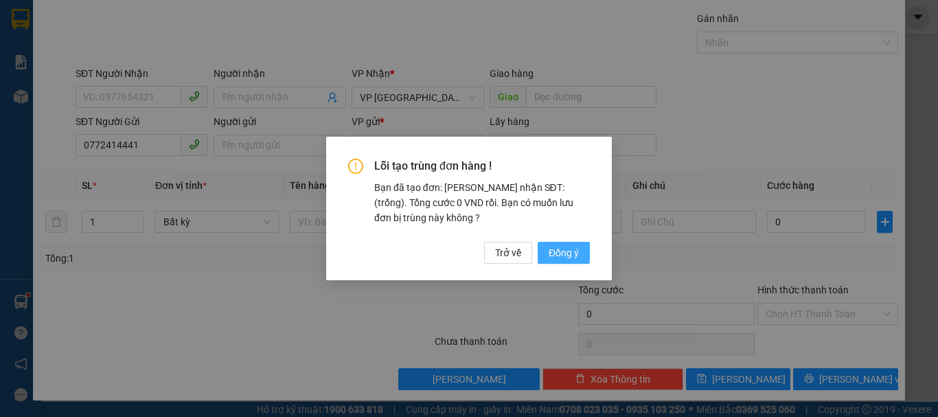
click at [580, 244] on button "Đồng ý" at bounding box center [564, 253] width 52 height 22
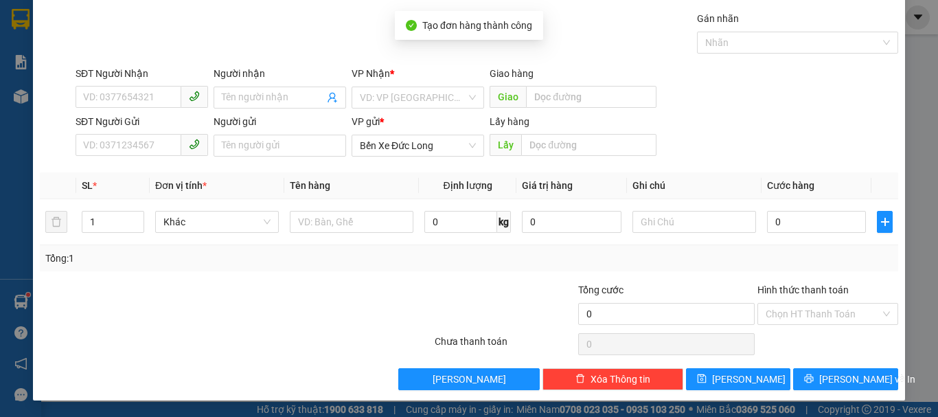
click at [758, 394] on div "TẠO ĐƠN HÀNG Yêu cầu xuất hóa đơn điện tử Transit Pickup Surcharge Ids Transit …" at bounding box center [469, 184] width 872 height 432
click at [755, 383] on button "[PERSON_NAME]" at bounding box center [738, 379] width 105 height 22
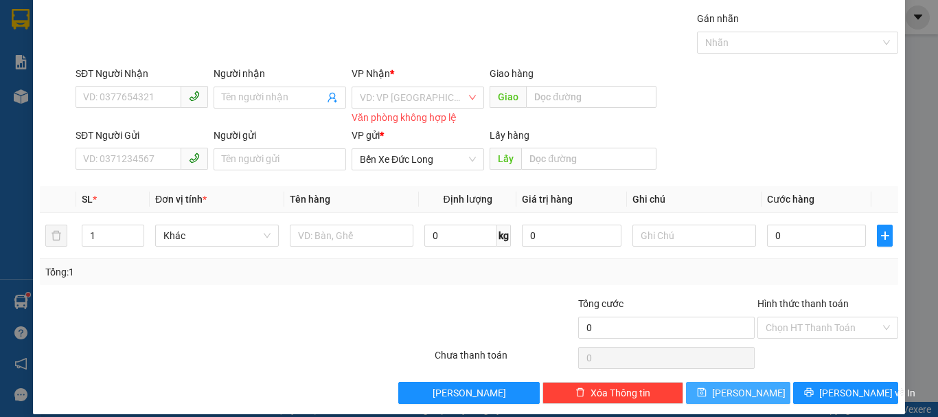
scroll to position [0, 0]
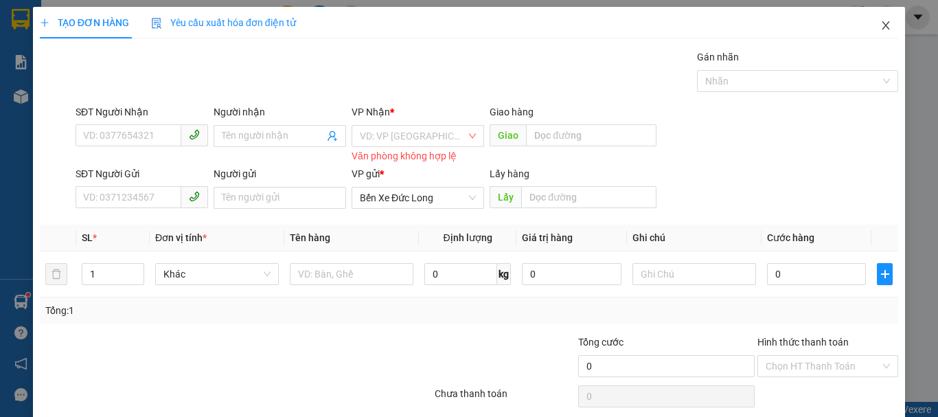
click at [880, 26] on icon "close" at bounding box center [885, 25] width 11 height 11
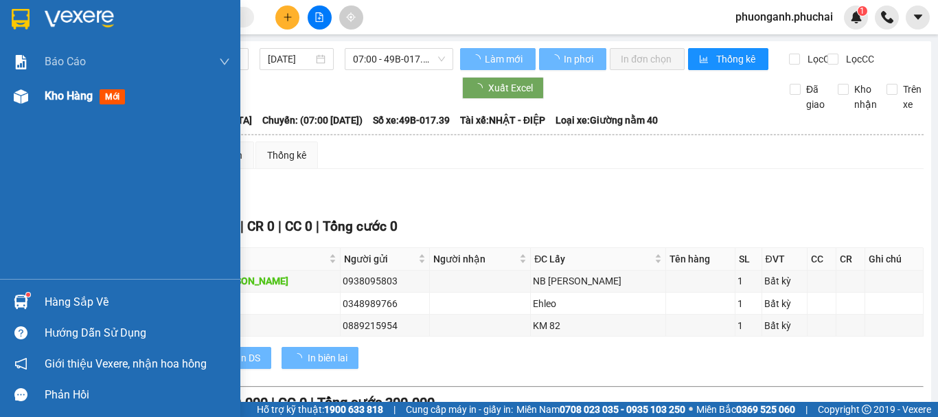
click at [49, 102] on span "Kho hàng" at bounding box center [69, 95] width 48 height 13
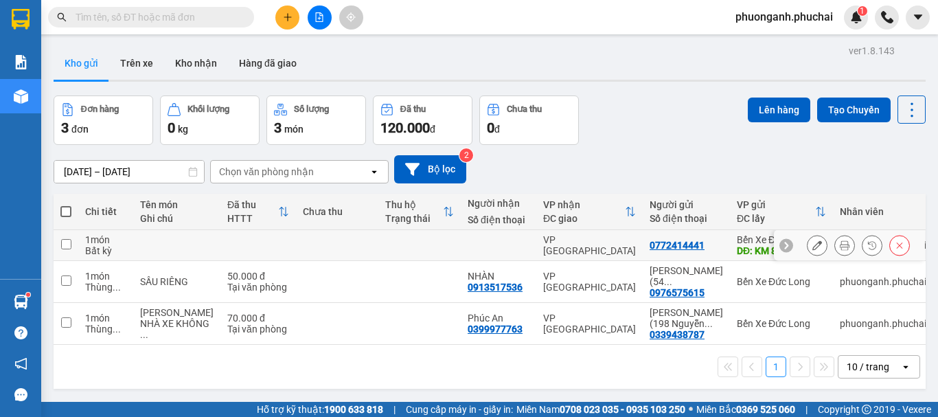
click at [99, 245] on div "Bất kỳ" at bounding box center [105, 250] width 41 height 11
checkbox input "true"
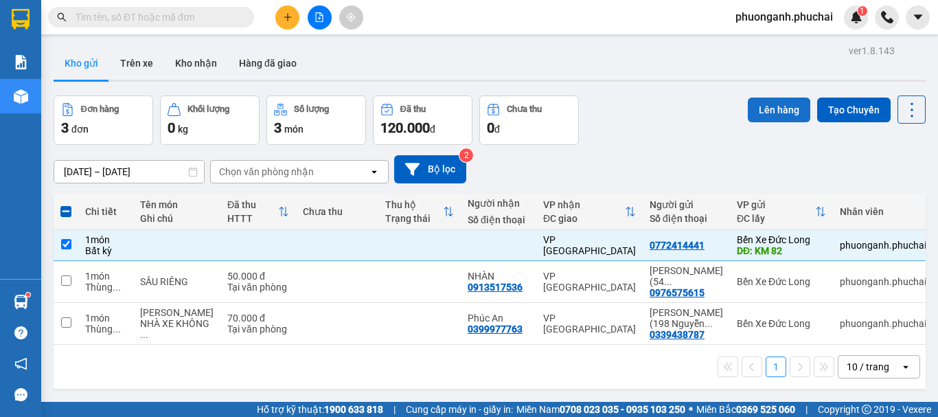
click at [784, 105] on button "Lên hàng" at bounding box center [779, 110] width 62 height 25
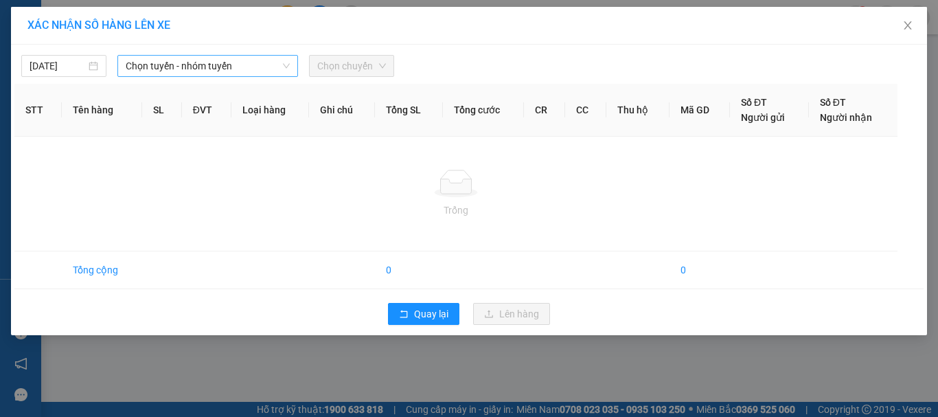
drag, startPoint x: 161, startPoint y: 63, endPoint x: 168, endPoint y: 73, distance: 12.4
click at [163, 63] on span "Chọn tuyến - nhóm tuyến" at bounding box center [208, 66] width 164 height 21
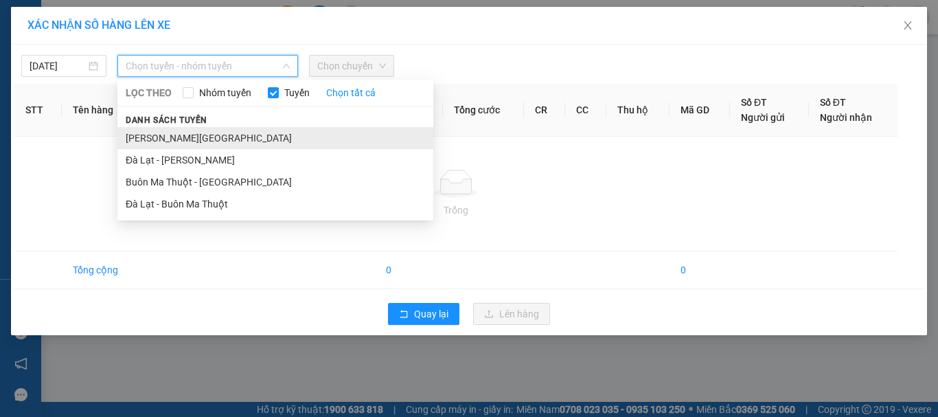
click at [144, 133] on li "[PERSON_NAME][GEOGRAPHIC_DATA]" at bounding box center [275, 138] width 316 height 22
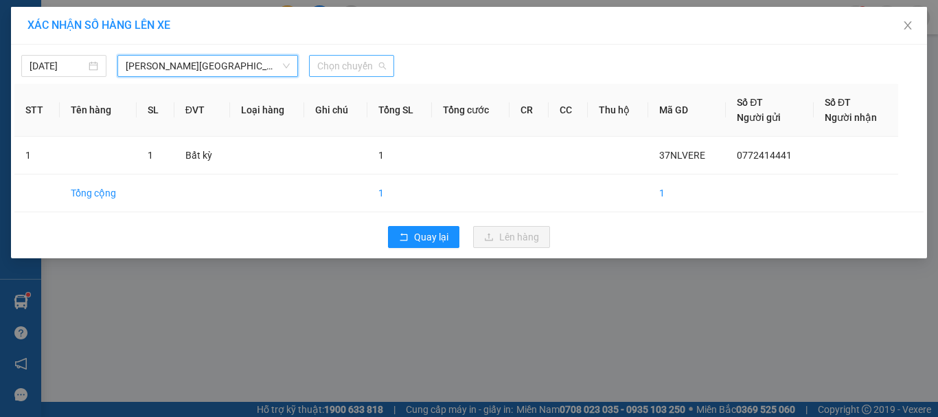
click at [365, 67] on span "Chọn chuyến" at bounding box center [351, 66] width 69 height 21
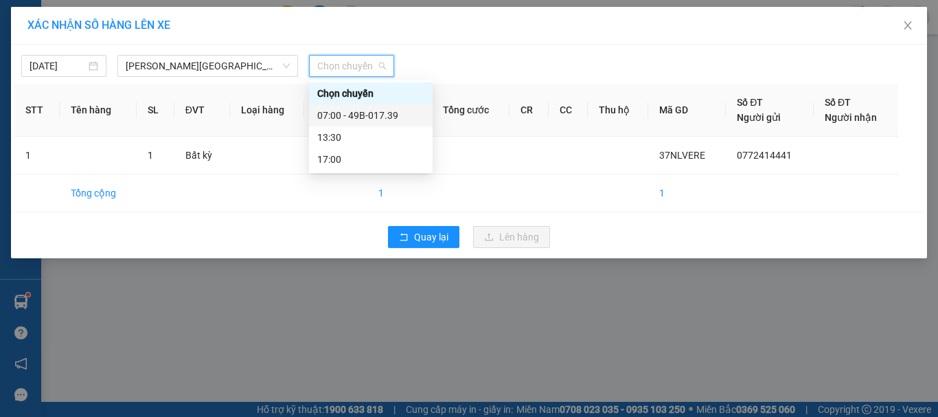
drag, startPoint x: 360, startPoint y: 111, endPoint x: 512, endPoint y: 229, distance: 193.3
click at [362, 113] on div "07:00 - 49B-017.39" at bounding box center [370, 115] width 107 height 15
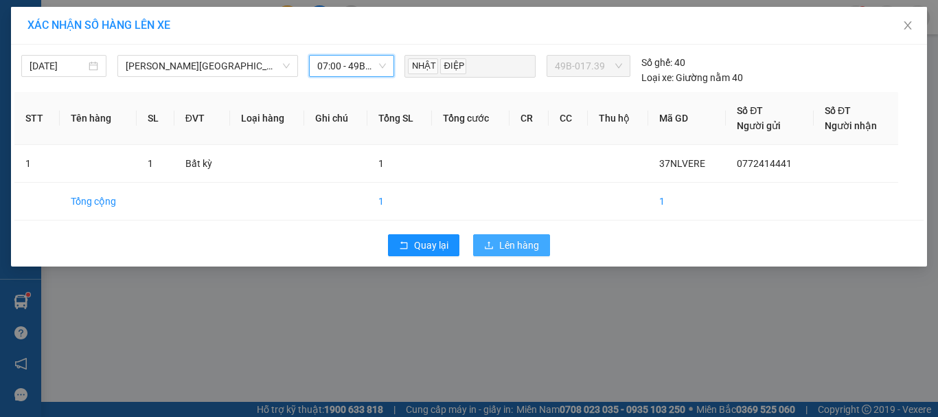
click at [526, 250] on span "Lên hàng" at bounding box center [519, 245] width 40 height 15
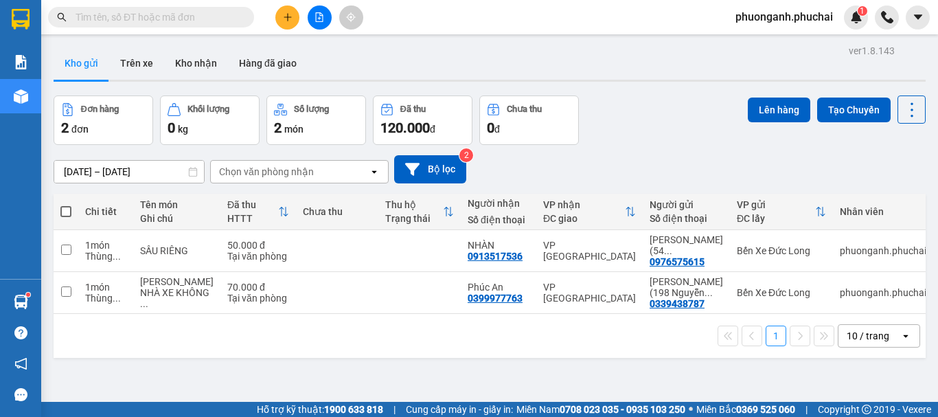
click at [69, 212] on span at bounding box center [65, 211] width 11 height 11
click at [66, 205] on input "checkbox" at bounding box center [66, 205] width 0 height 0
checkbox input "true"
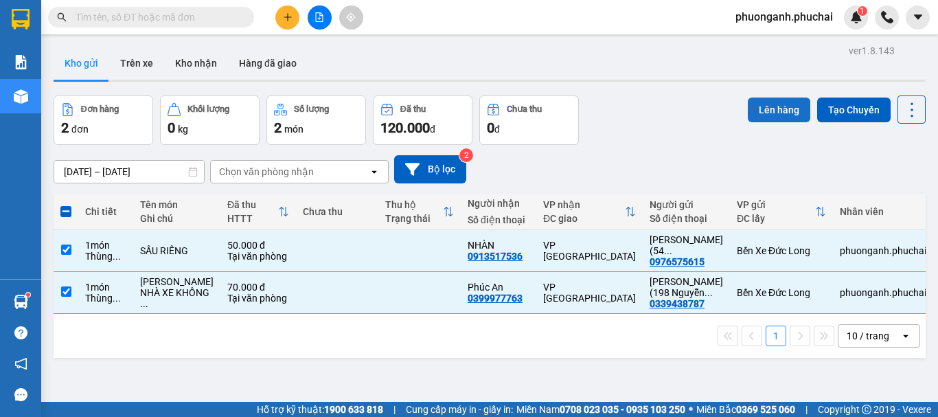
click at [754, 104] on button "Lên hàng" at bounding box center [779, 110] width 62 height 25
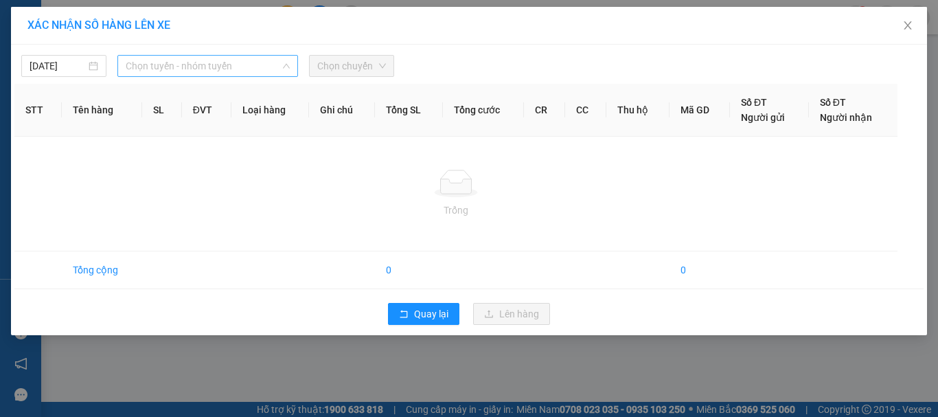
click at [172, 62] on span "Chọn tuyến - nhóm tuyến" at bounding box center [208, 66] width 164 height 21
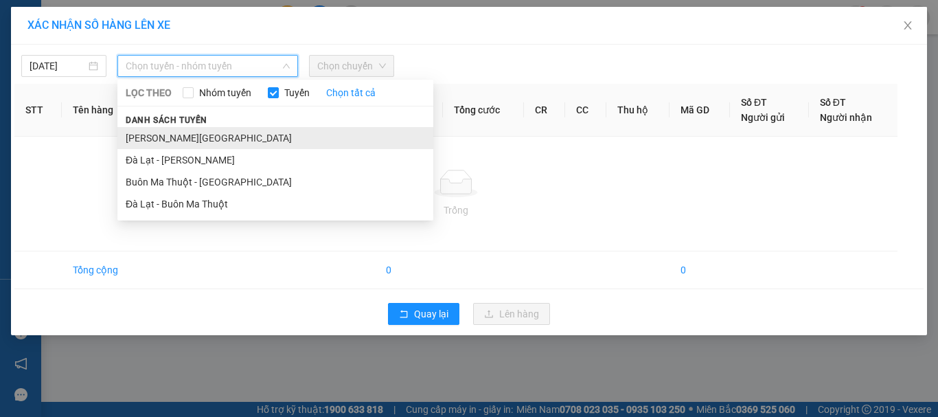
click at [161, 133] on li "[PERSON_NAME][GEOGRAPHIC_DATA]" at bounding box center [275, 138] width 316 height 22
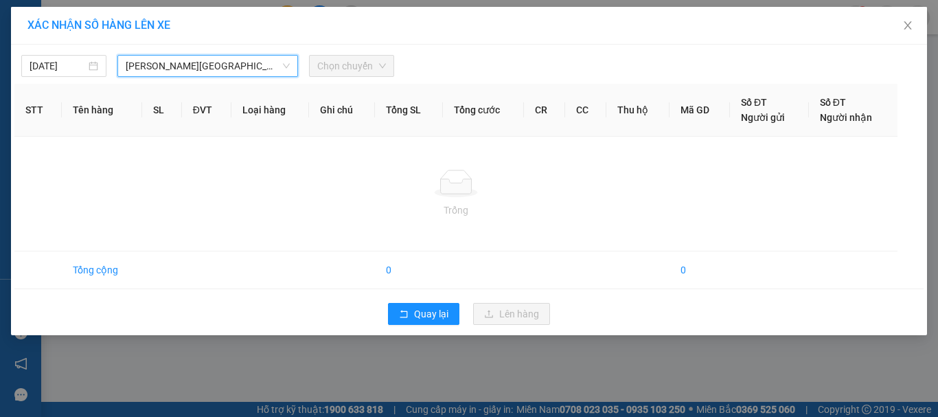
click at [357, 68] on span "Chọn chuyến" at bounding box center [351, 66] width 69 height 21
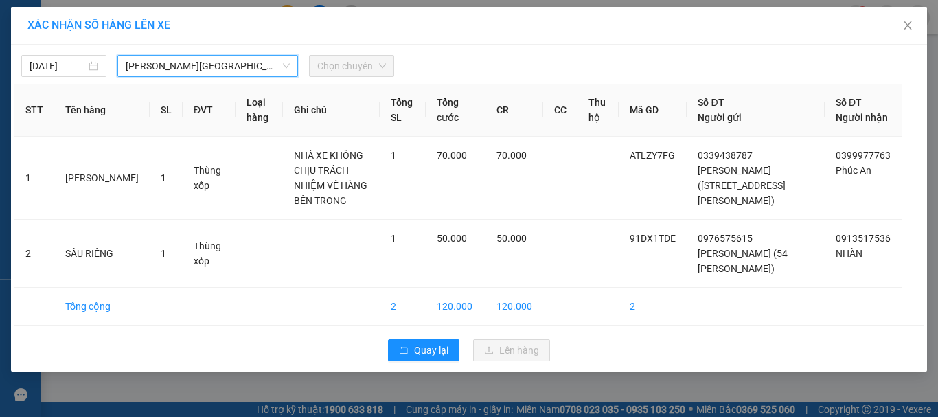
click at [341, 66] on span "Chọn chuyến" at bounding box center [351, 66] width 69 height 21
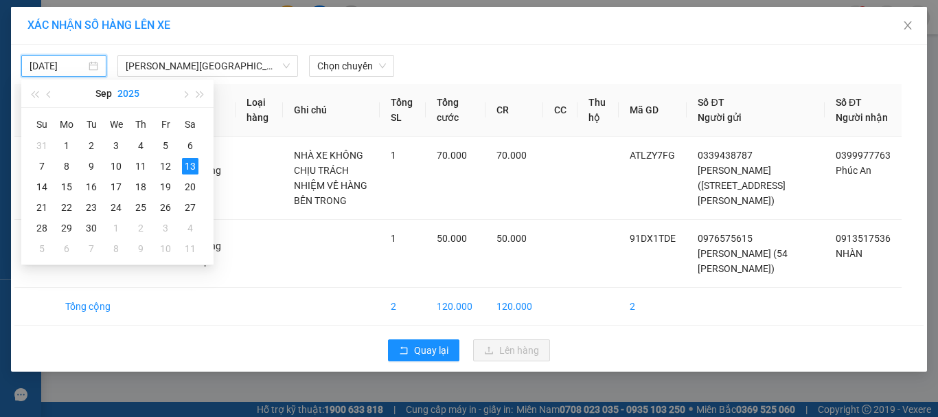
drag, startPoint x: 43, startPoint y: 64, endPoint x: 119, endPoint y: 84, distance: 79.5
click at [43, 65] on input "[DATE]" at bounding box center [58, 65] width 56 height 15
drag, startPoint x: 164, startPoint y: 163, endPoint x: 168, endPoint y: 169, distance: 7.4
click at [166, 163] on div "12" at bounding box center [165, 166] width 16 height 16
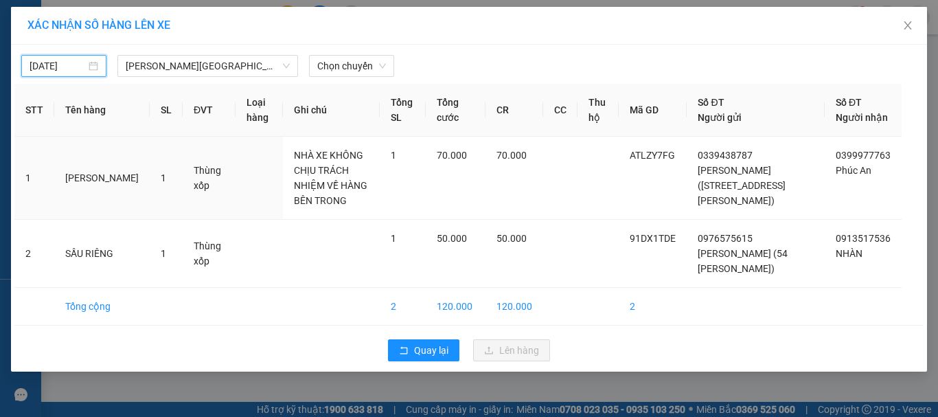
type input "[DATE]"
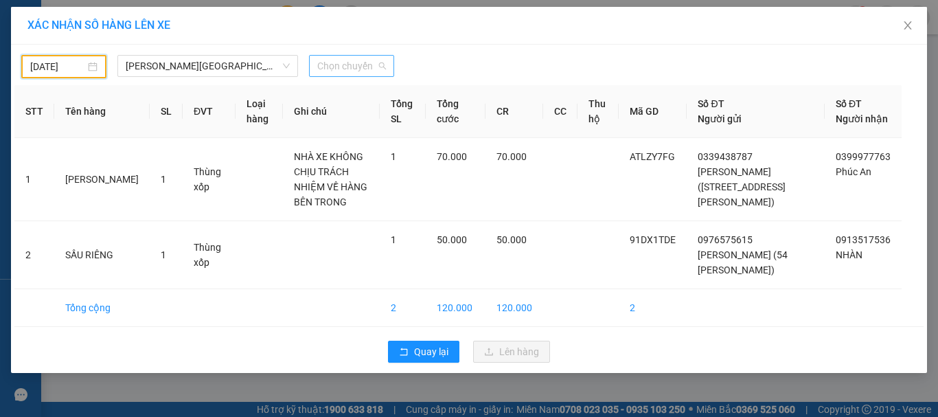
click at [378, 60] on span "Chọn chuyến" at bounding box center [351, 66] width 69 height 21
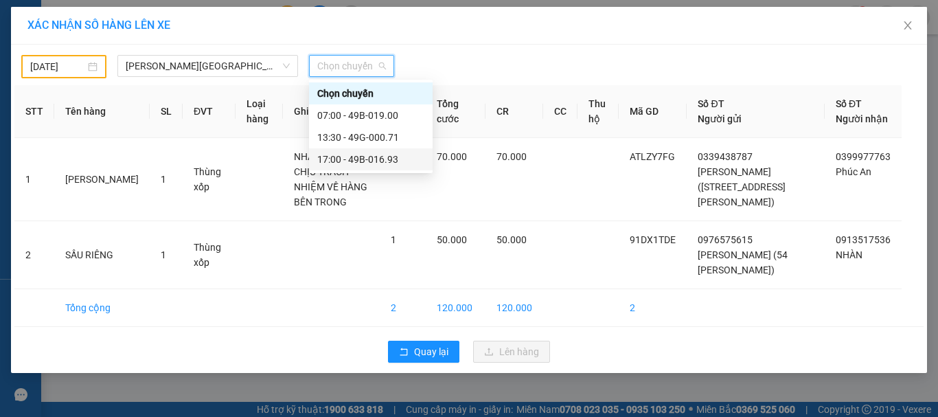
click at [348, 154] on div "17:00 - 49B-016.93" at bounding box center [370, 159] width 107 height 15
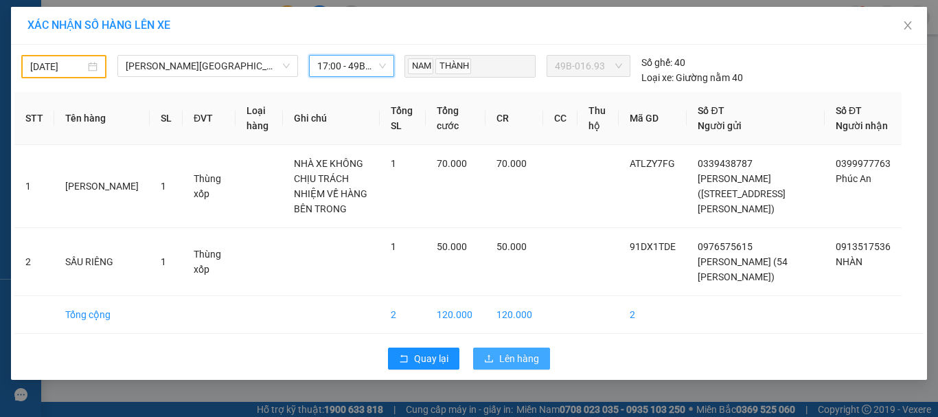
click at [529, 366] on span "Lên hàng" at bounding box center [519, 358] width 40 height 15
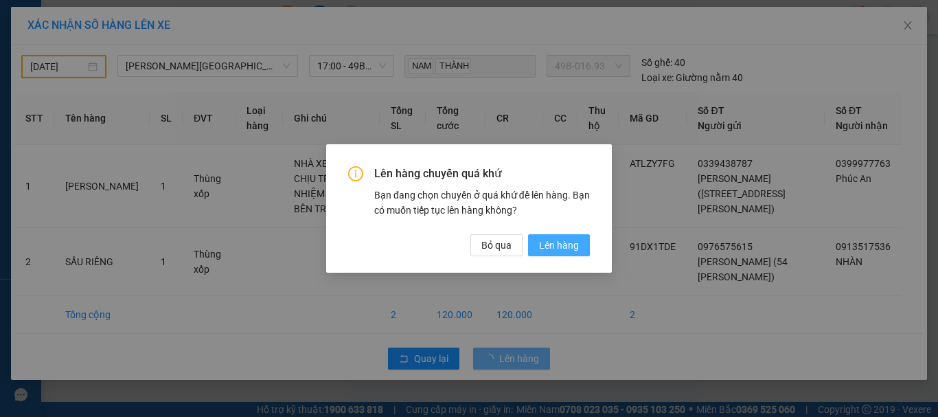
click at [546, 247] on span "Lên hàng" at bounding box center [559, 245] width 40 height 15
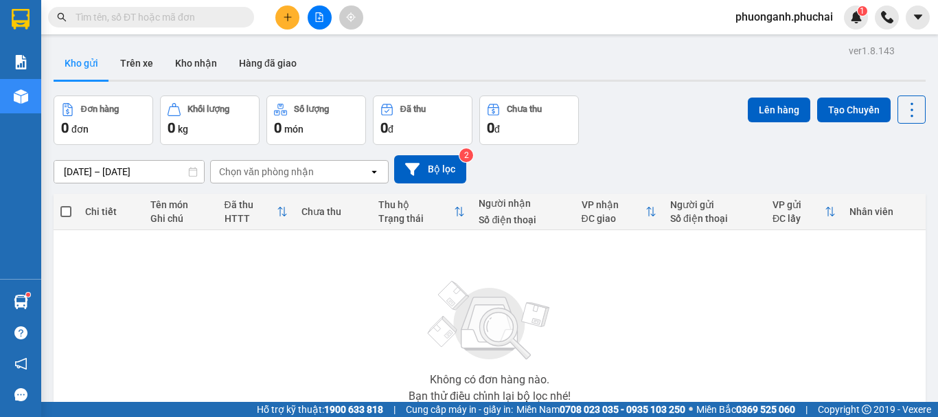
click at [326, 23] on button at bounding box center [320, 17] width 24 height 24
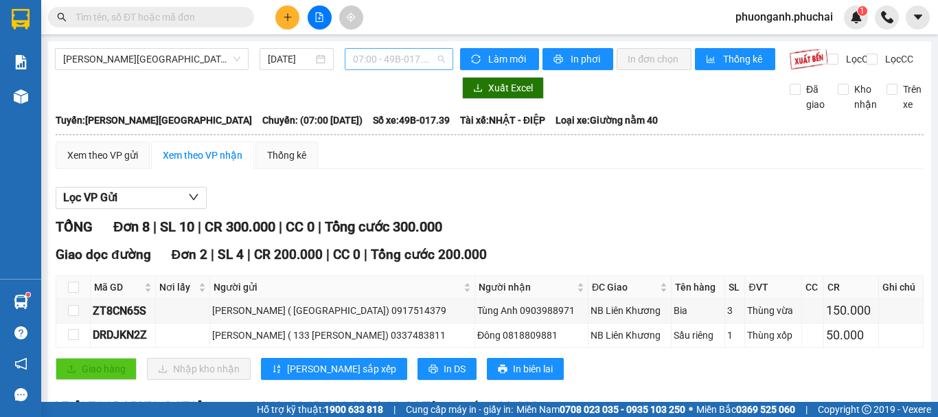
click at [378, 69] on div "07:00 - 49B-017.39" at bounding box center [399, 59] width 109 height 22
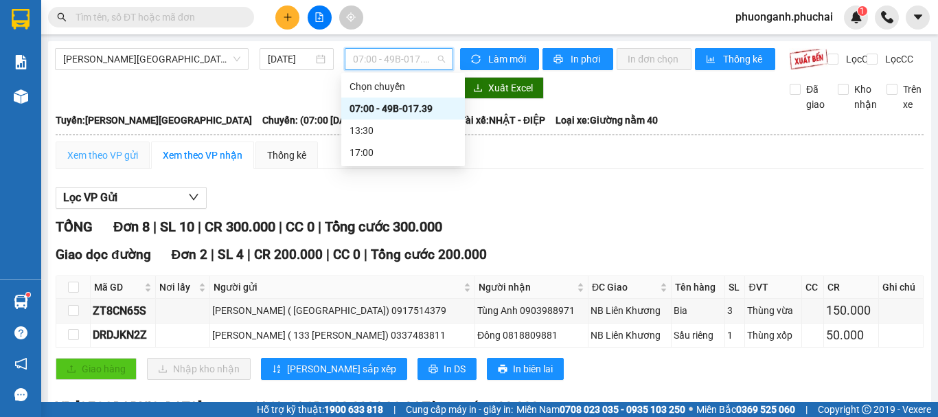
click at [92, 169] on div "Xem theo VP gửi" at bounding box center [103, 154] width 94 height 27
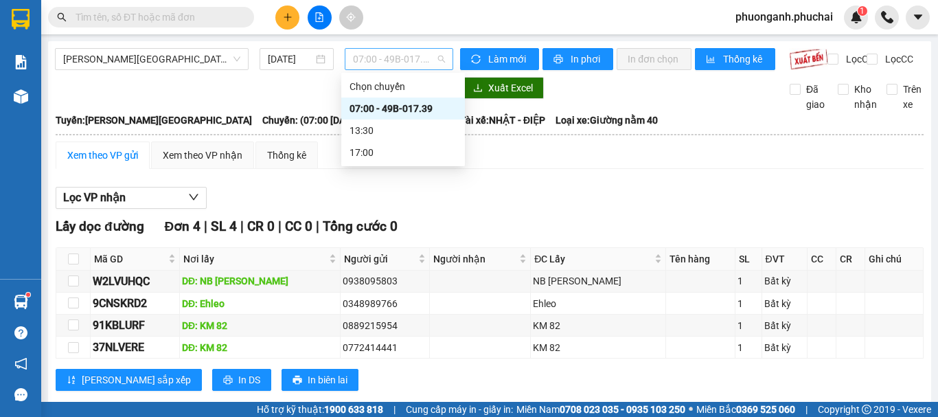
click at [395, 57] on span "07:00 - 49B-017.39" at bounding box center [399, 59] width 92 height 21
click at [198, 163] on div "Xem theo VP nhận" at bounding box center [203, 155] width 80 height 15
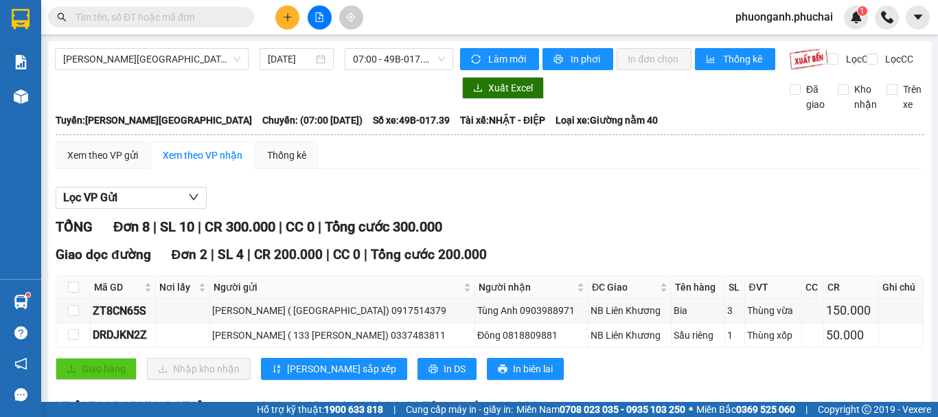
click at [295, 73] on body "Kết quả tìm kiếm ( 0 ) Bộ lọc No Data phuonganh.phuchai 1 Báo cáo Mẫu 1: Báo cá…" at bounding box center [469, 208] width 938 height 417
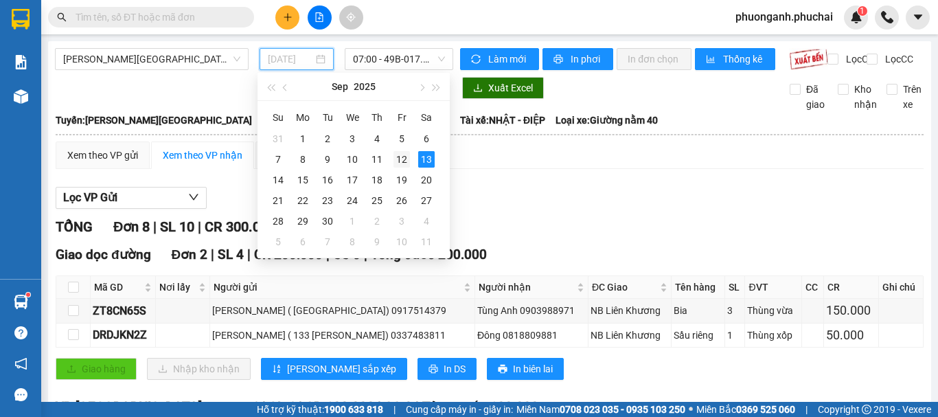
click at [403, 157] on div "12" at bounding box center [402, 159] width 16 height 16
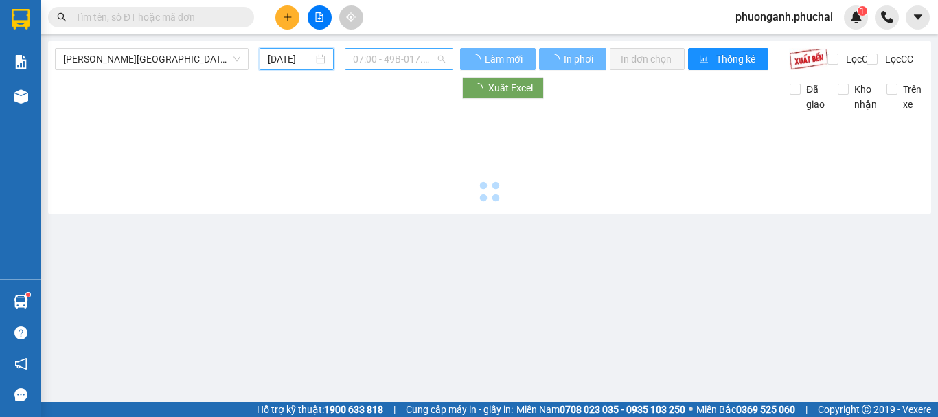
click at [392, 62] on span "07:00 - 49B-017.39" at bounding box center [399, 59] width 92 height 21
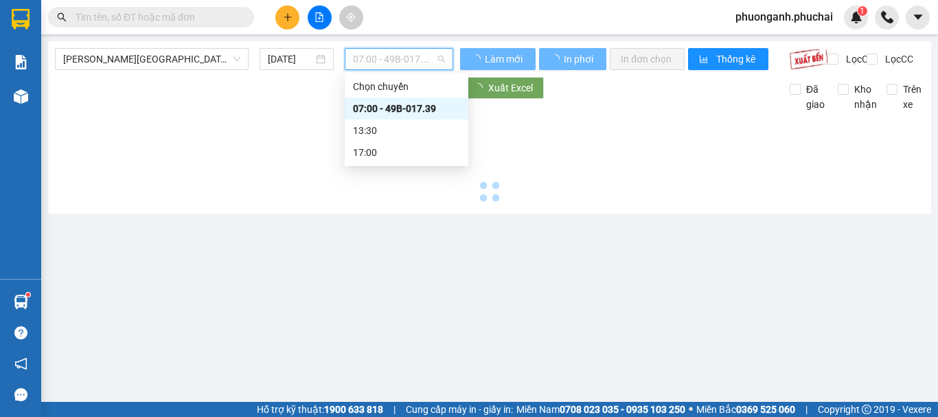
type input "[DATE]"
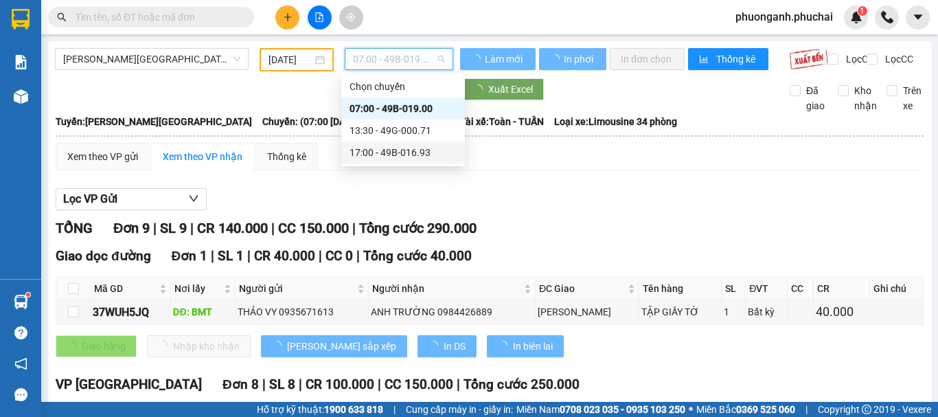
click at [378, 152] on div "17:00 - 49B-016.93" at bounding box center [403, 152] width 107 height 15
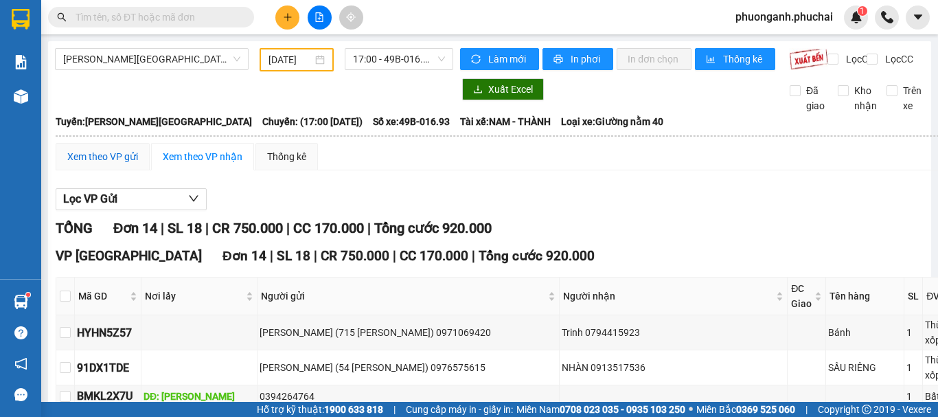
click at [108, 164] on div "Xem theo VP gửi" at bounding box center [102, 156] width 71 height 15
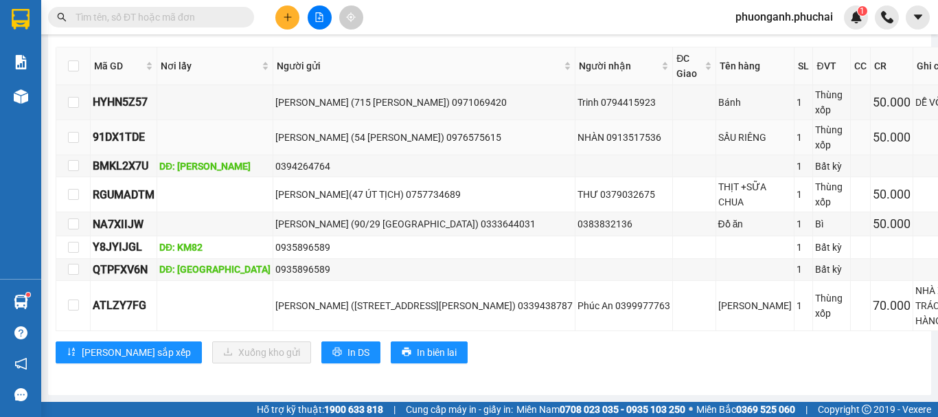
scroll to position [1095, 0]
